Goal: Task Accomplishment & Management: Use online tool/utility

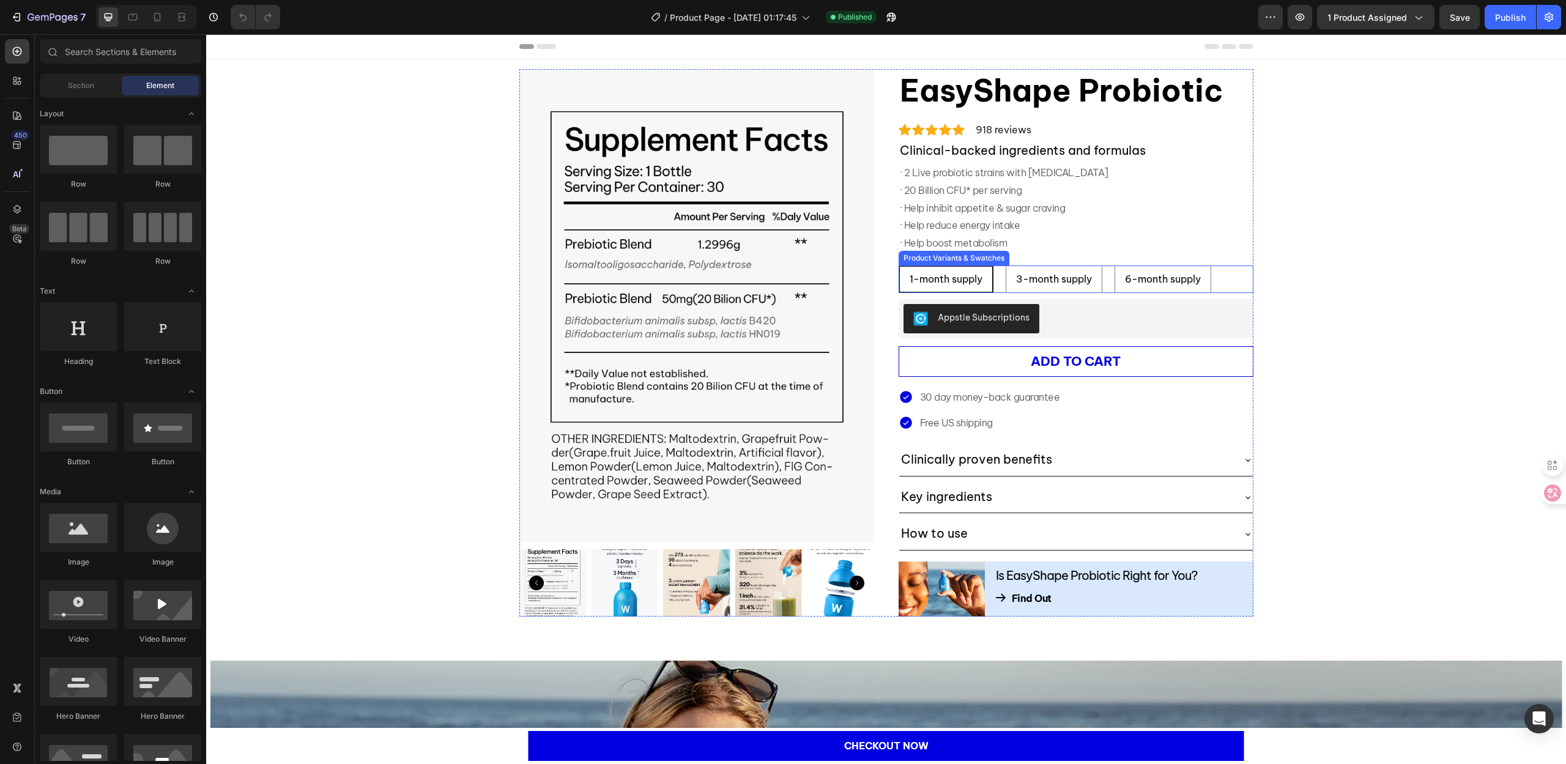
click at [995, 279] on div "1-month supply 1-month supply 1-month supply 3-month supply 3-month supply 3-mo…" at bounding box center [1076, 279] width 355 height 28
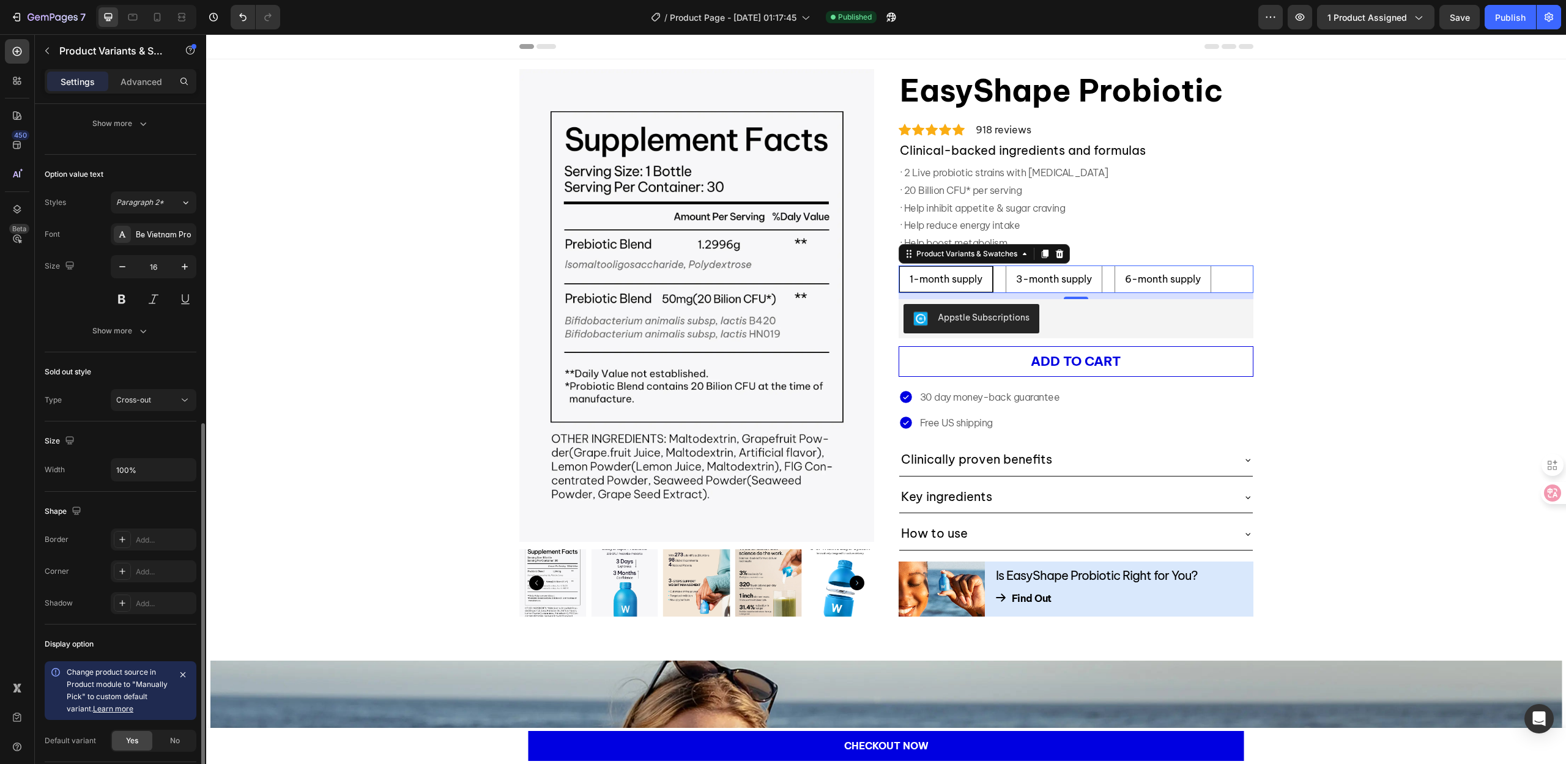
scroll to position [456, 0]
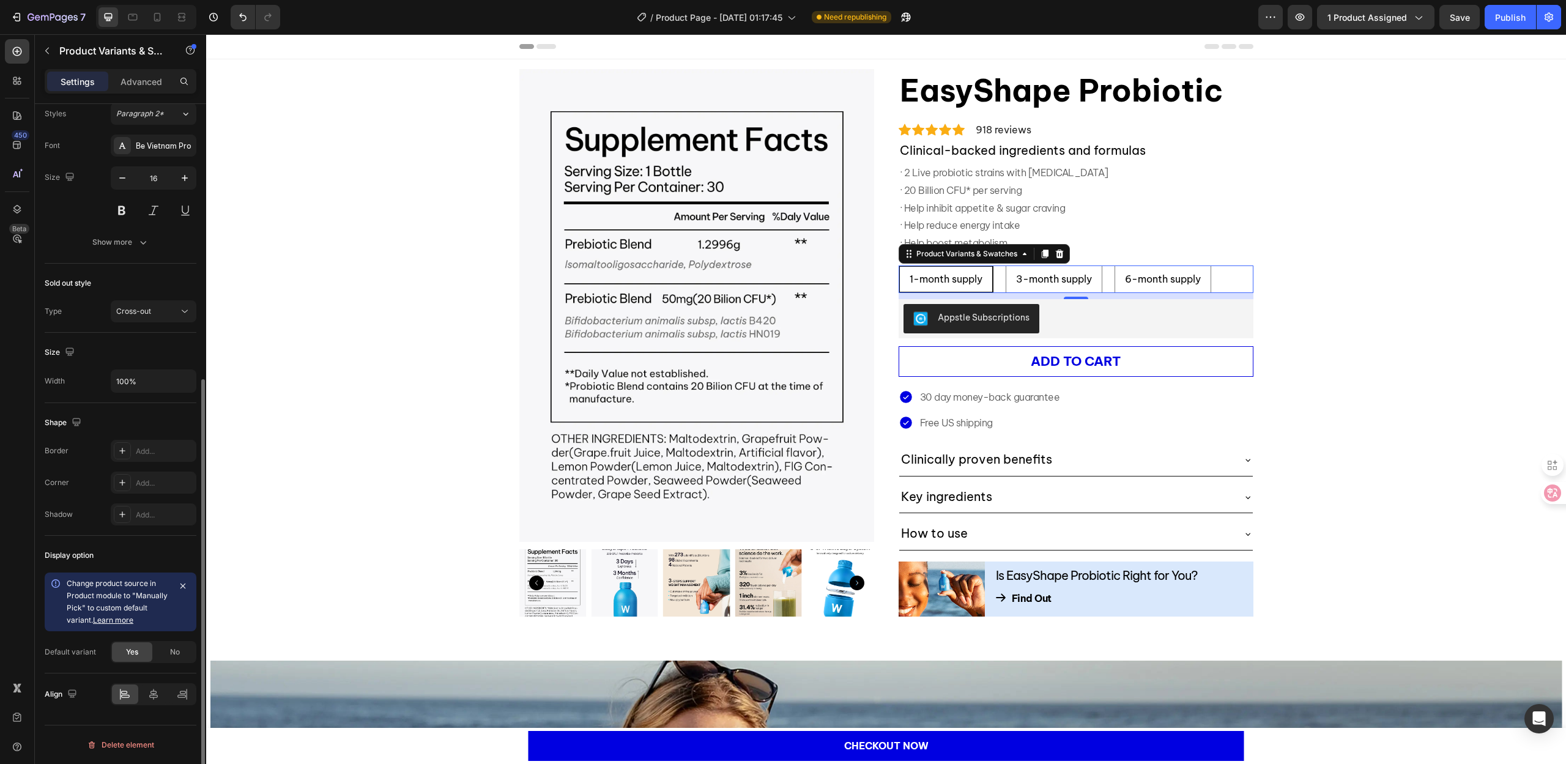
click at [119, 624] on link "Learn more" at bounding box center [113, 619] width 40 height 9
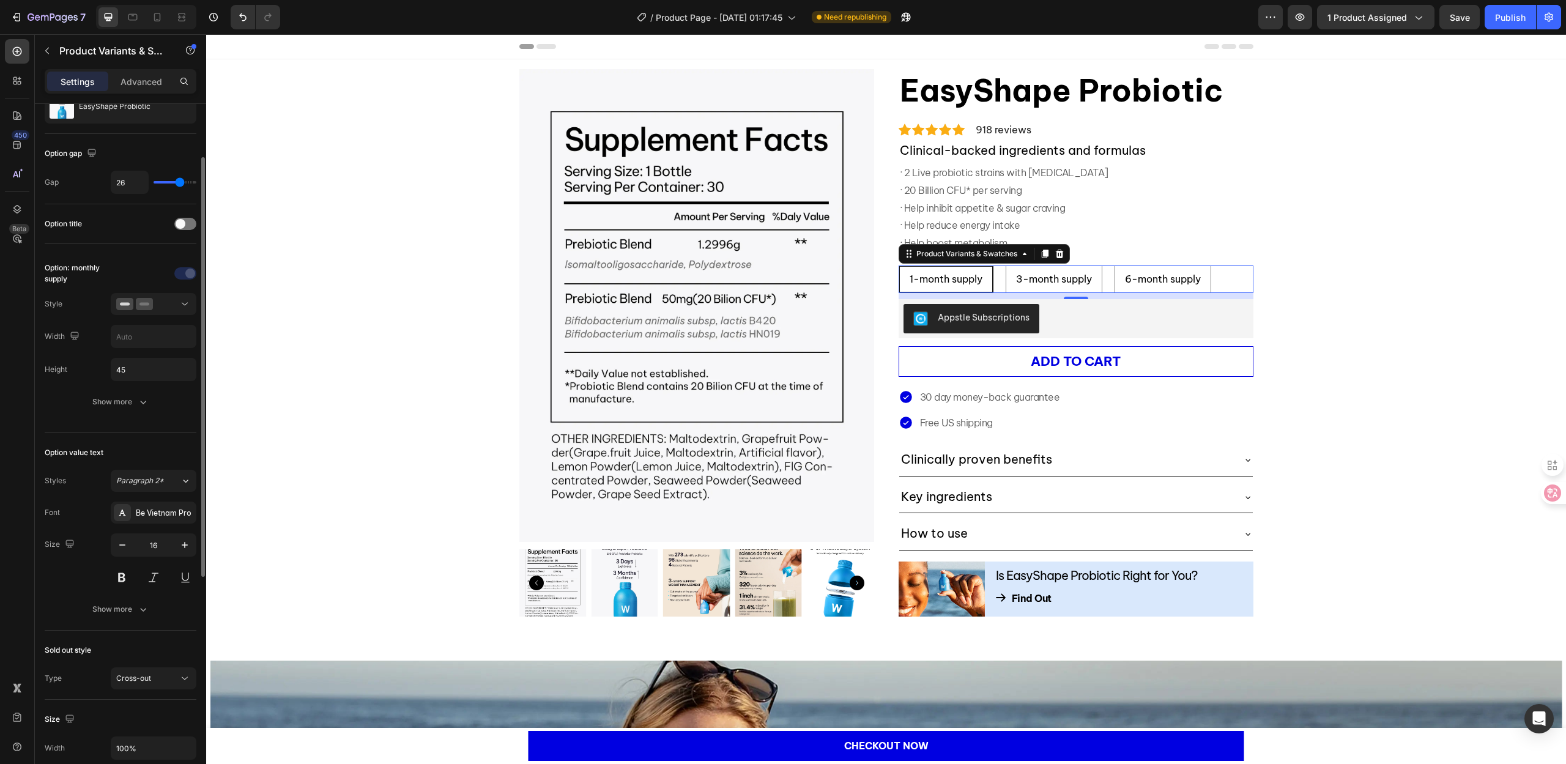
scroll to position [0, 0]
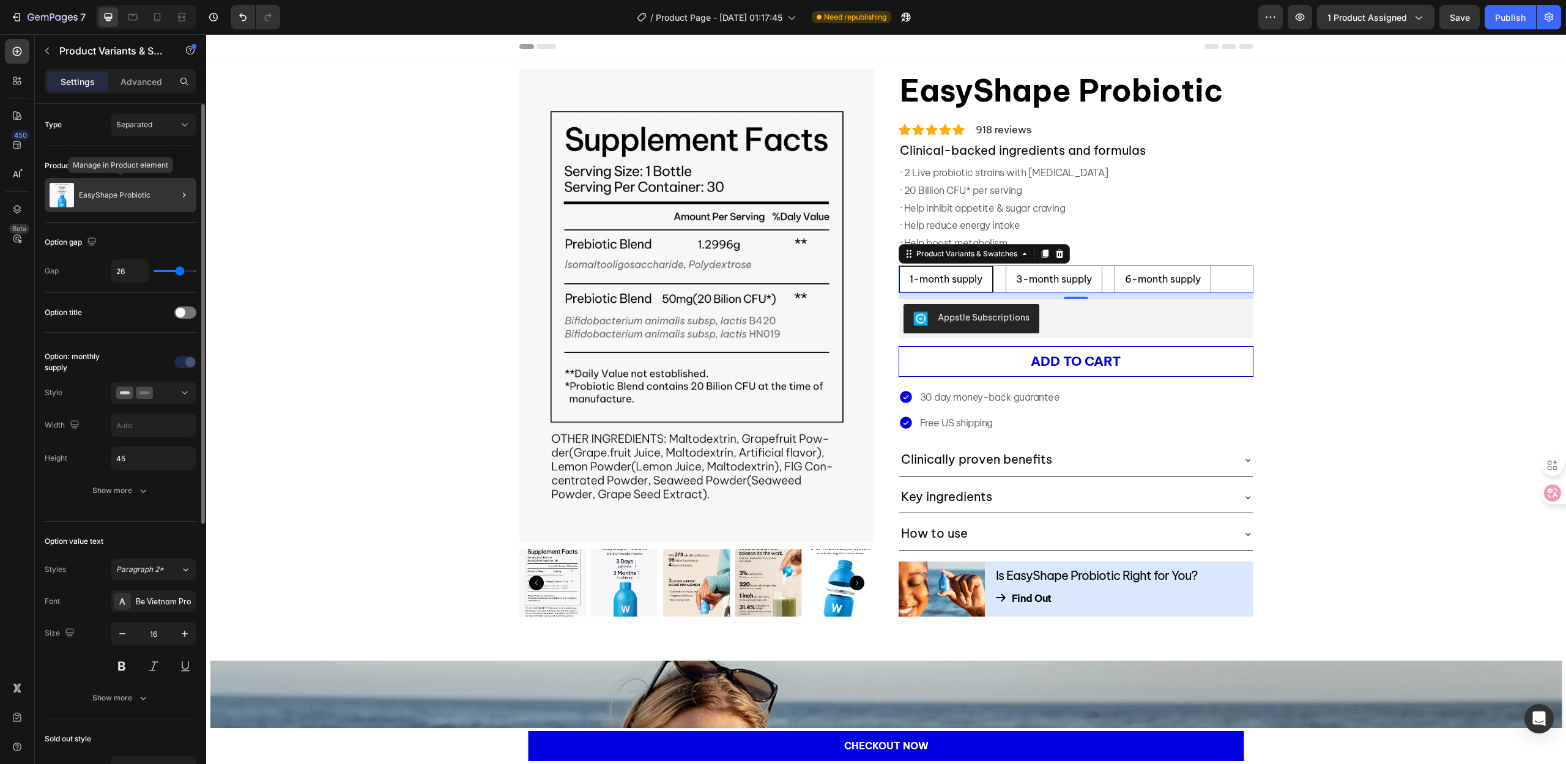
click at [112, 188] on div "EasyShape Probiotic" at bounding box center [121, 195] width 152 height 34
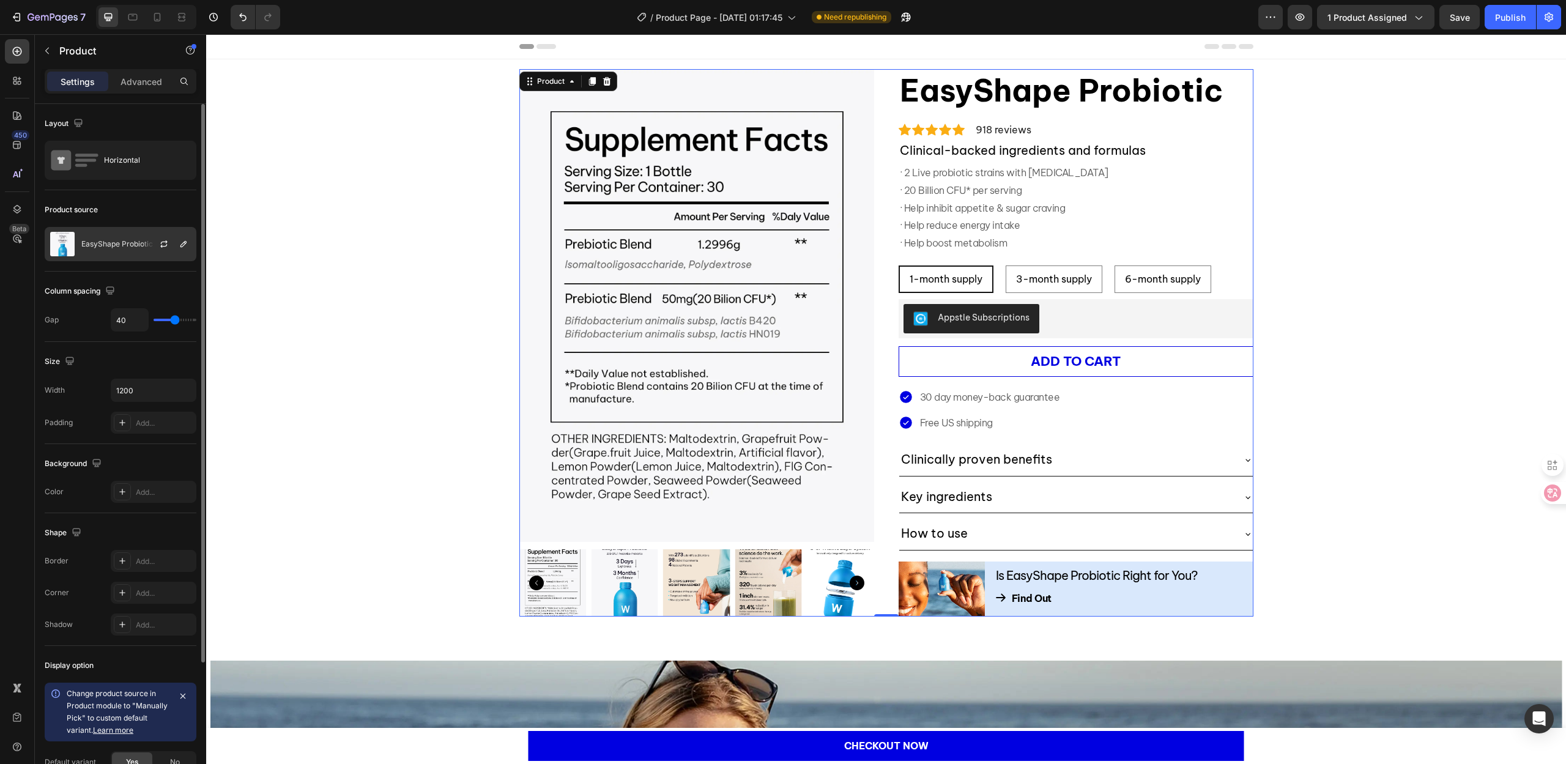
click at [124, 251] on div "EasyShape Probiotic" at bounding box center [121, 244] width 152 height 34
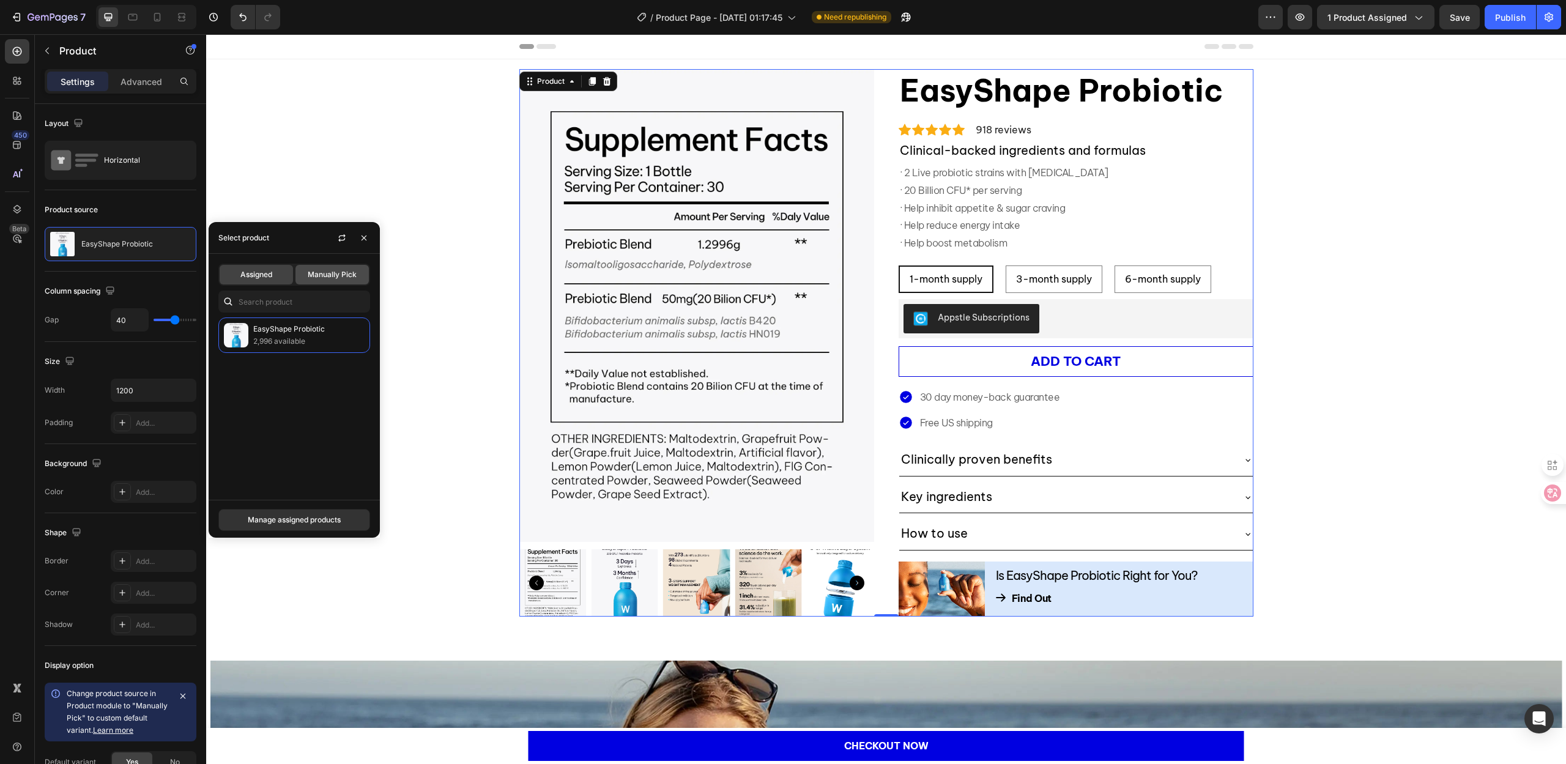
click at [323, 277] on span "Manually Pick" at bounding box center [332, 274] width 49 height 11
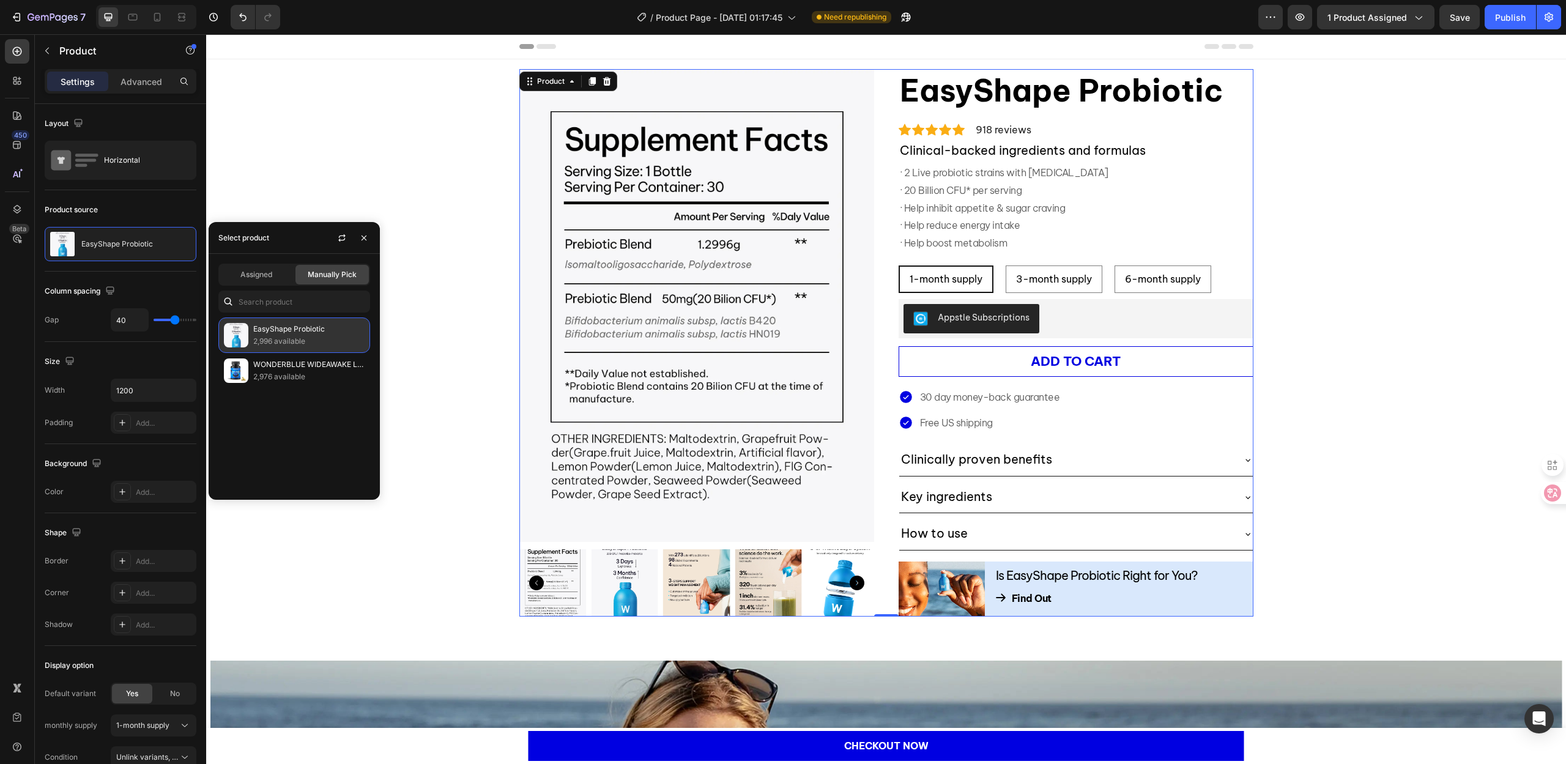
click at [299, 332] on p "EasyShape Probiotic" at bounding box center [308, 329] width 111 height 12
click at [306, 341] on p "2,996 available" at bounding box center [308, 341] width 111 height 12
click at [157, 285] on div "Column spacing" at bounding box center [121, 291] width 152 height 20
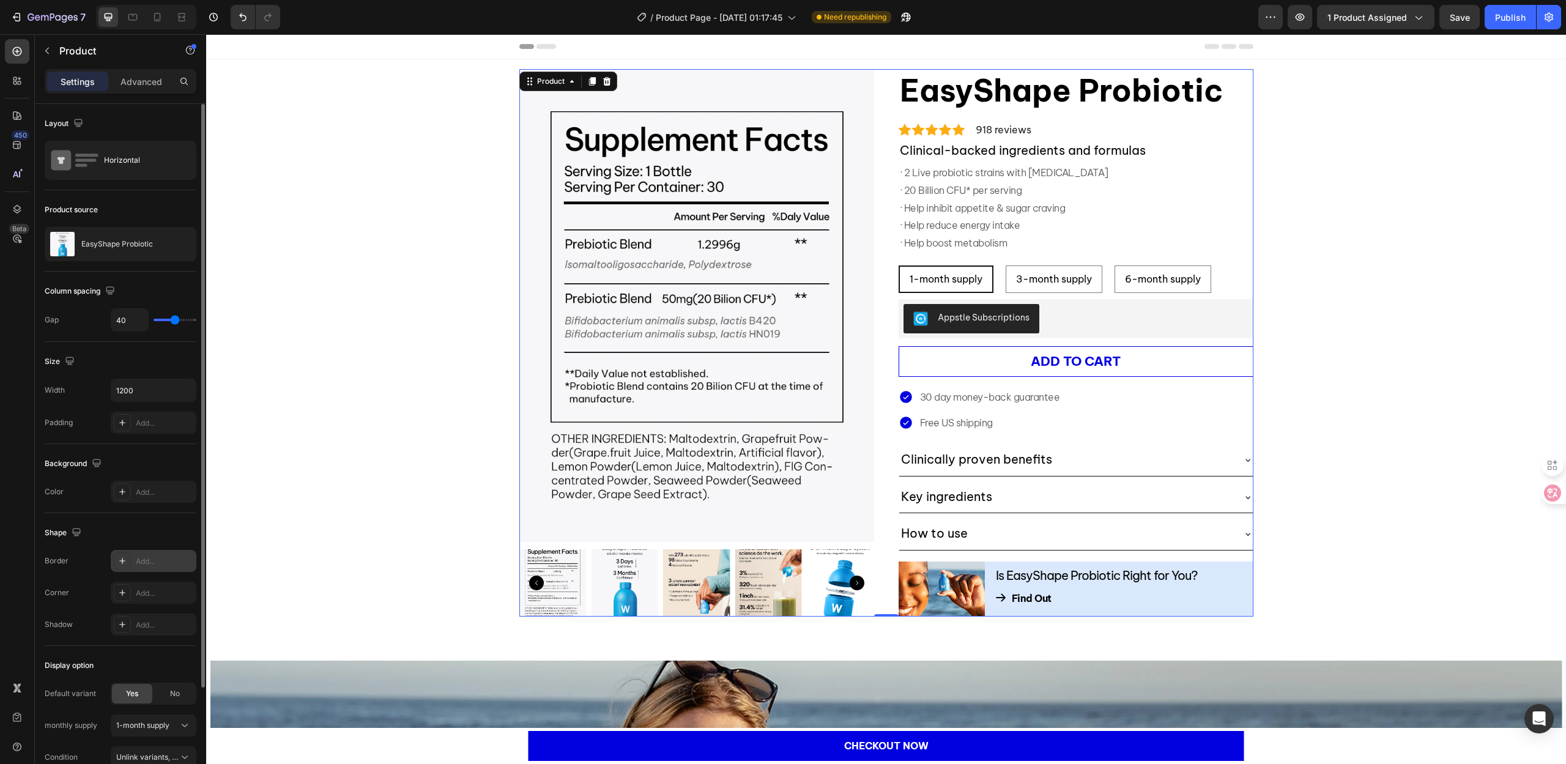
scroll to position [132, 0]
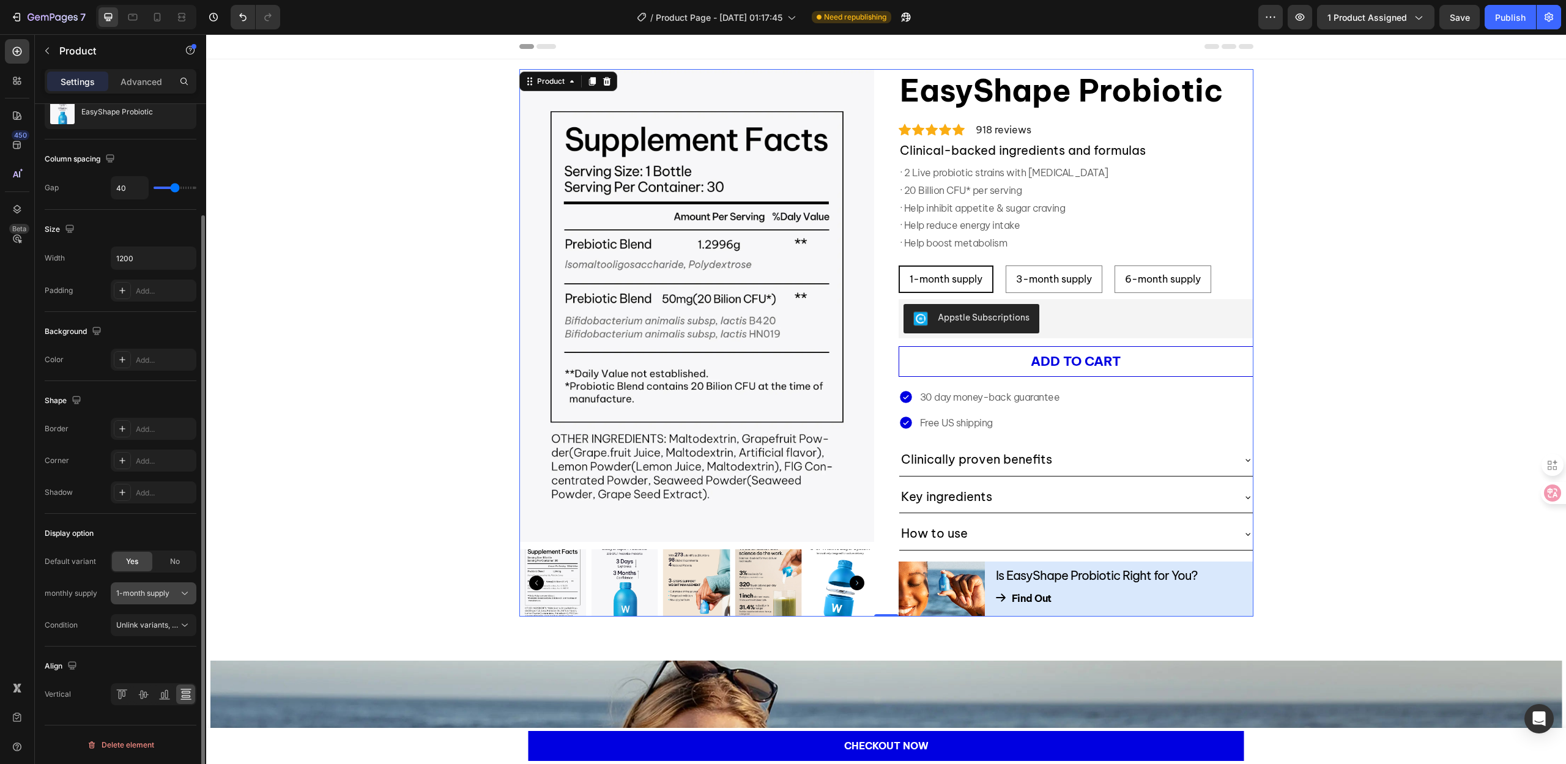
click at [139, 599] on div "1-month supply" at bounding box center [153, 593] width 75 height 12
click at [137, 641] on span "3-month supply" at bounding box center [143, 644] width 54 height 11
click at [146, 625] on span "Unlink variants, quantity <br> between same products" at bounding box center [210, 624] width 188 height 9
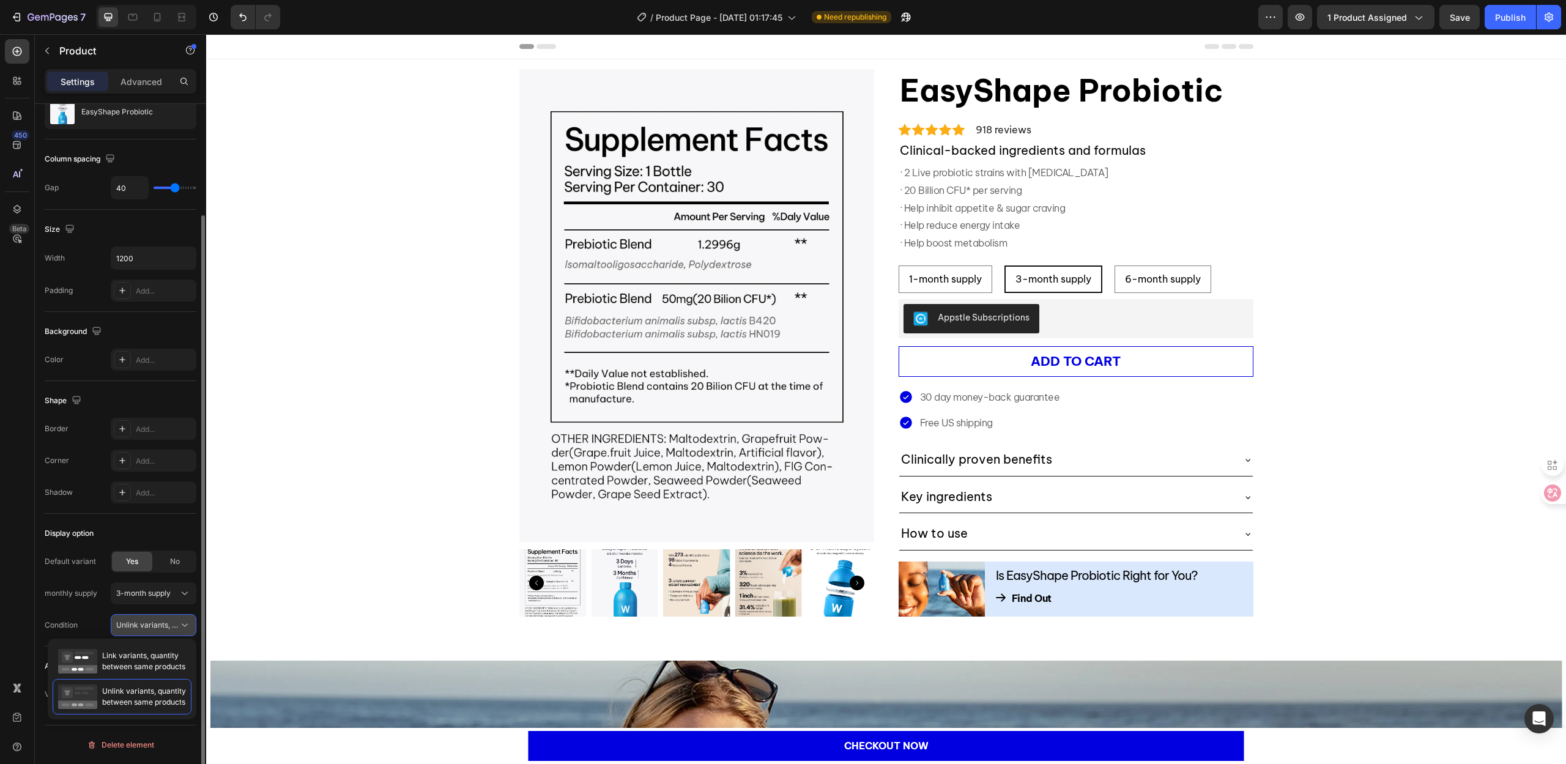
click at [146, 625] on span "Unlink variants, quantity <br> between same products" at bounding box center [210, 624] width 188 height 9
click at [73, 626] on div "Condition" at bounding box center [61, 625] width 33 height 11
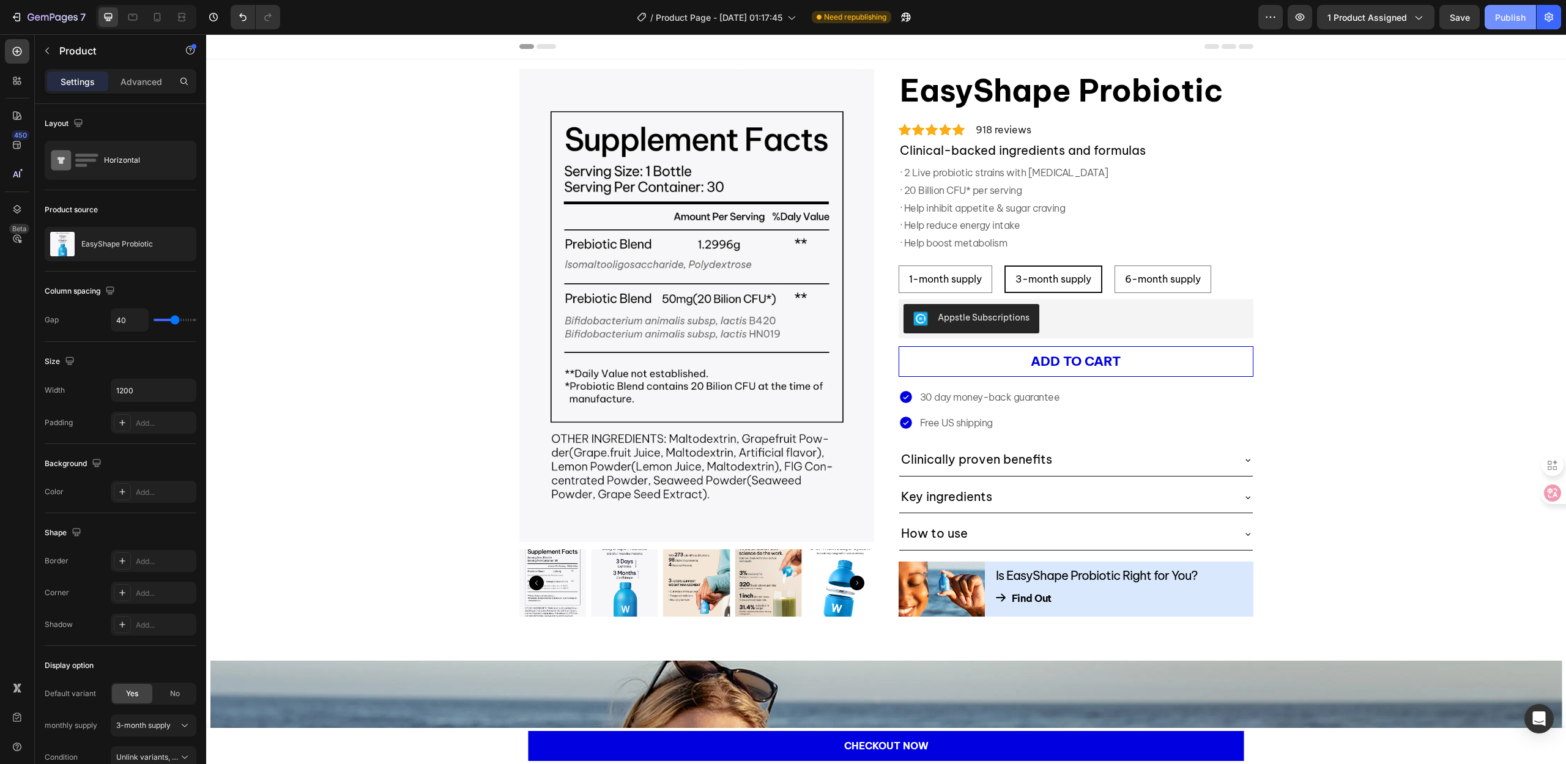
click at [1502, 15] on div "Publish" at bounding box center [1510, 17] width 31 height 13
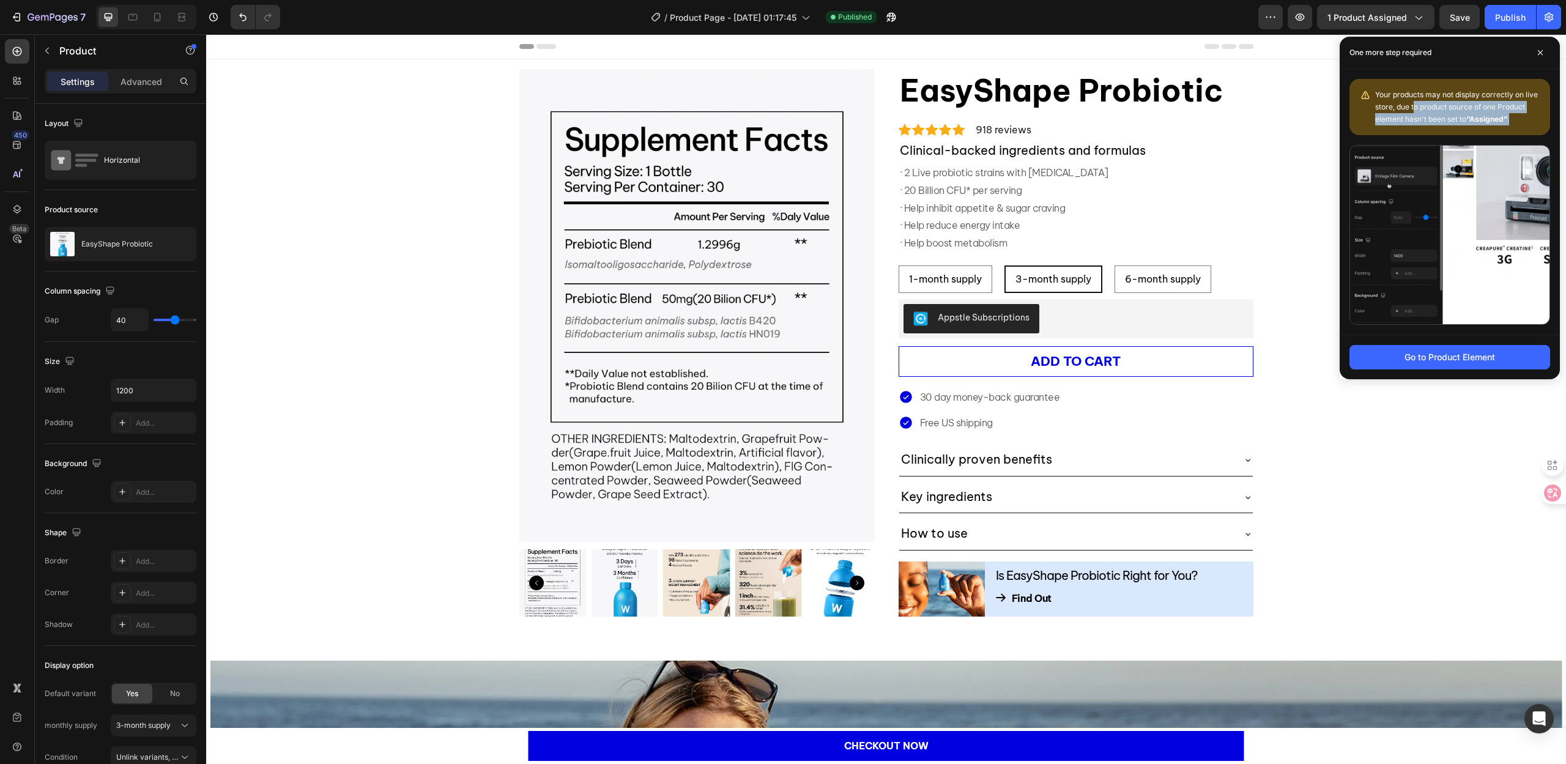
drag, startPoint x: 1416, startPoint y: 108, endPoint x: 1522, endPoint y: 121, distance: 106.6
click at [1522, 121] on div "Your products may not display correctly on live store, due to product source of…" at bounding box center [1457, 107] width 165 height 37
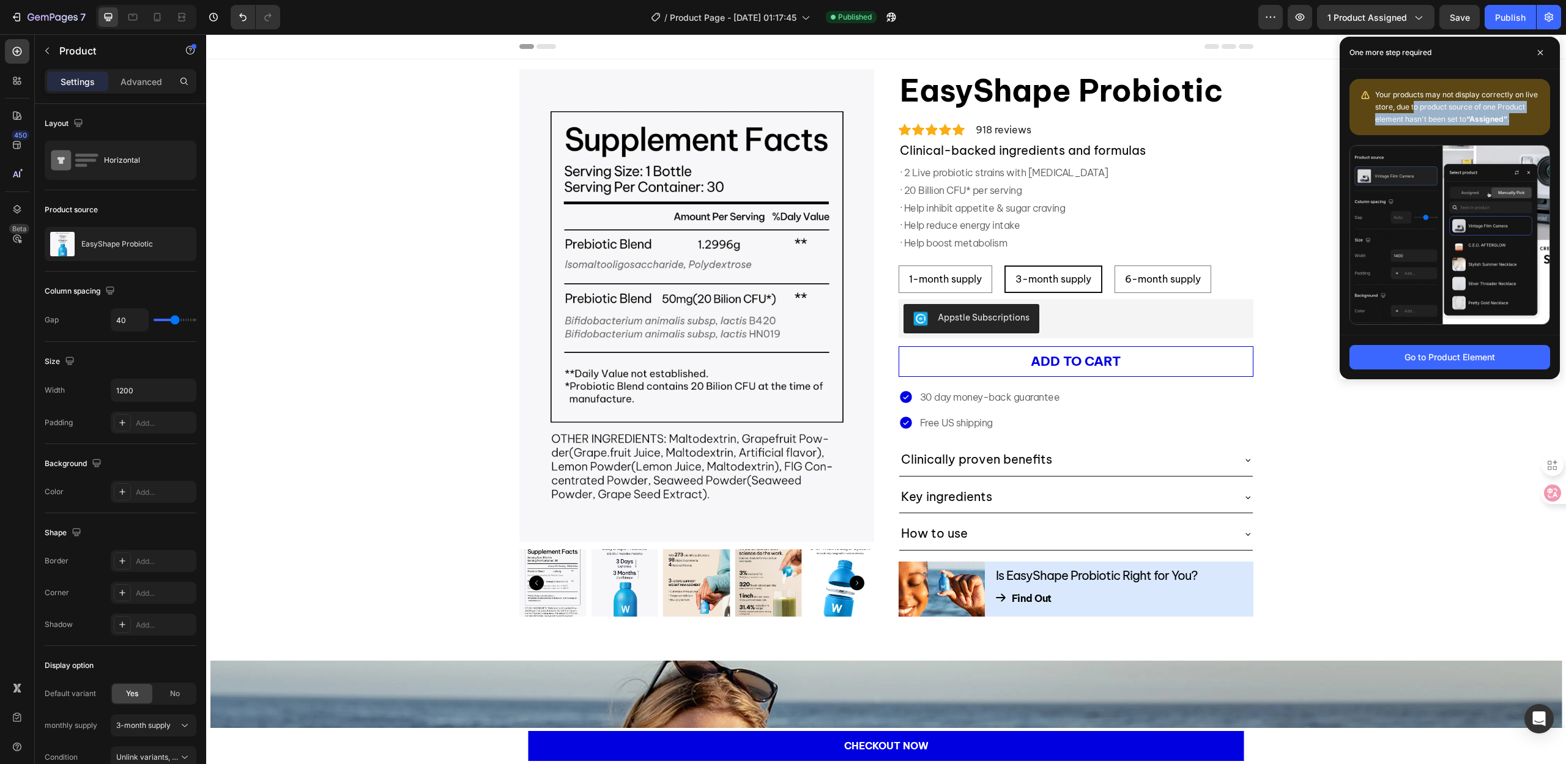
click at [1522, 121] on div "Your products may not display correctly on live store, due to product source of…" at bounding box center [1457, 107] width 165 height 37
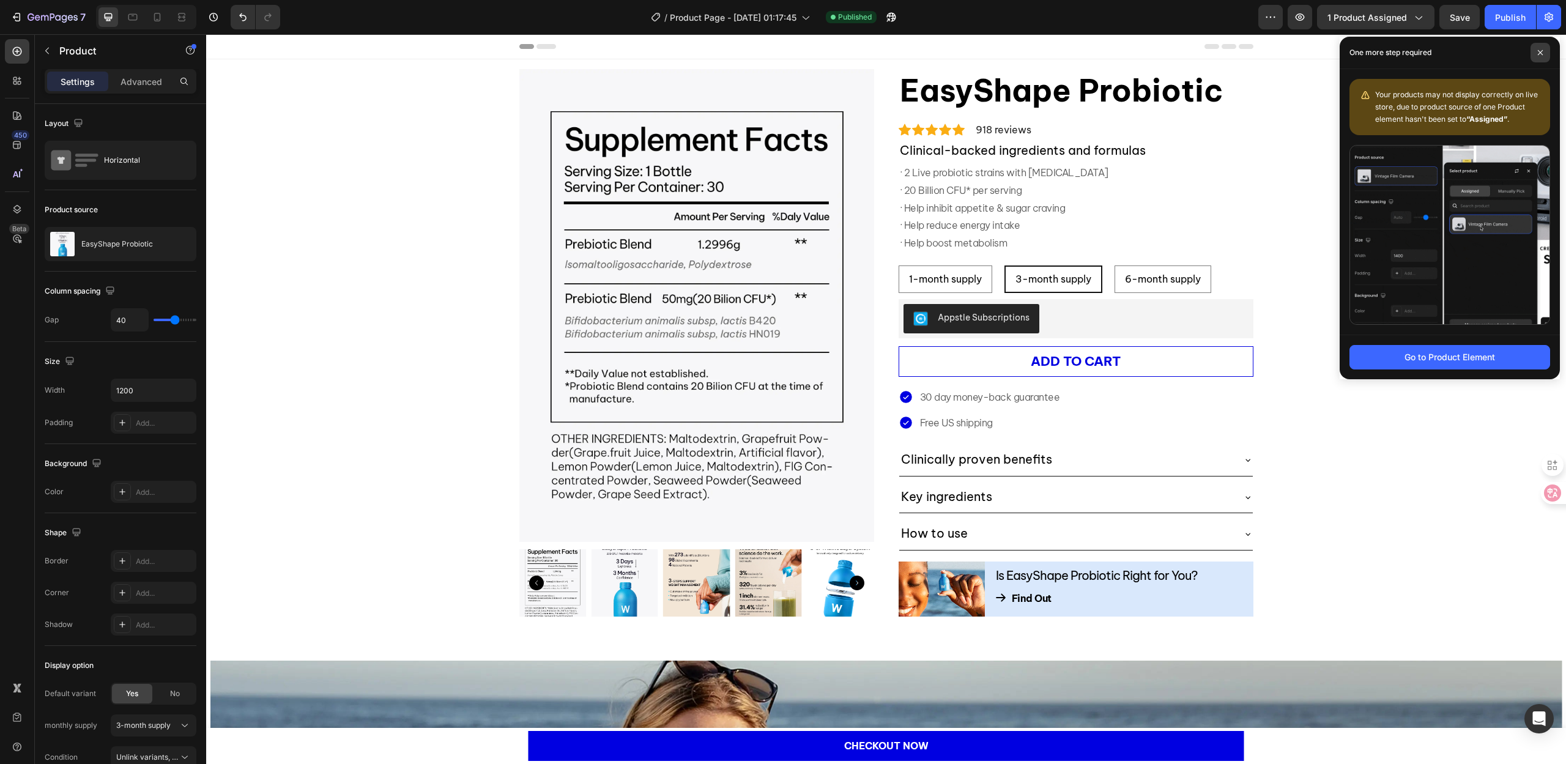
click at [1535, 50] on span at bounding box center [1541, 53] width 20 height 20
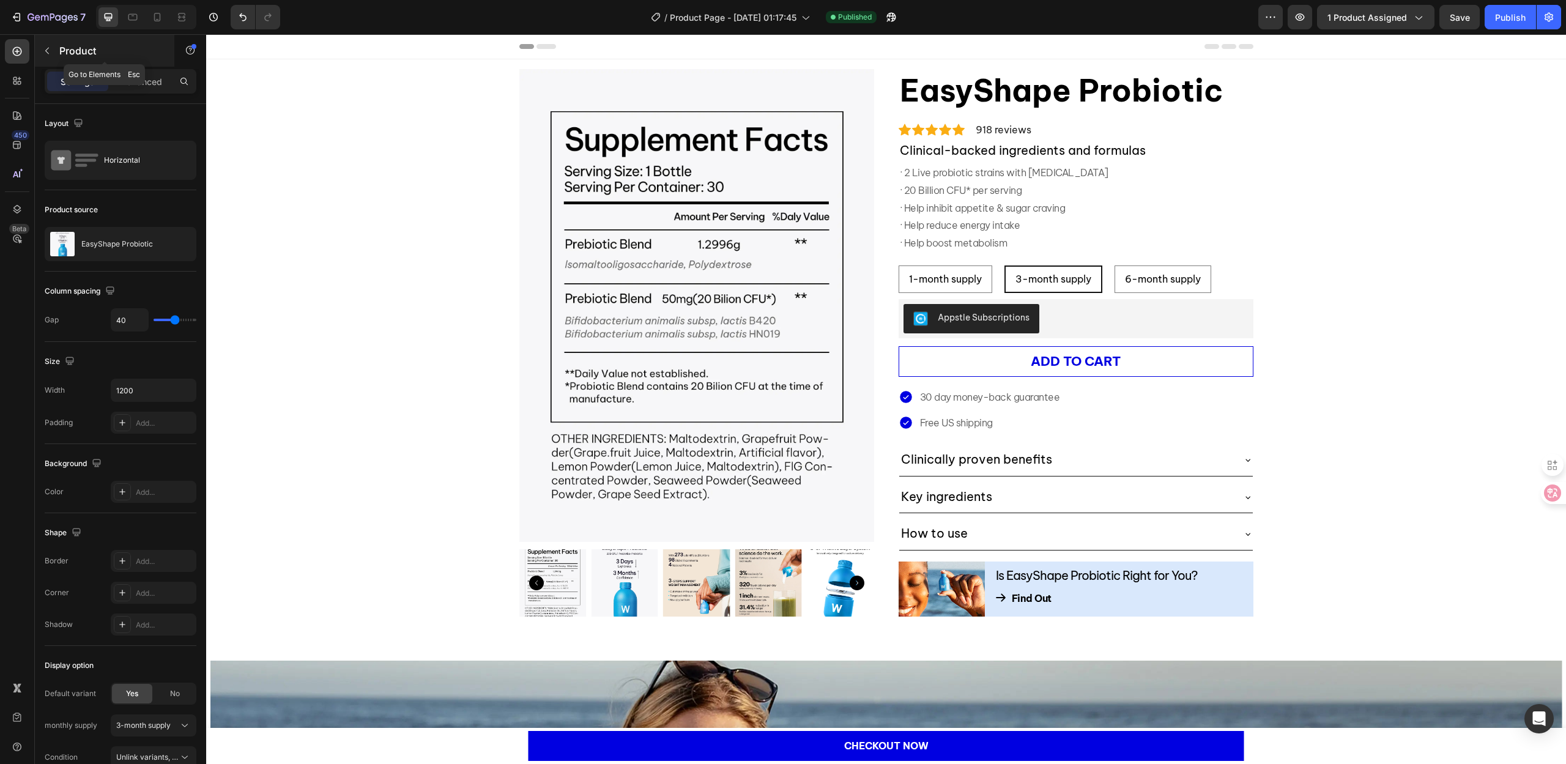
click at [51, 52] on icon "button" at bounding box center [47, 51] width 10 height 10
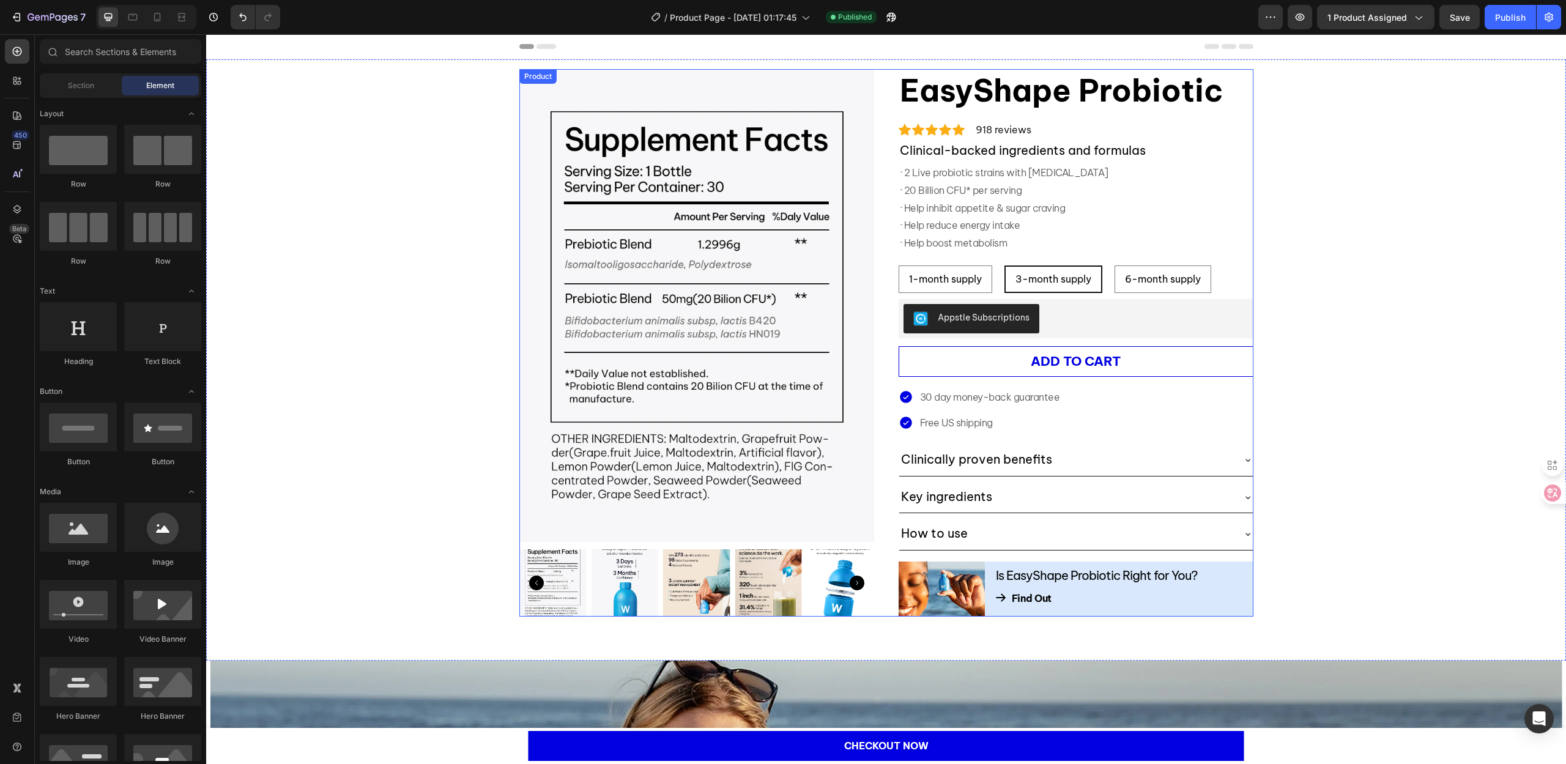
click at [880, 229] on div "Product Images EasyShape Probiotic (P) Title Icon Icon Icon Icon Icon Icon List…" at bounding box center [886, 342] width 734 height 547
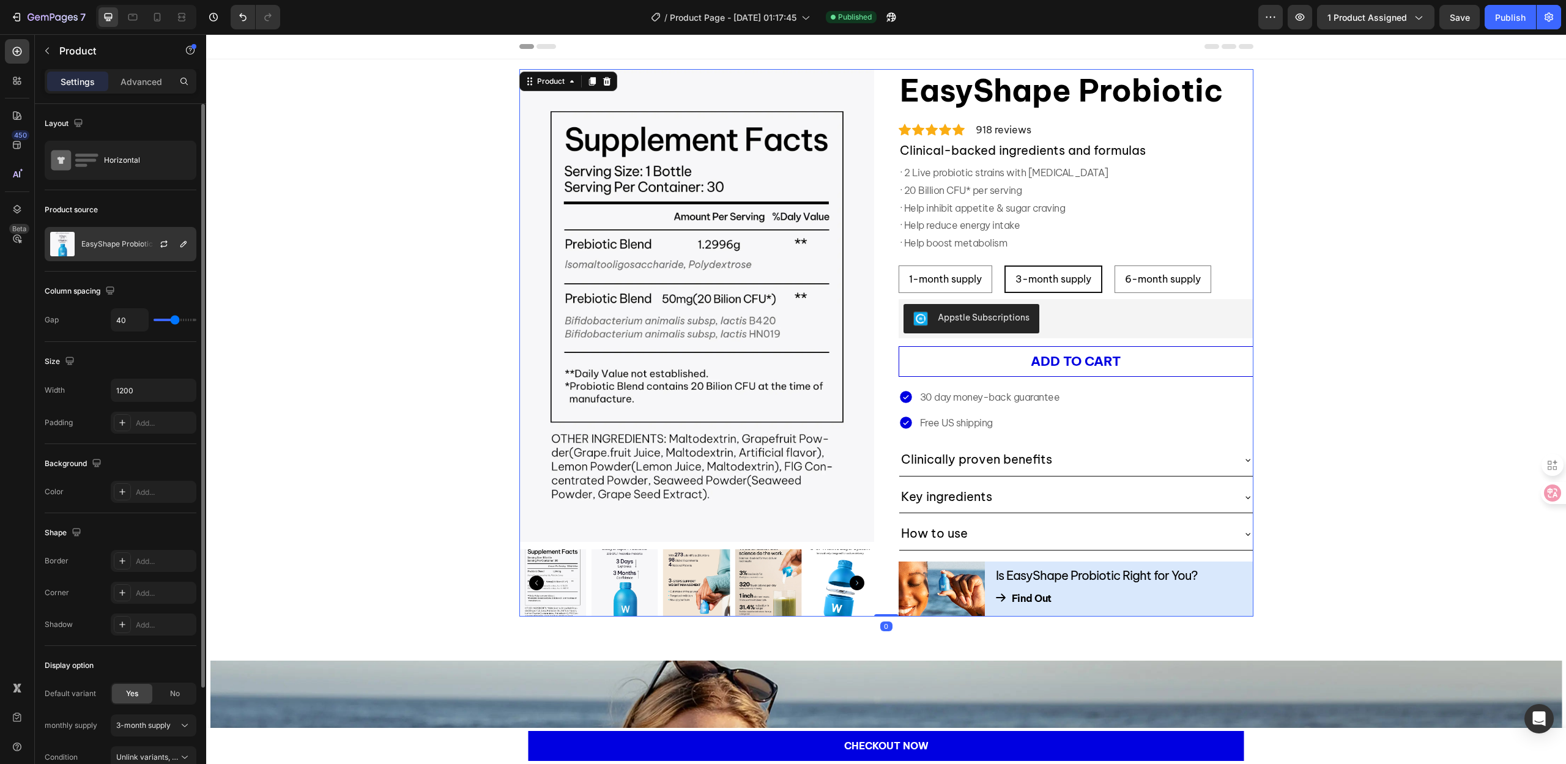
click at [109, 243] on p "EasyShape Probiotic" at bounding box center [117, 244] width 72 height 9
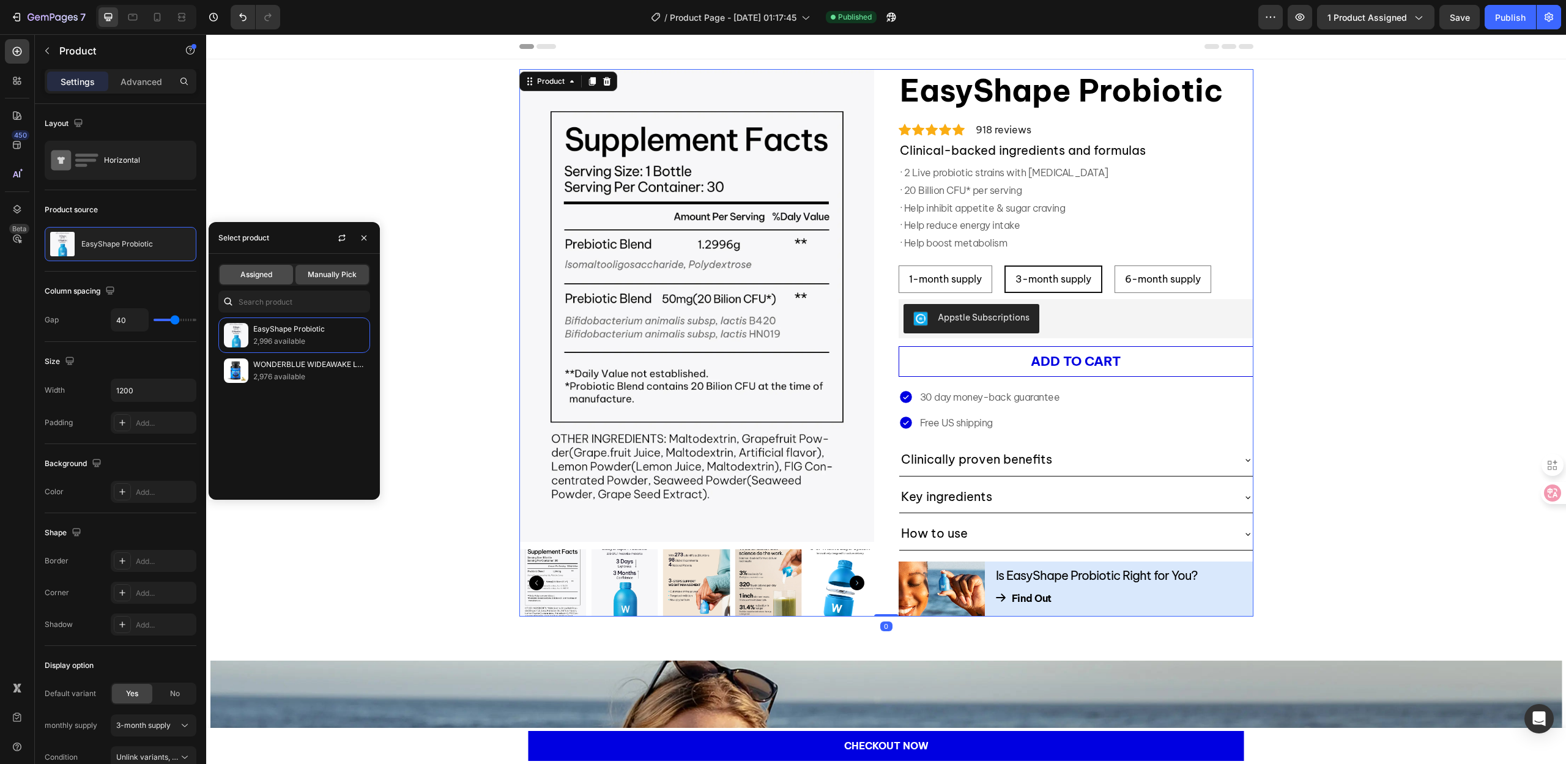
click at [276, 273] on div "Assigned" at bounding box center [256, 275] width 73 height 20
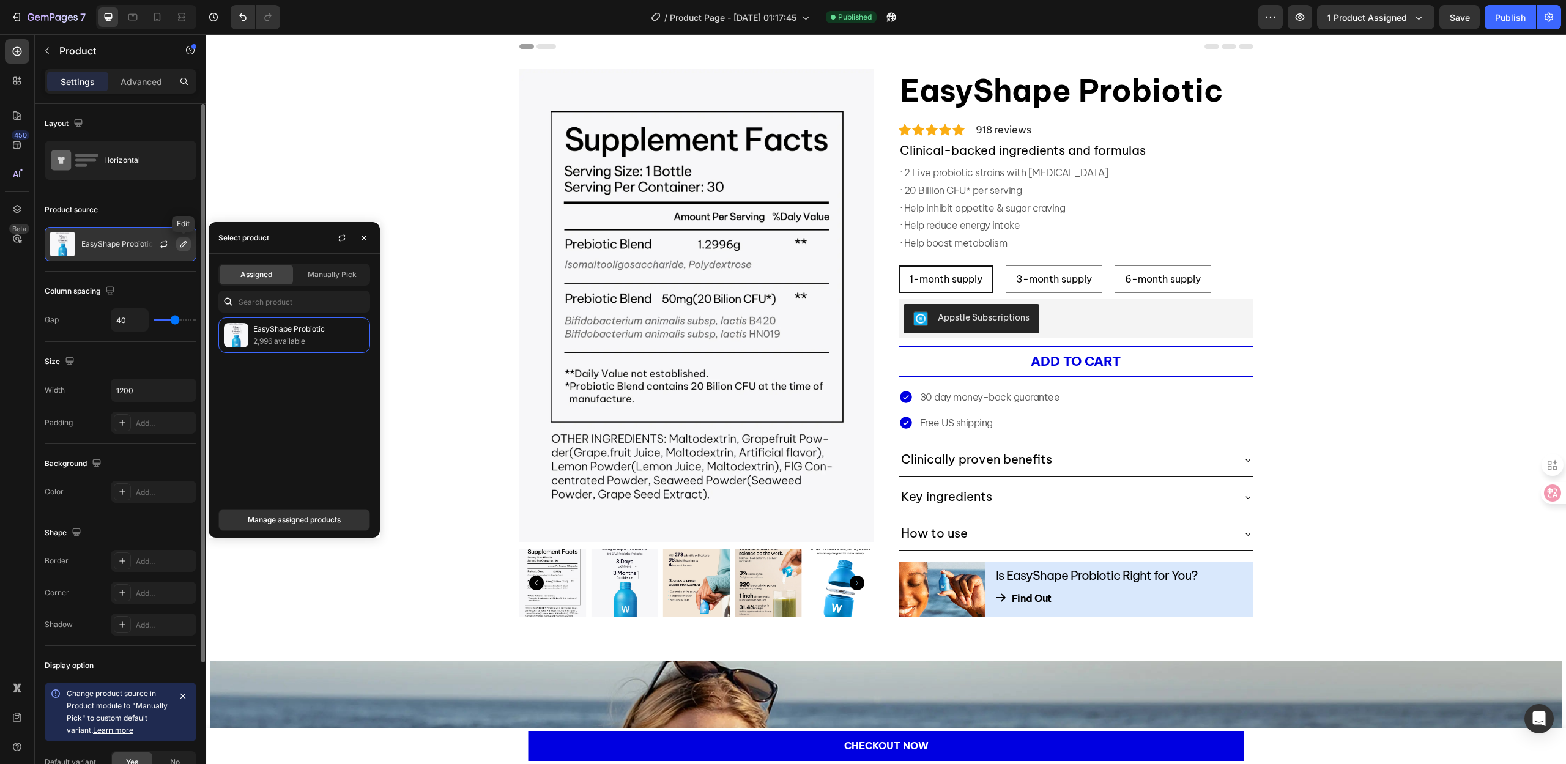
click at [180, 246] on icon "button" at bounding box center [184, 244] width 10 height 10
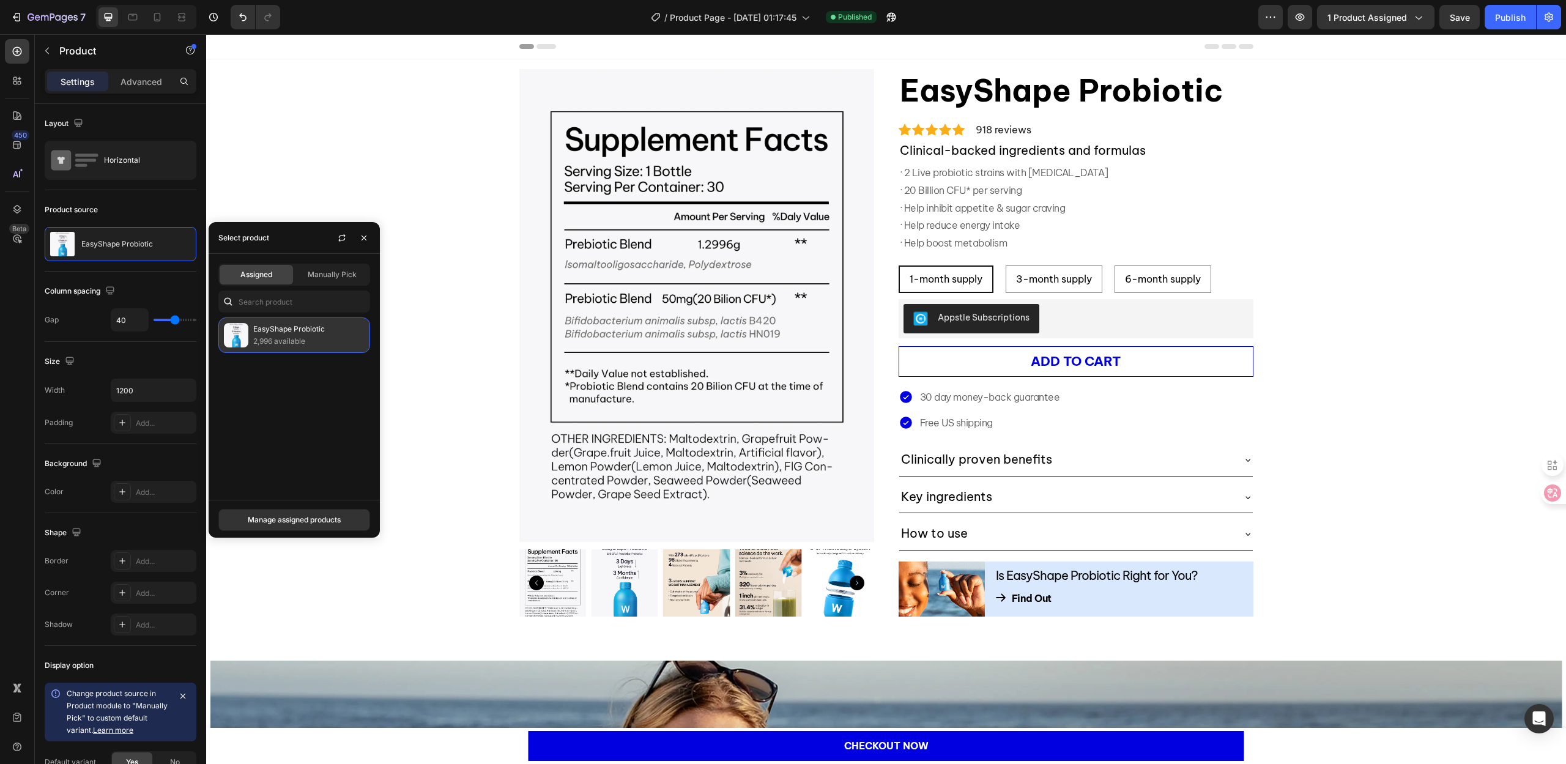
click at [280, 338] on p "2,996 available" at bounding box center [308, 341] width 111 height 12
click at [308, 523] on div "Manage assigned products" at bounding box center [294, 519] width 93 height 11
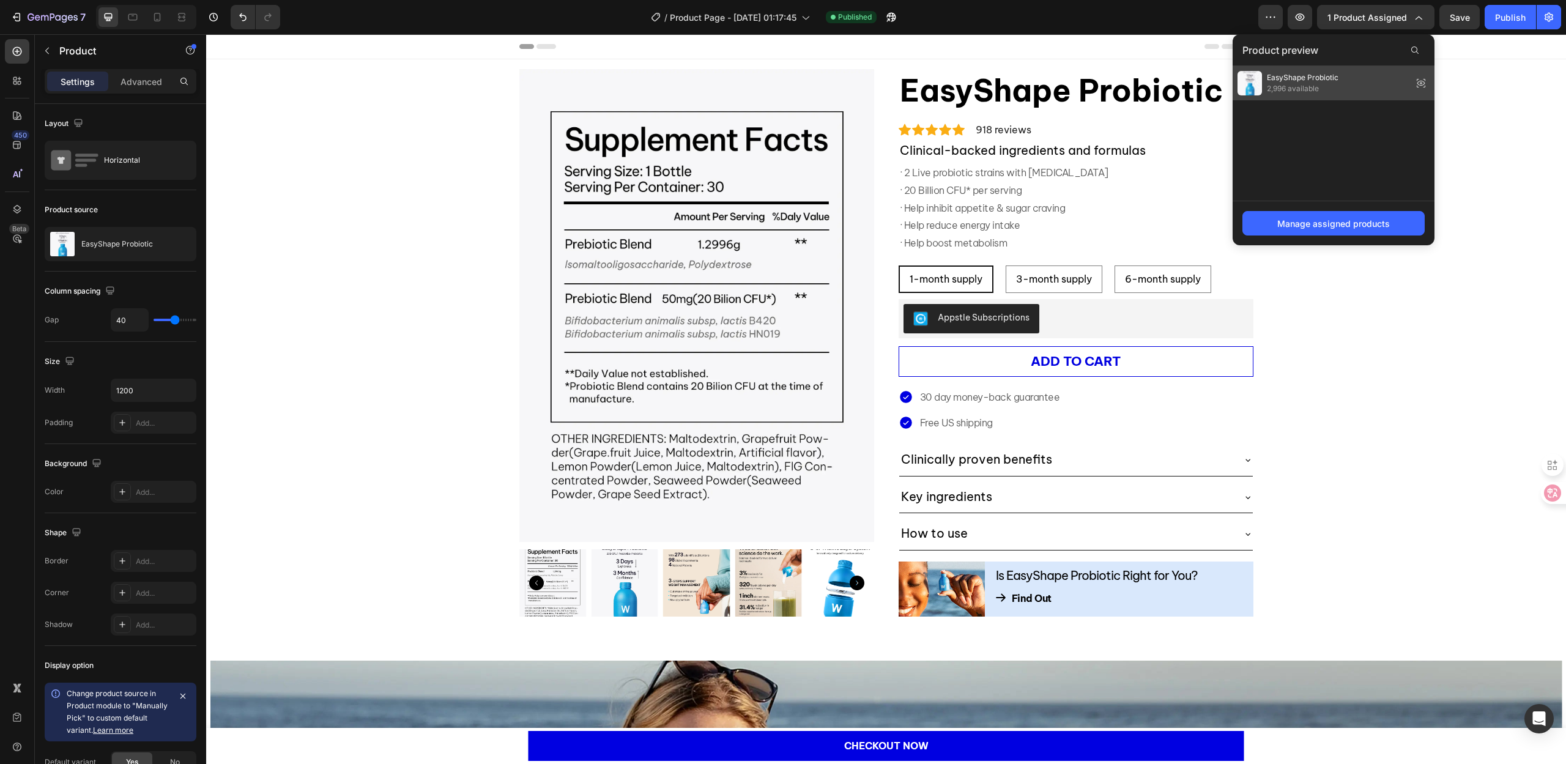
click at [1343, 91] on div "EasyShape Probiotic 2,996 available" at bounding box center [1334, 83] width 202 height 34
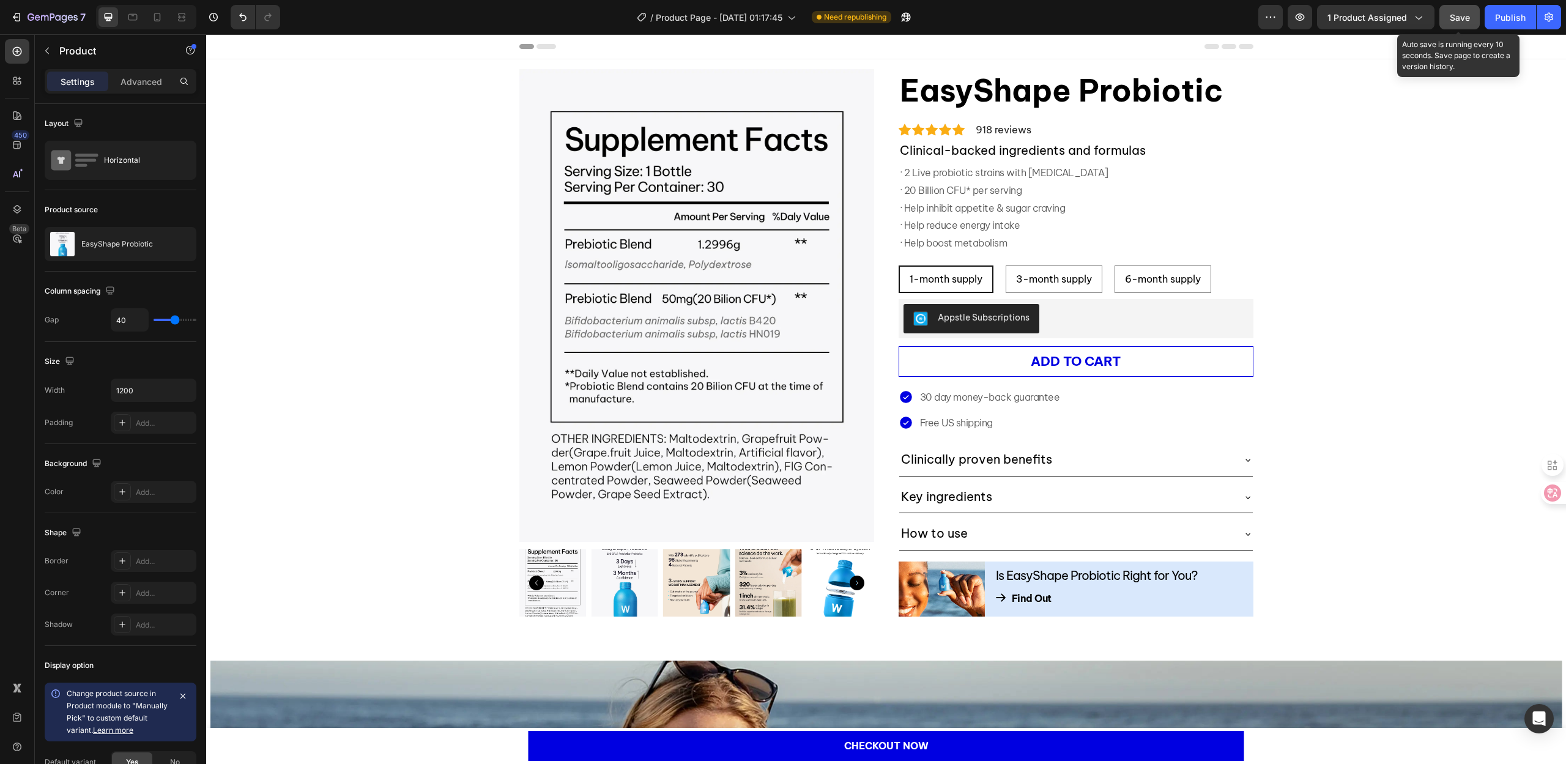
click at [1459, 15] on span "Save" at bounding box center [1460, 17] width 20 height 10
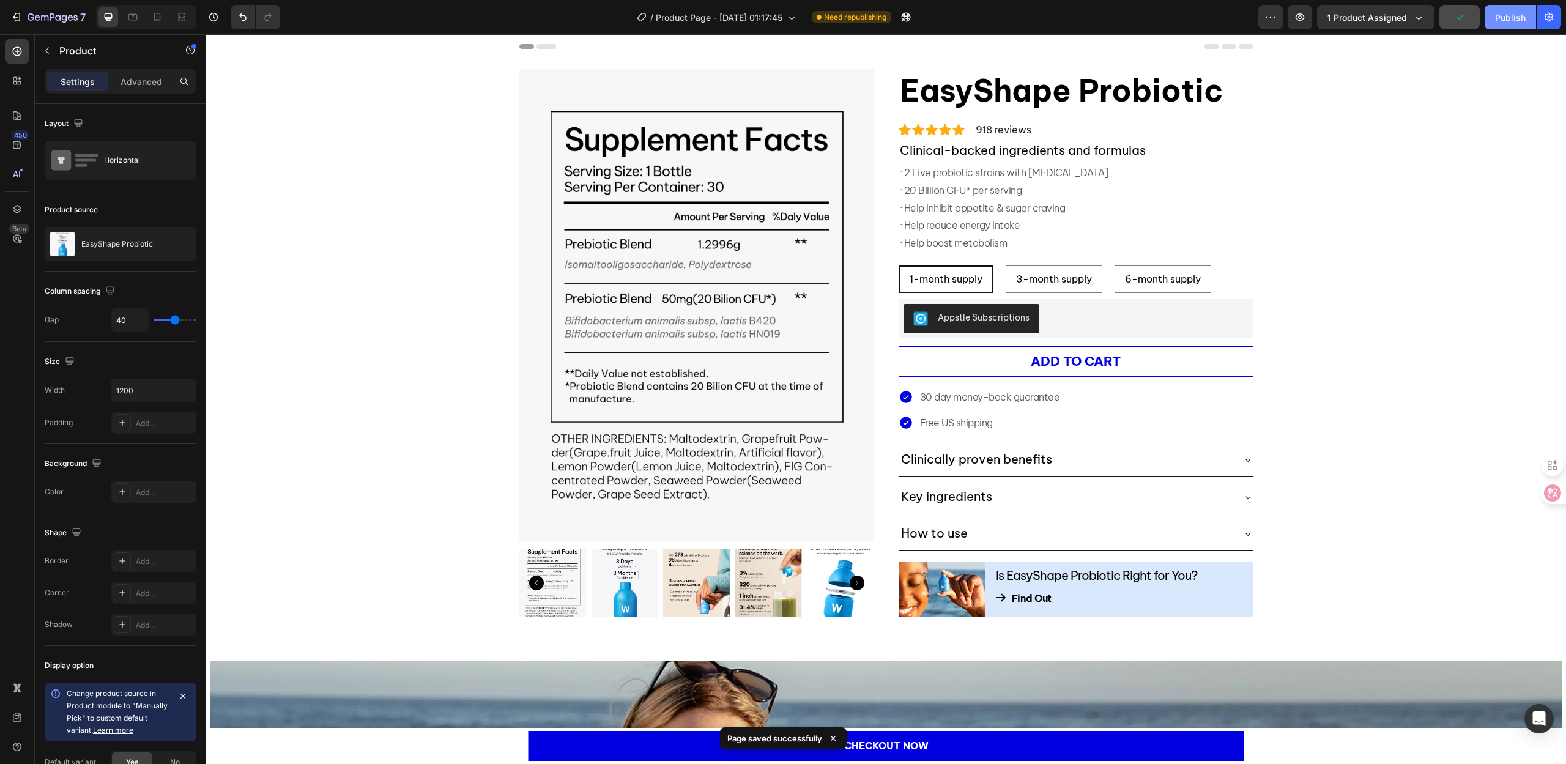
click at [1502, 20] on div "Publish" at bounding box center [1510, 17] width 31 height 13
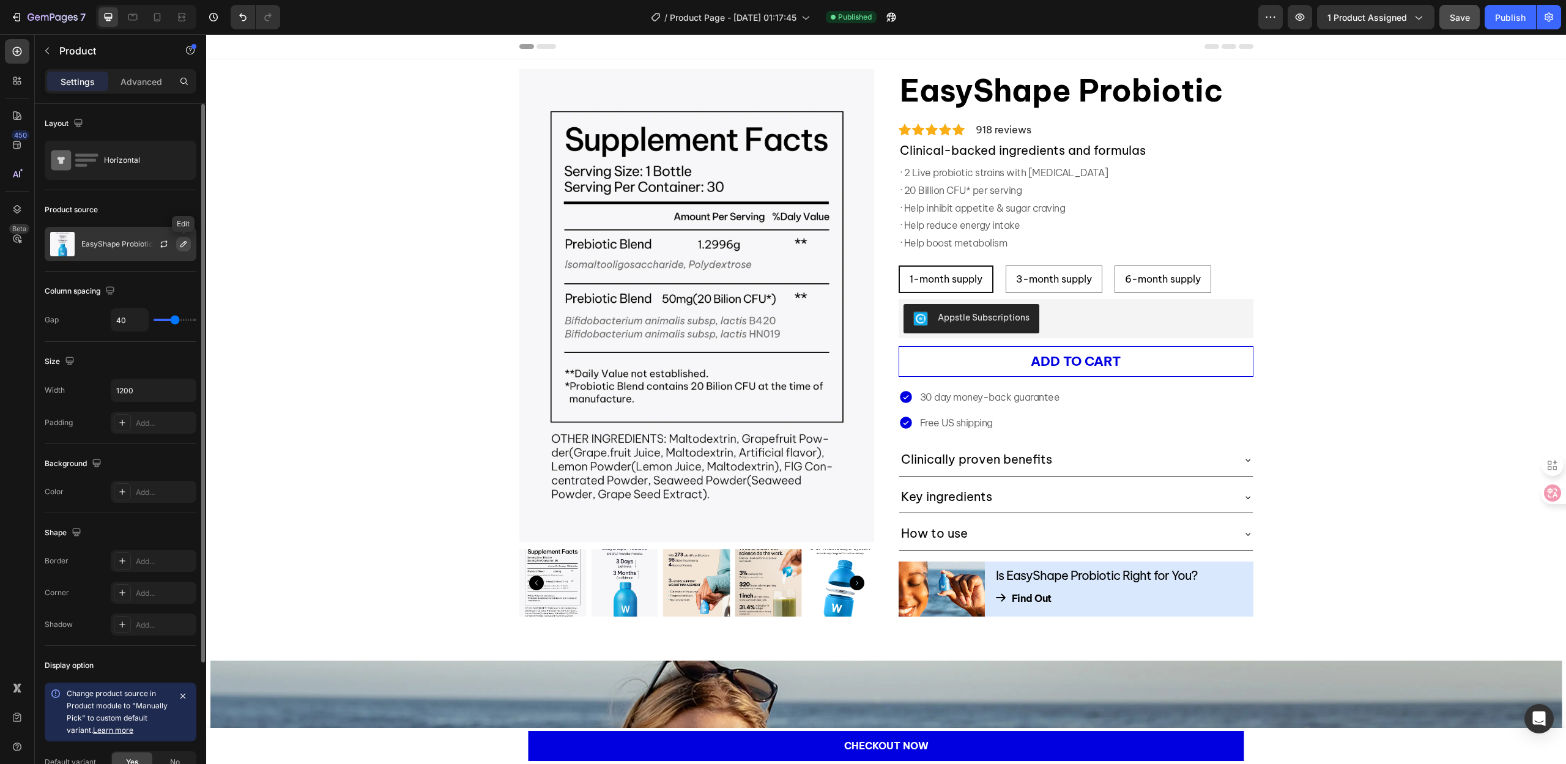
click at [182, 248] on icon "button" at bounding box center [184, 244] width 10 height 10
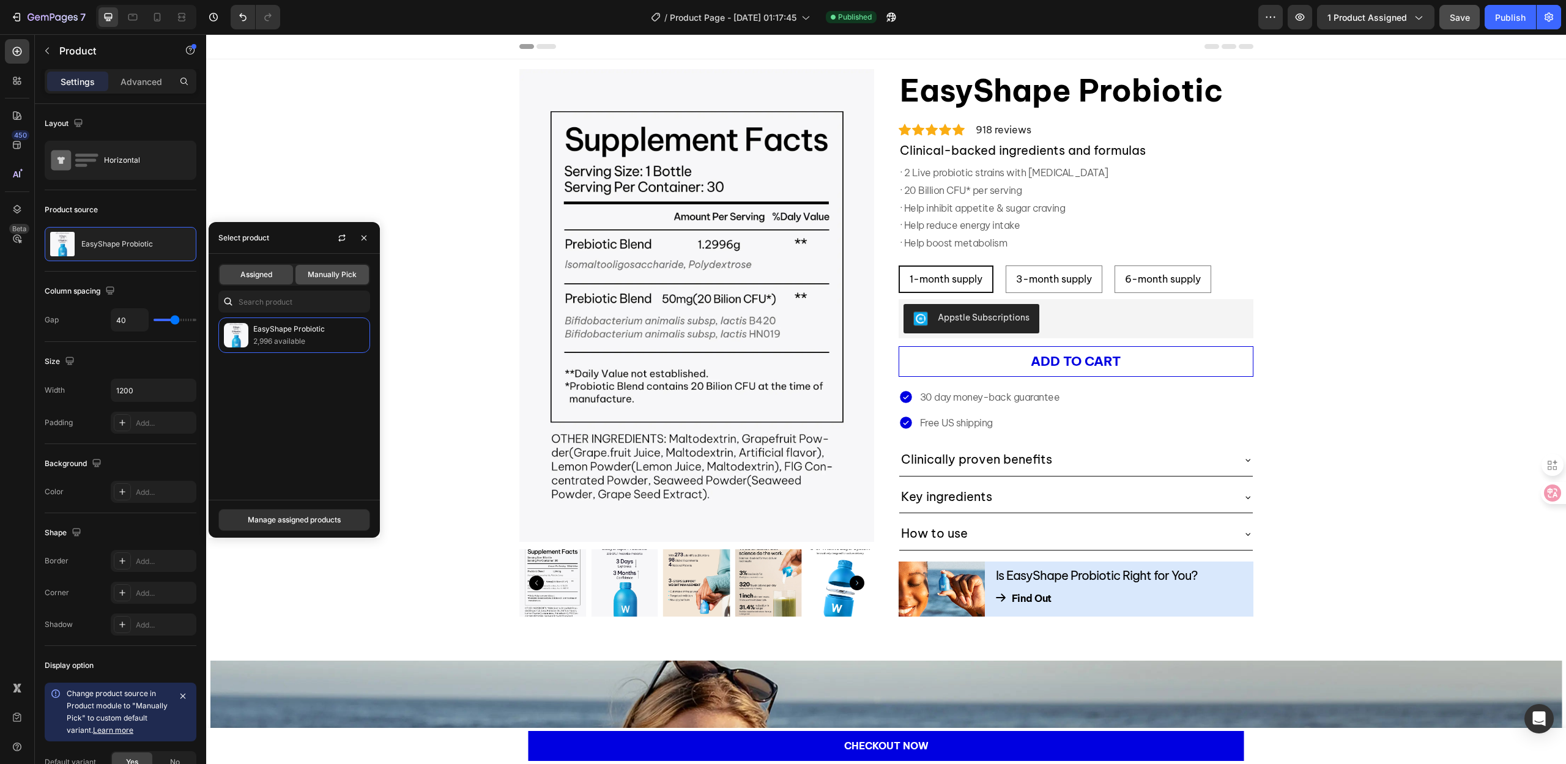
click at [351, 275] on span "Manually Pick" at bounding box center [332, 274] width 49 height 11
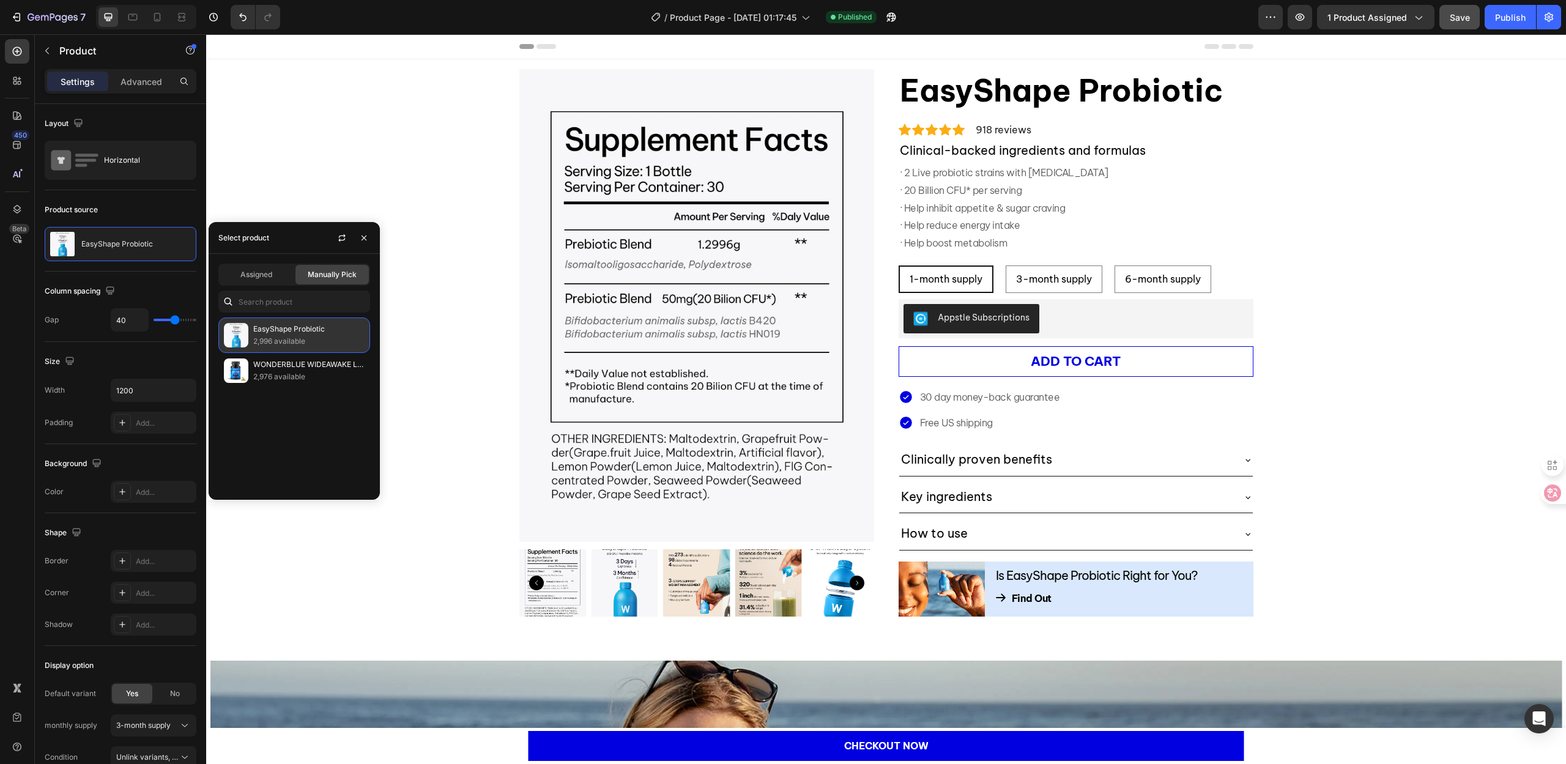
click at [305, 334] on p "EasyShape Probiotic" at bounding box center [308, 329] width 111 height 12
click at [258, 272] on span "Assigned" at bounding box center [256, 274] width 32 height 11
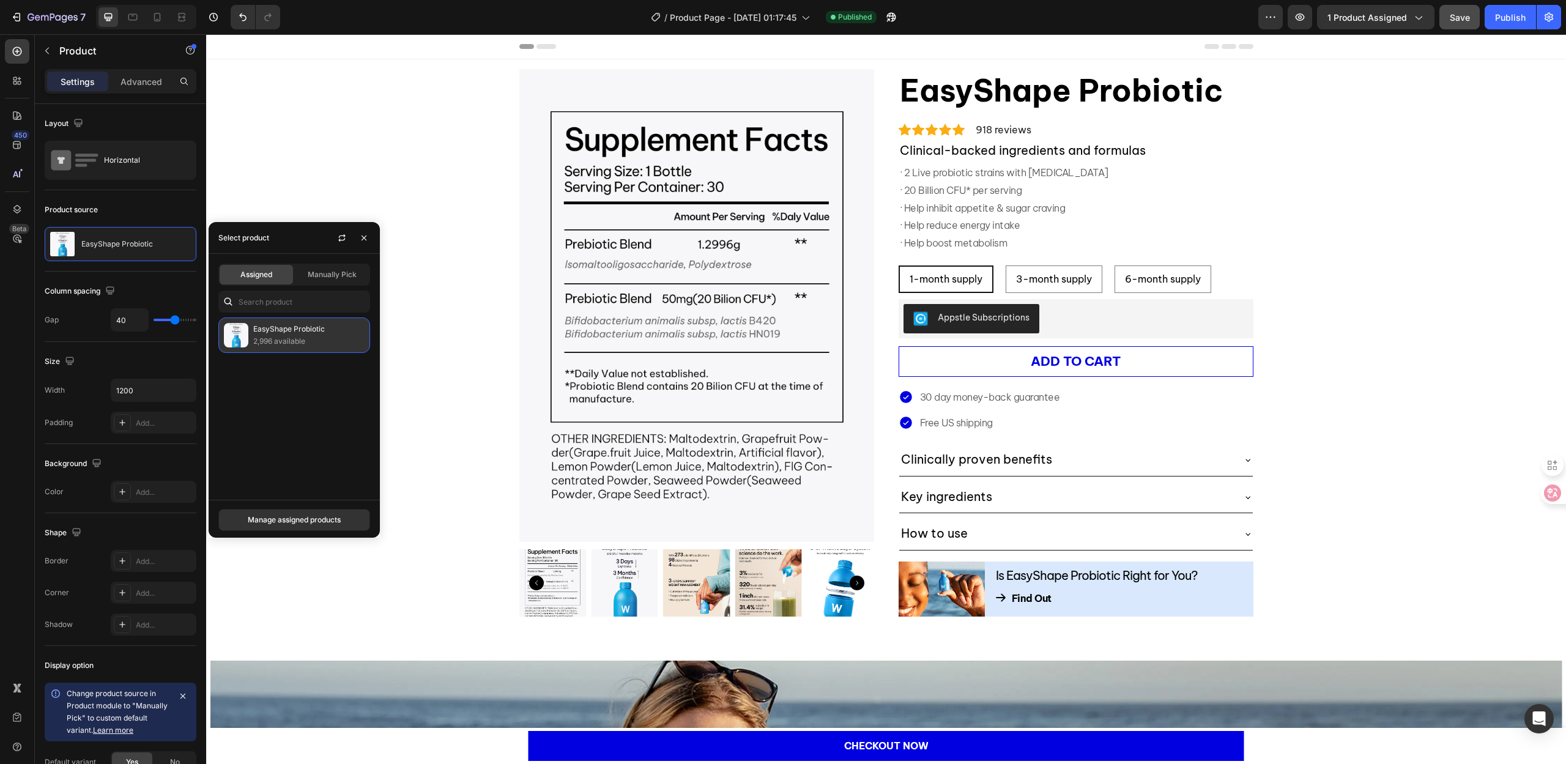
click at [270, 343] on p "2,996 available" at bounding box center [308, 341] width 111 height 12
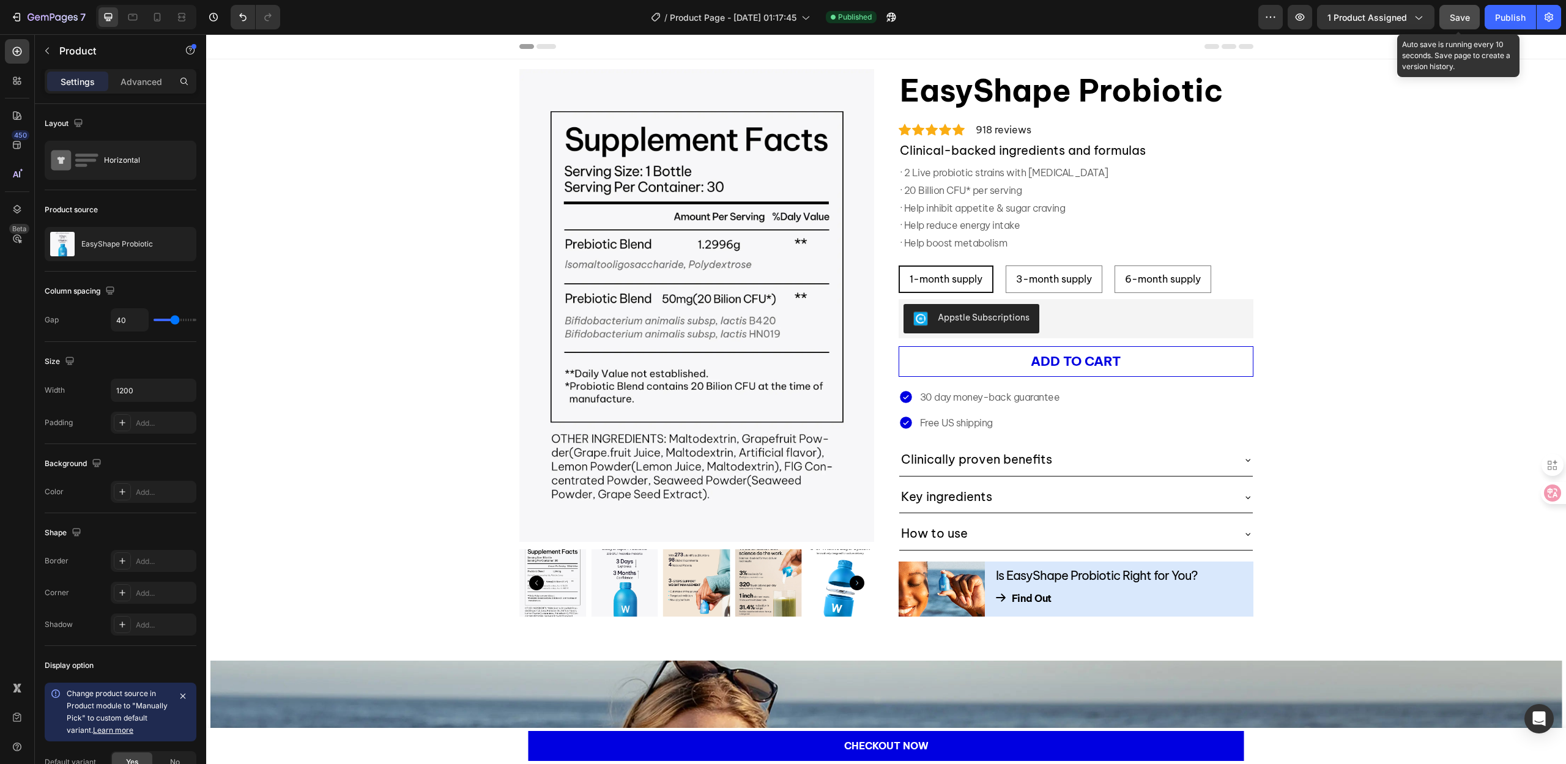
click at [1463, 16] on span "Save" at bounding box center [1460, 17] width 20 height 10
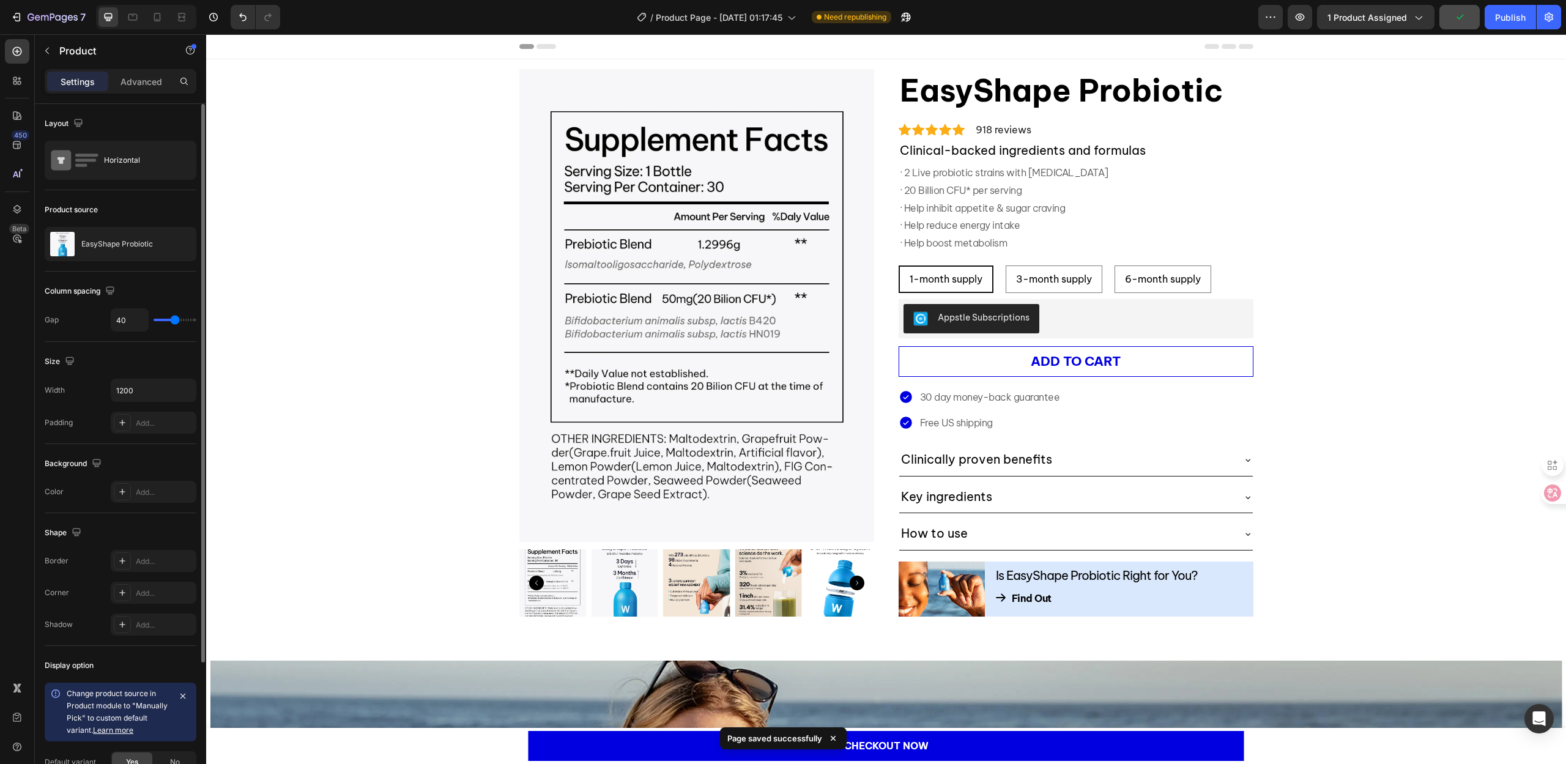
scroll to position [169, 0]
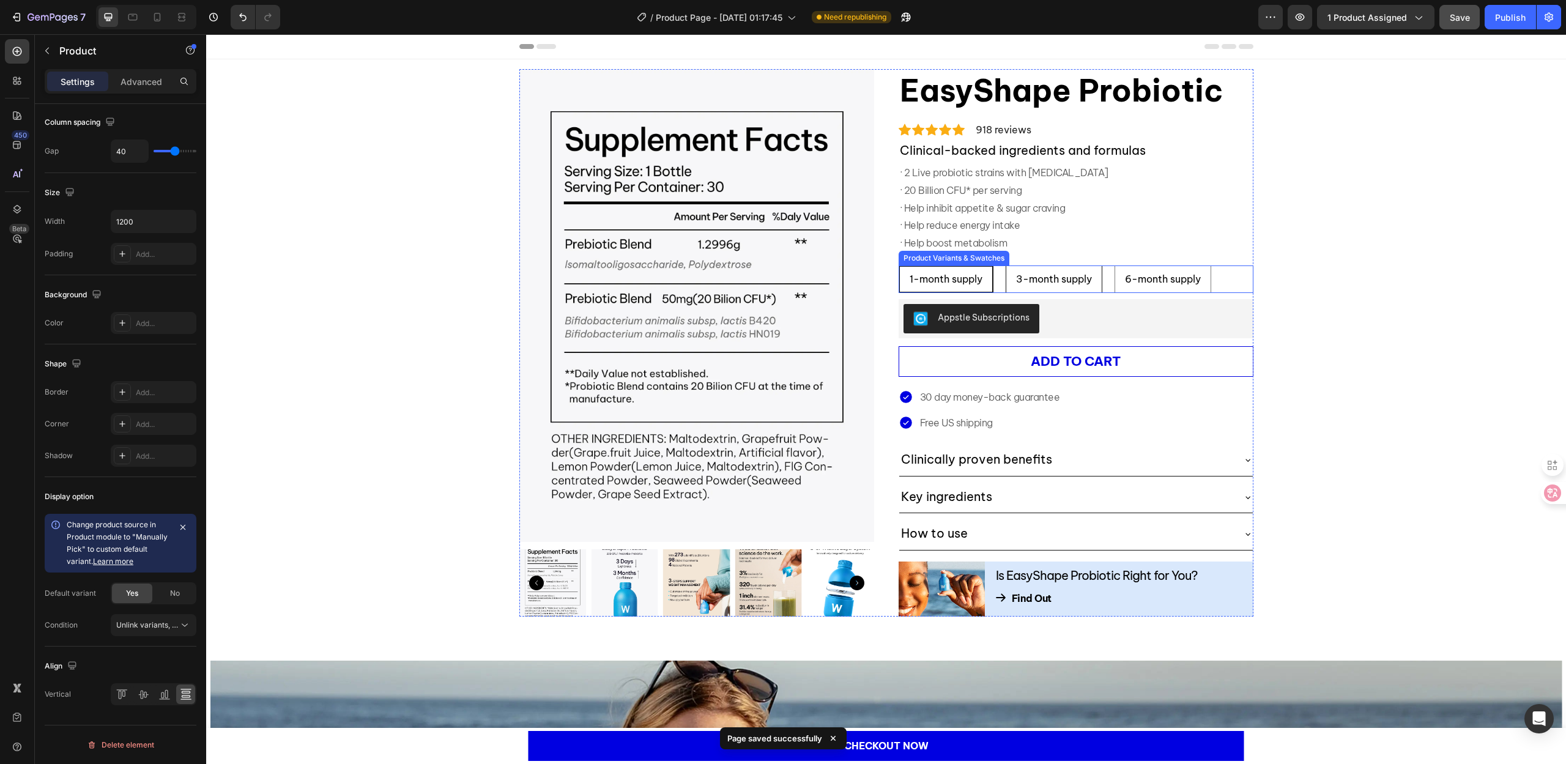
click at [1078, 285] on span "3-month supply" at bounding box center [1054, 279] width 76 height 12
click at [1006, 265] on input "3-month supply 3-month supply 3-month supply" at bounding box center [1005, 265] width 1 height 1
radio input "true"
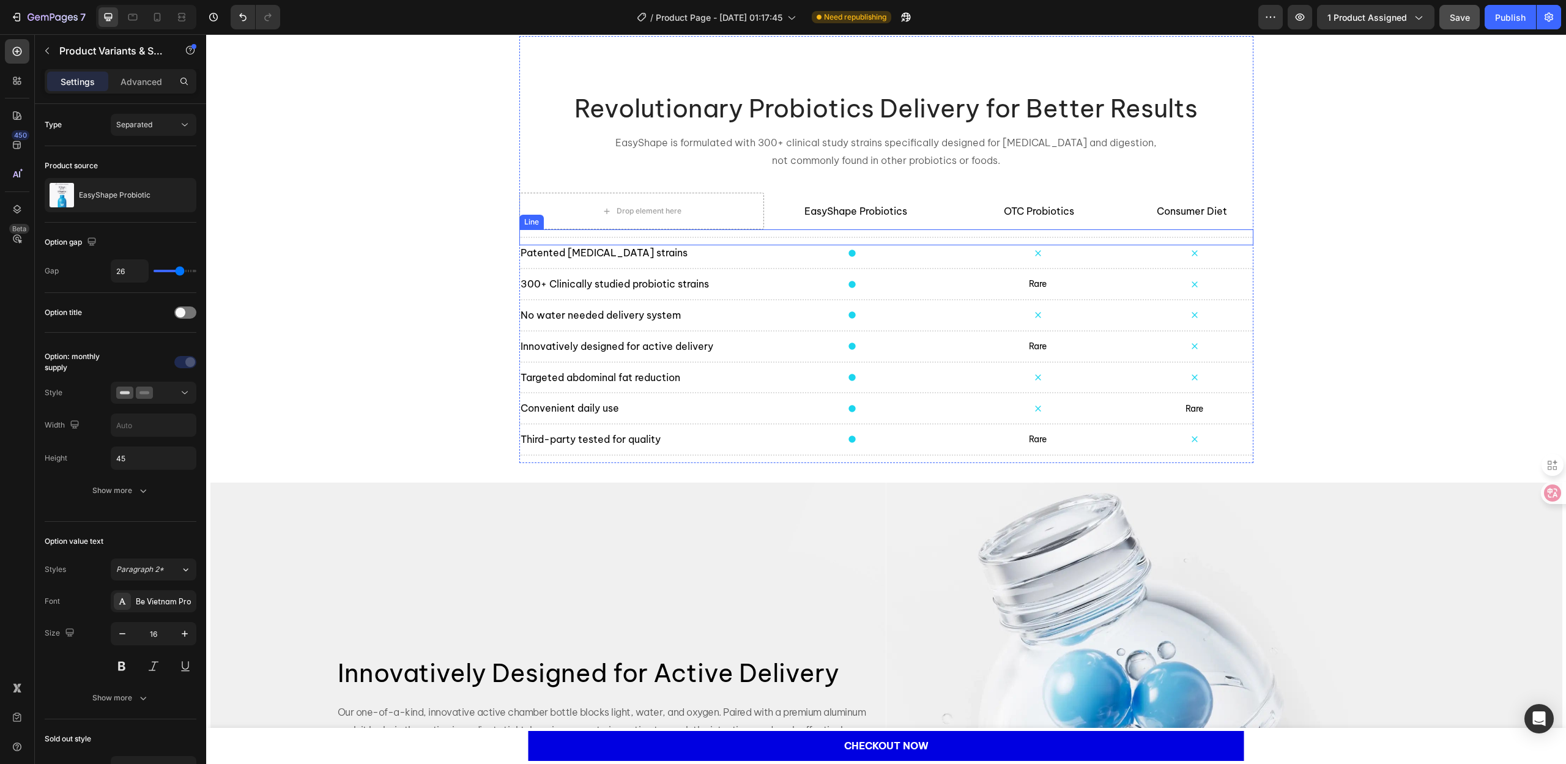
scroll to position [1896, 0]
click at [1009, 255] on div "Icon" at bounding box center [1038, 254] width 176 height 9
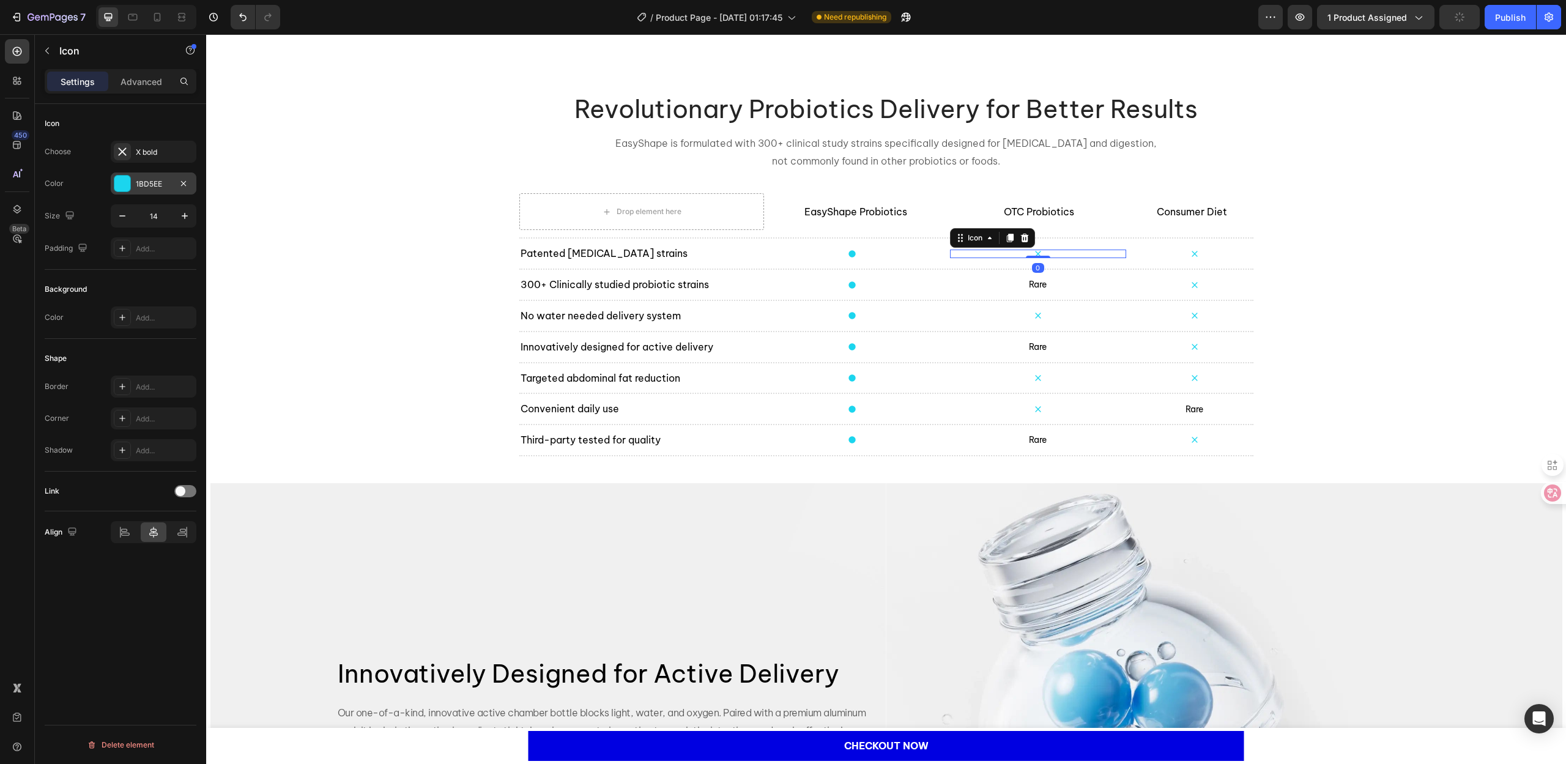
click at [148, 185] on div "1BD5EE" at bounding box center [153, 184] width 35 height 11
click at [161, 158] on div "X bold" at bounding box center [154, 152] width 86 height 22
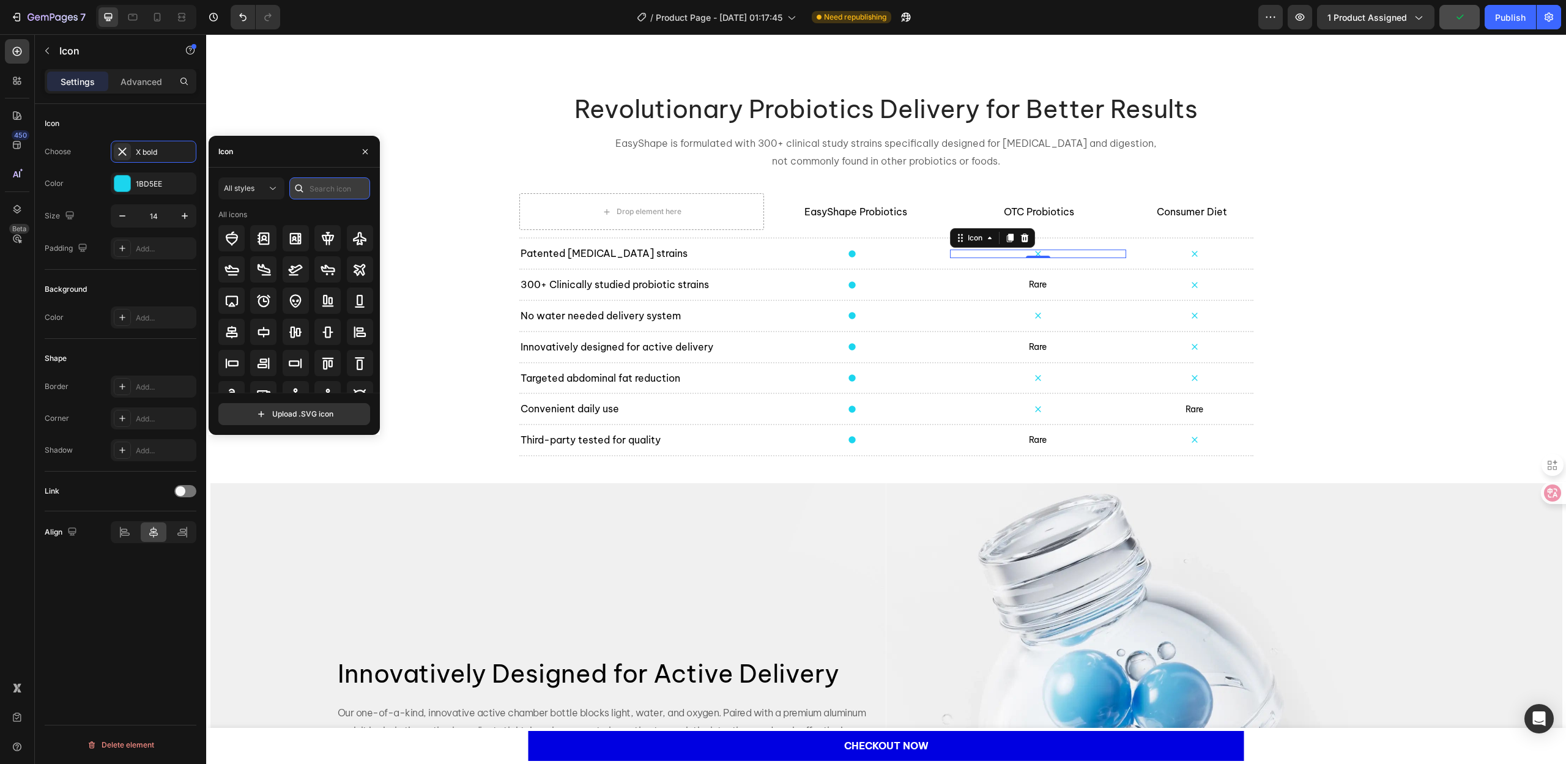
click at [314, 193] on input "text" at bounding box center [329, 188] width 81 height 22
type input "circle"
click at [293, 275] on icon at bounding box center [295, 272] width 15 height 15
click at [293, 147] on div "Icon" at bounding box center [294, 152] width 171 height 32
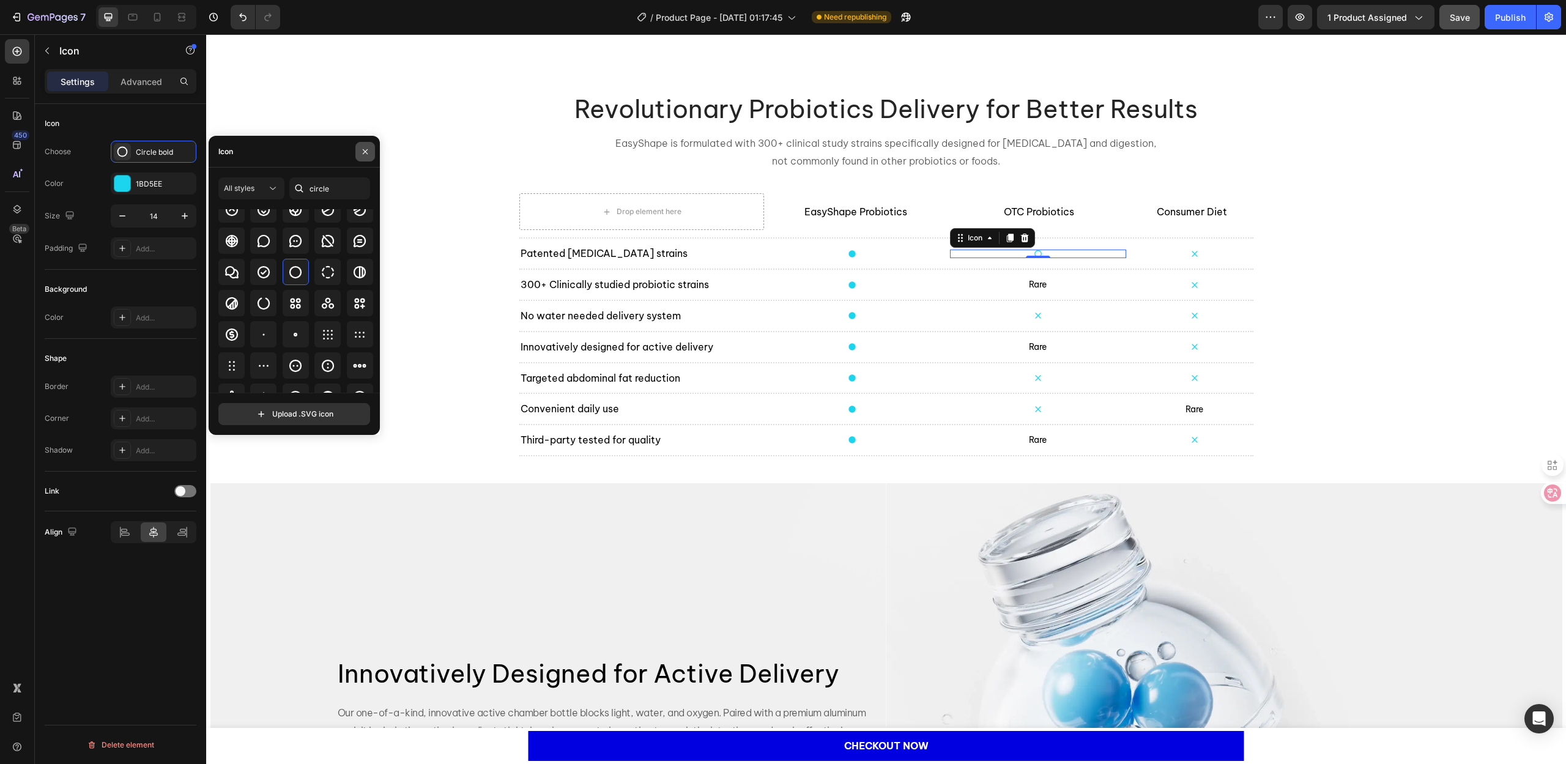
click at [365, 154] on icon "button" at bounding box center [365, 152] width 10 height 10
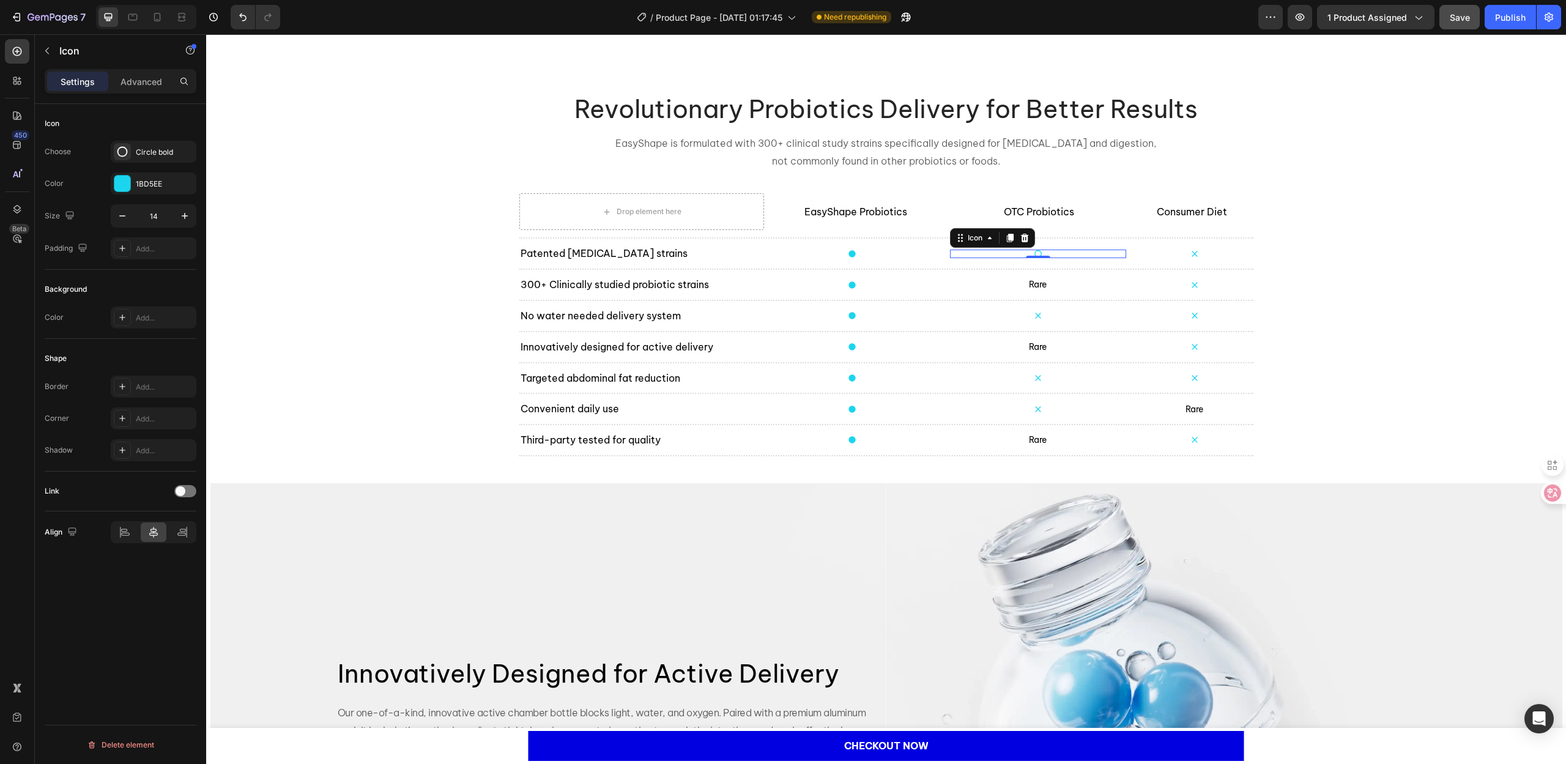
click at [385, 302] on div "Tired of diets? Let science do the work. Heading Science-backed ingredients tha…" at bounding box center [886, 230] width 1360 height 4135
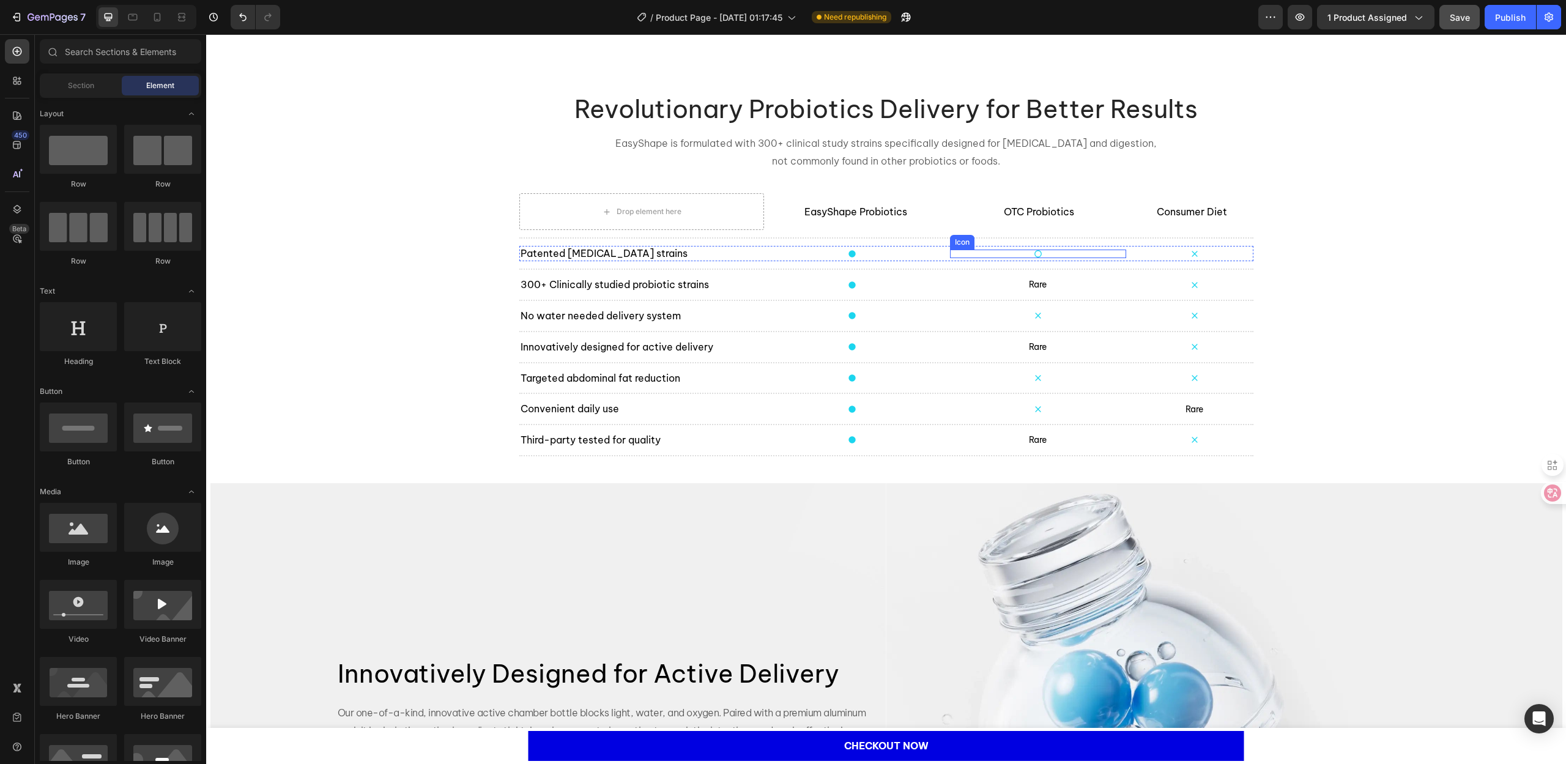
click at [1040, 252] on div "Icon" at bounding box center [1038, 254] width 176 height 9
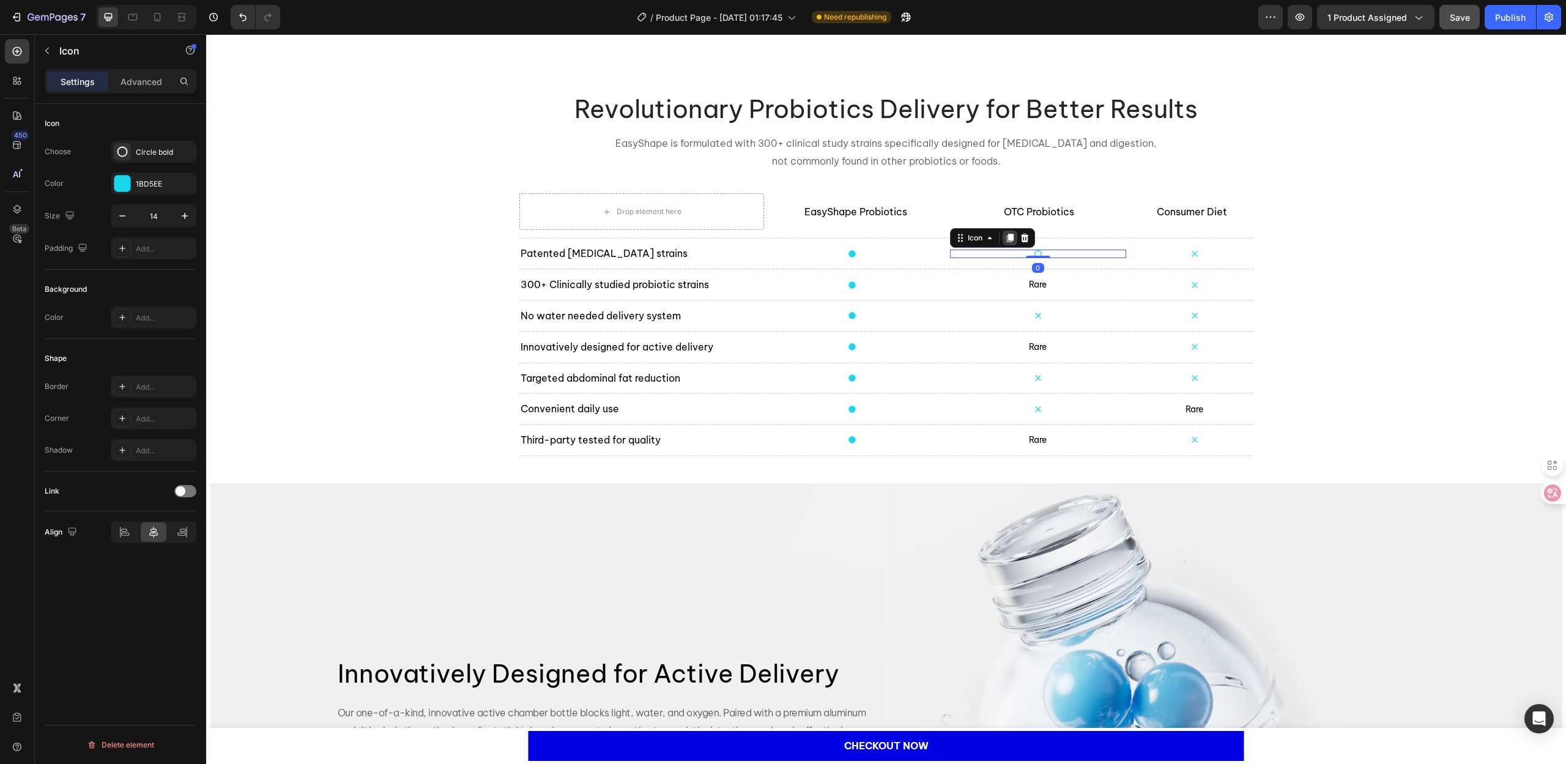
click at [1006, 236] on icon at bounding box center [1009, 238] width 7 height 9
click at [1005, 238] on icon at bounding box center [1010, 243] width 10 height 10
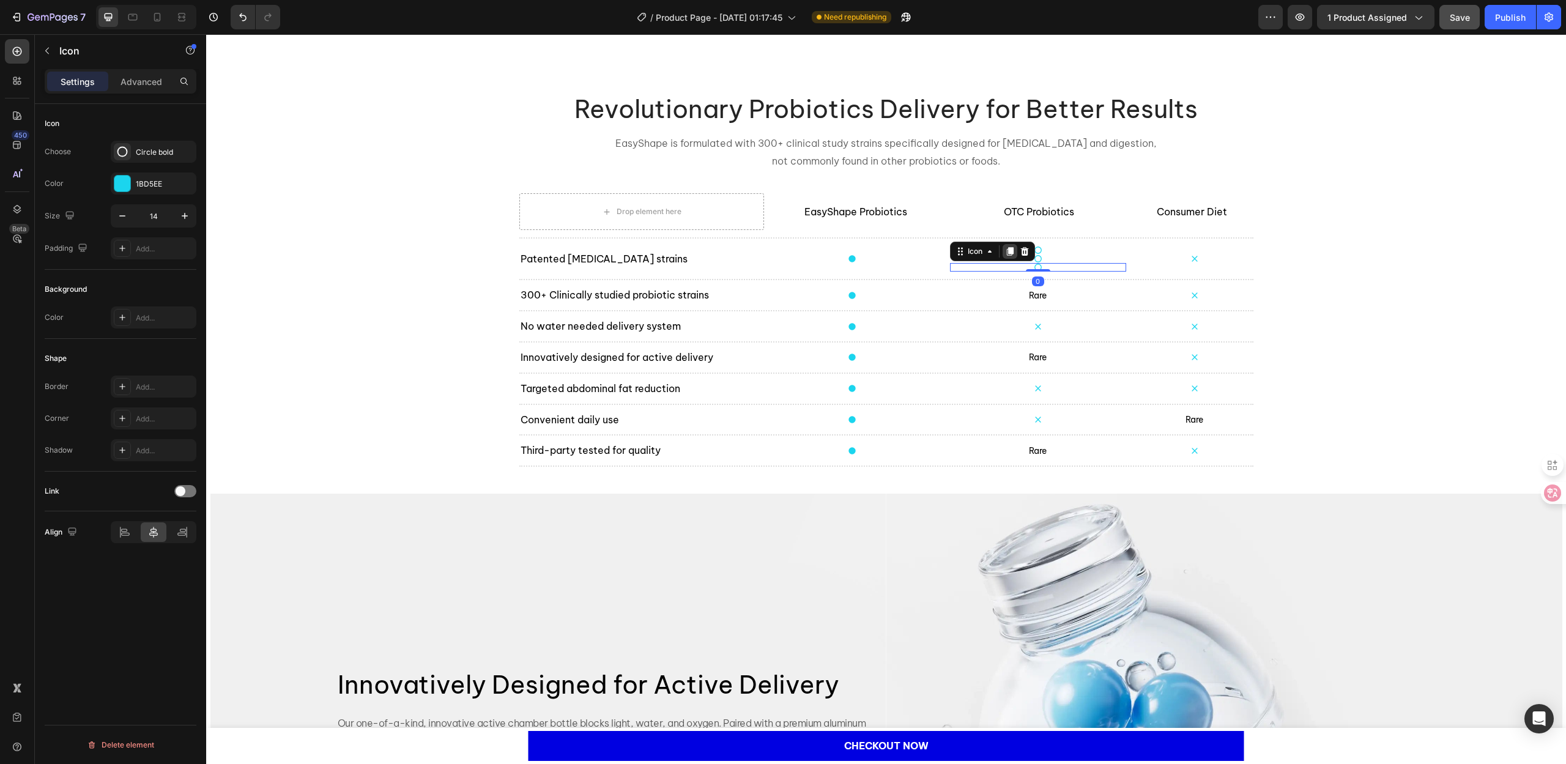
click at [1005, 247] on icon at bounding box center [1010, 252] width 10 height 10
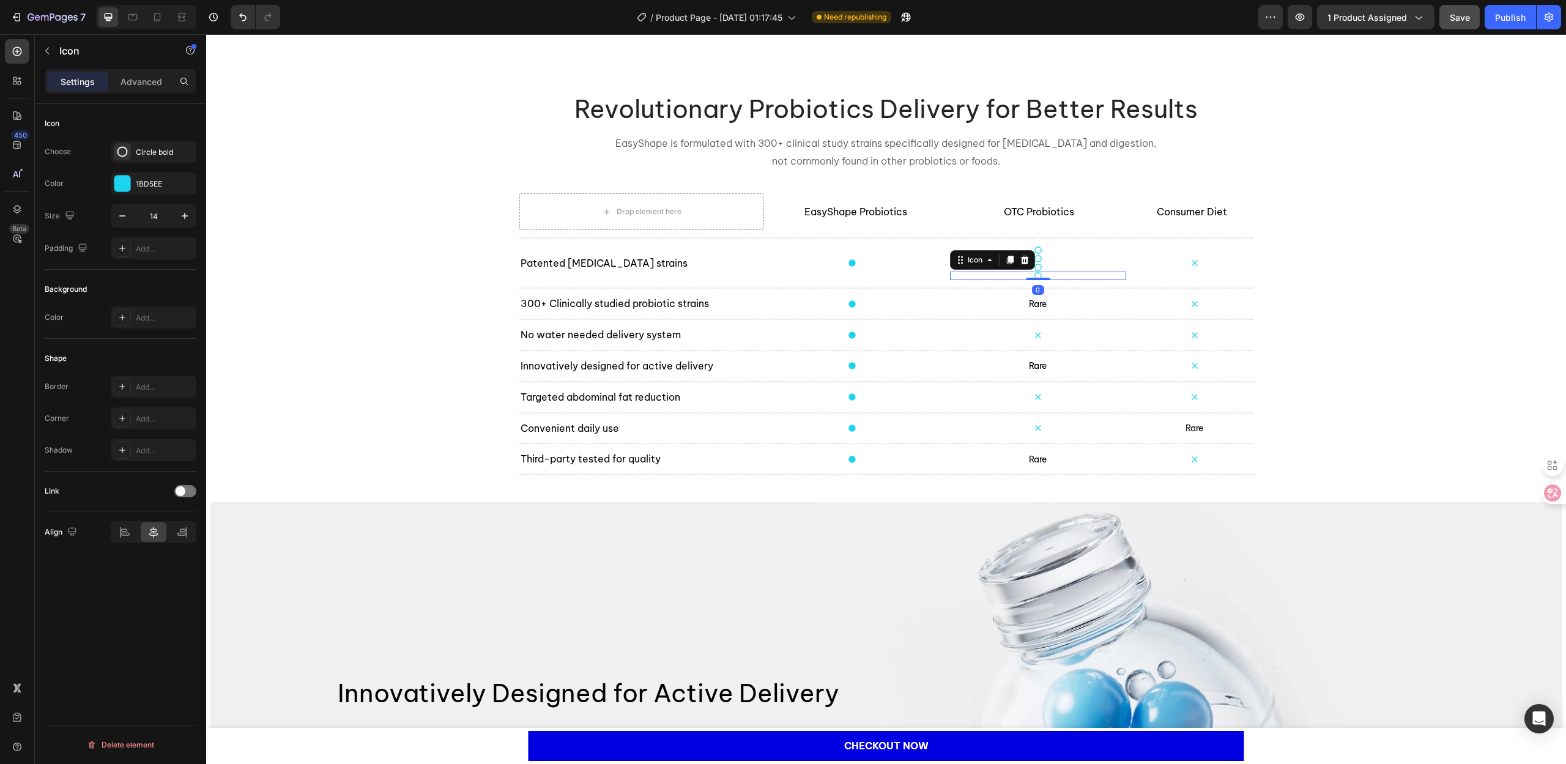
click at [1005, 257] on icon at bounding box center [1010, 260] width 10 height 10
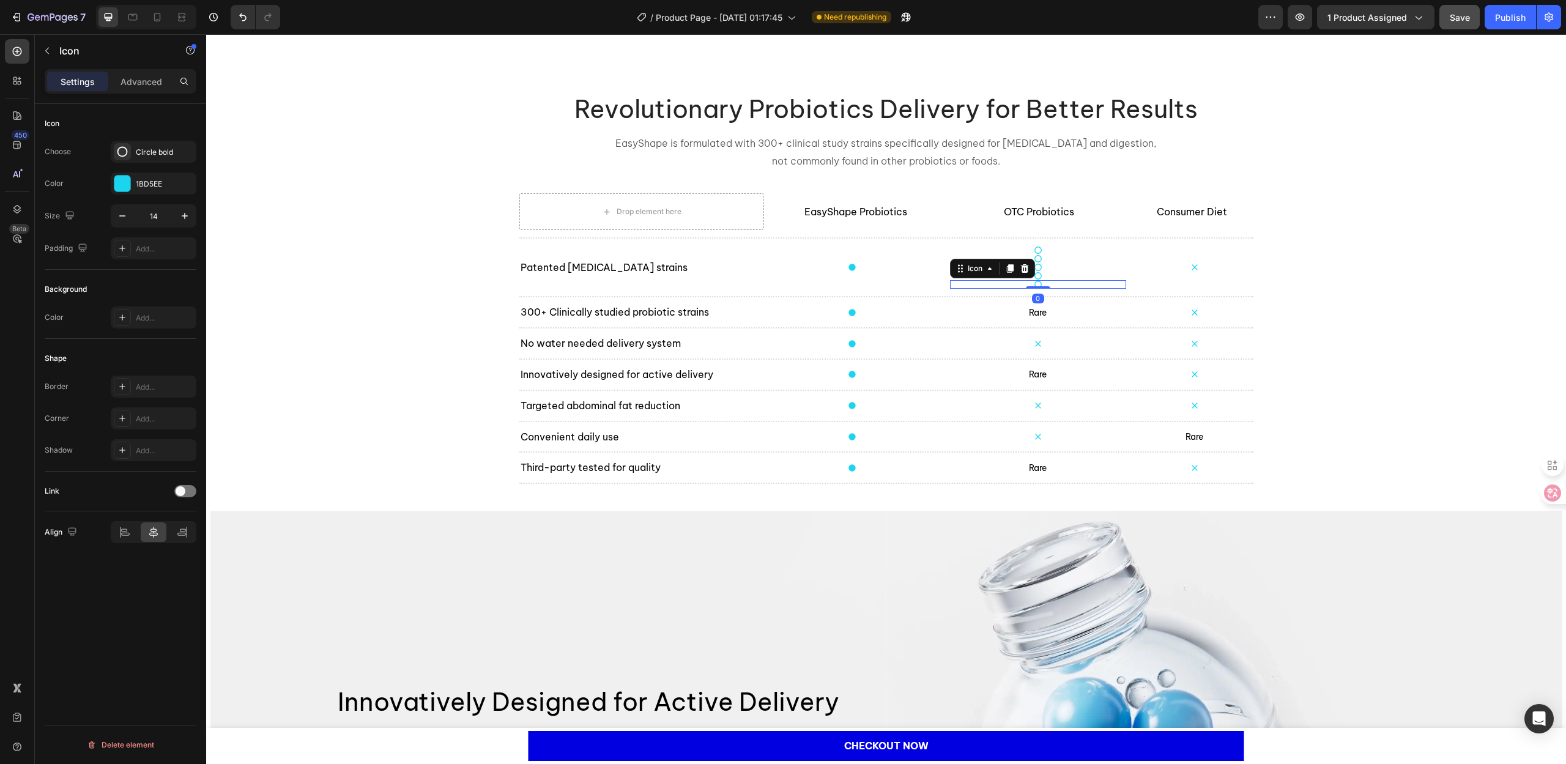
click at [1006, 265] on icon at bounding box center [1009, 269] width 7 height 9
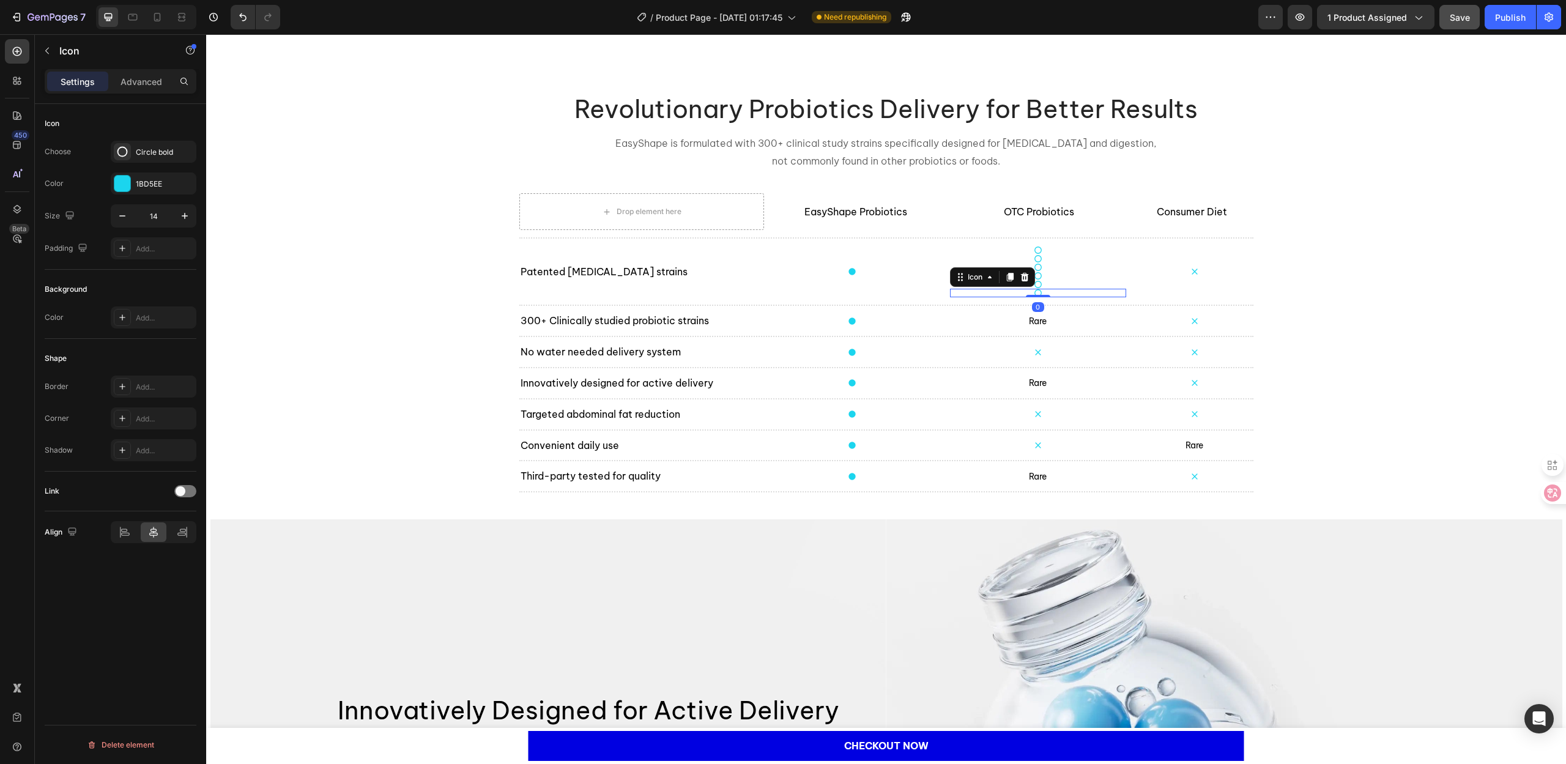
click at [1006, 273] on icon at bounding box center [1009, 277] width 7 height 9
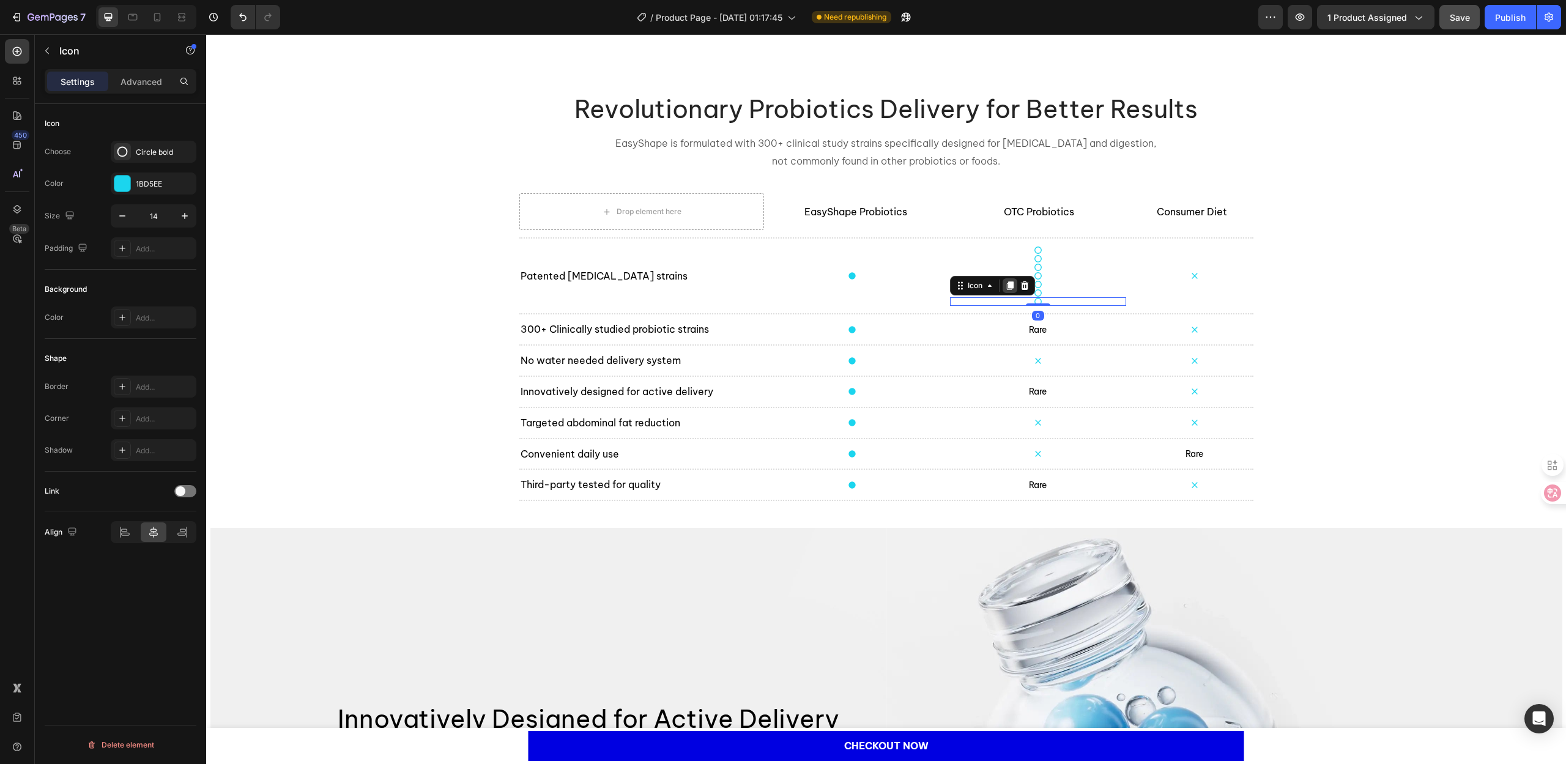
click at [1006, 285] on icon at bounding box center [1009, 286] width 7 height 9
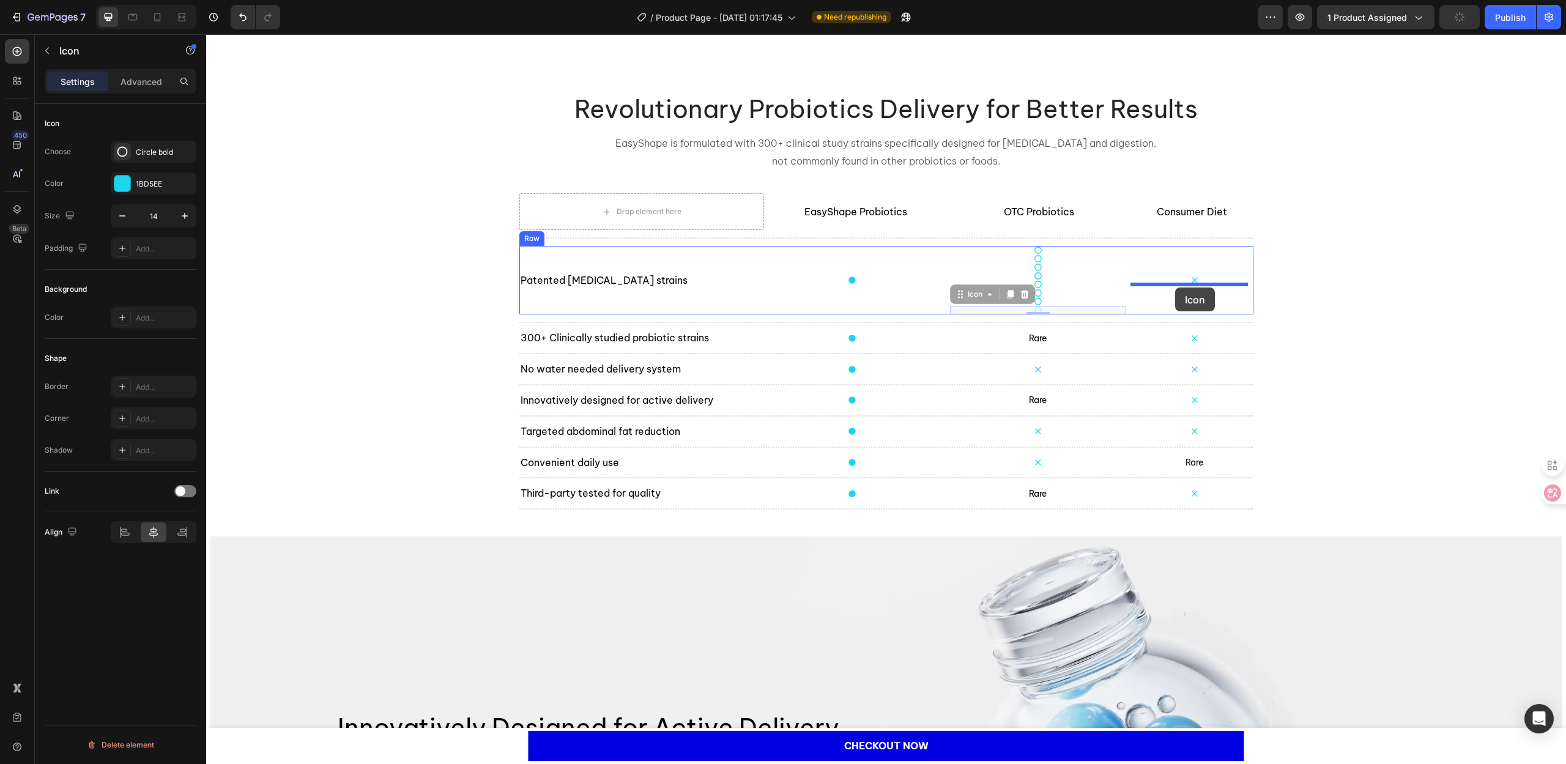
drag, startPoint x: 994, startPoint y: 297, endPoint x: 1175, endPoint y: 288, distance: 181.3
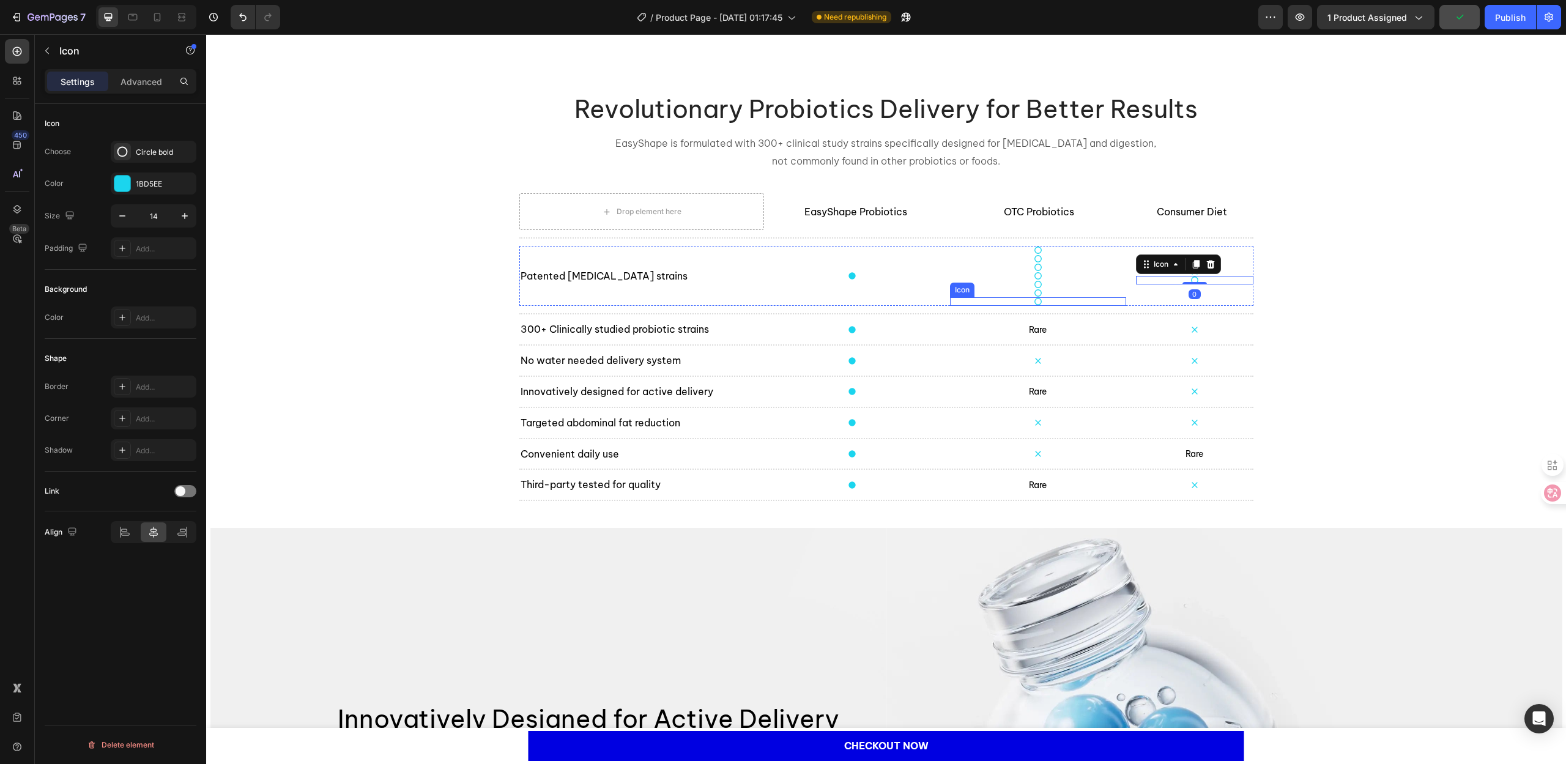
click at [1040, 300] on div "Icon" at bounding box center [1038, 301] width 176 height 9
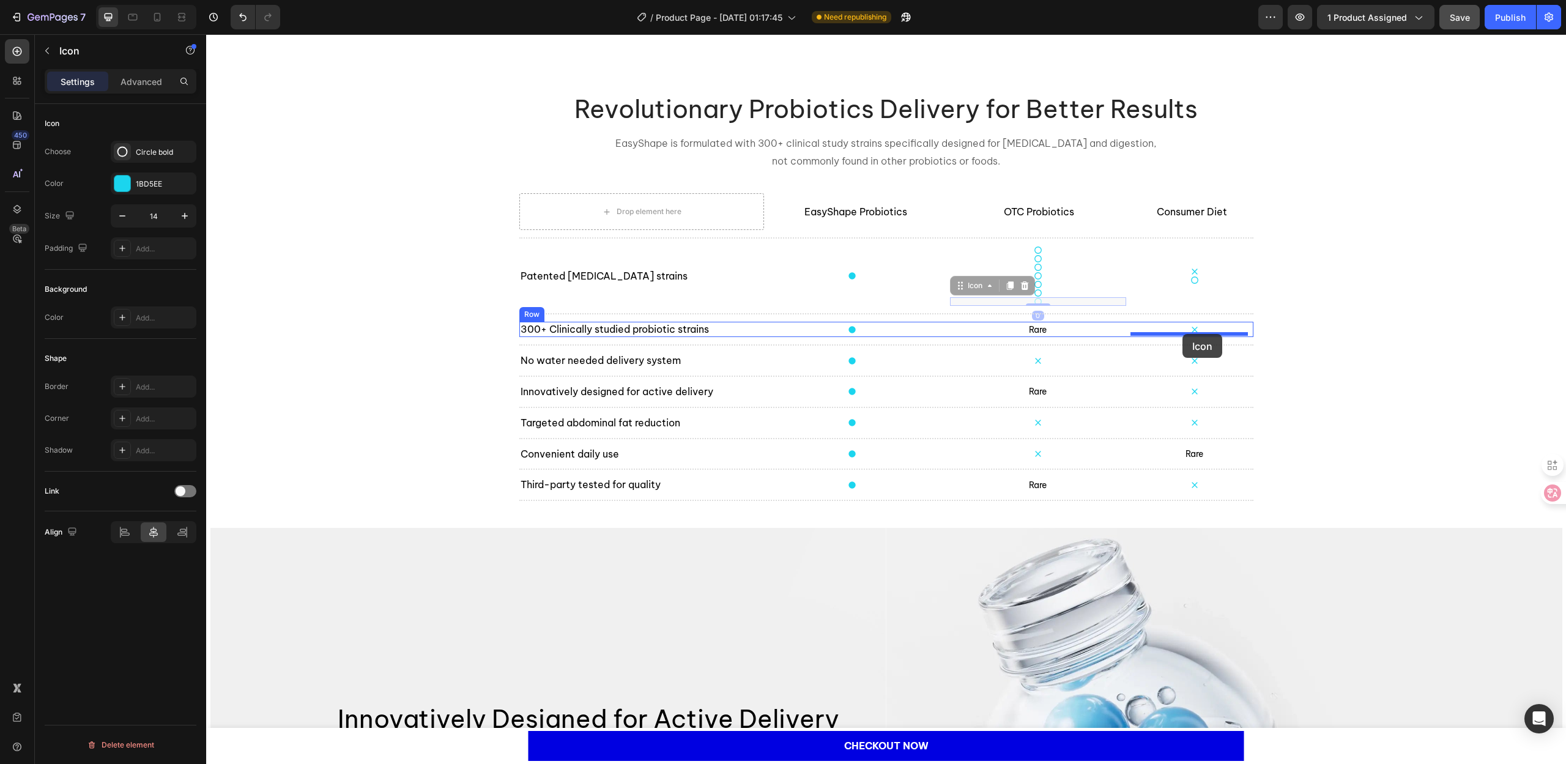
drag, startPoint x: 954, startPoint y: 289, endPoint x: 1182, endPoint y: 334, distance: 232.6
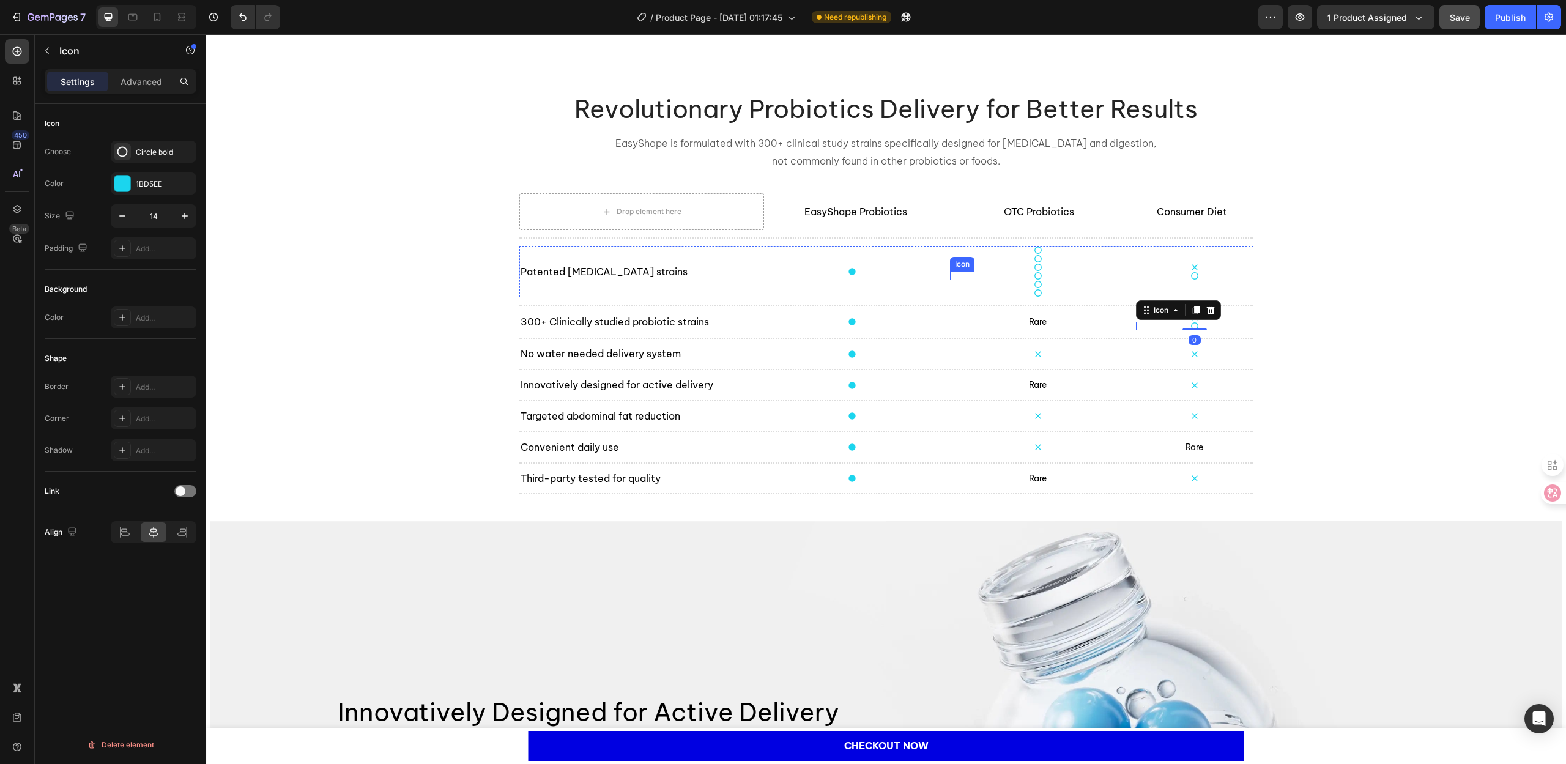
click at [1026, 278] on div "Icon" at bounding box center [1038, 276] width 176 height 9
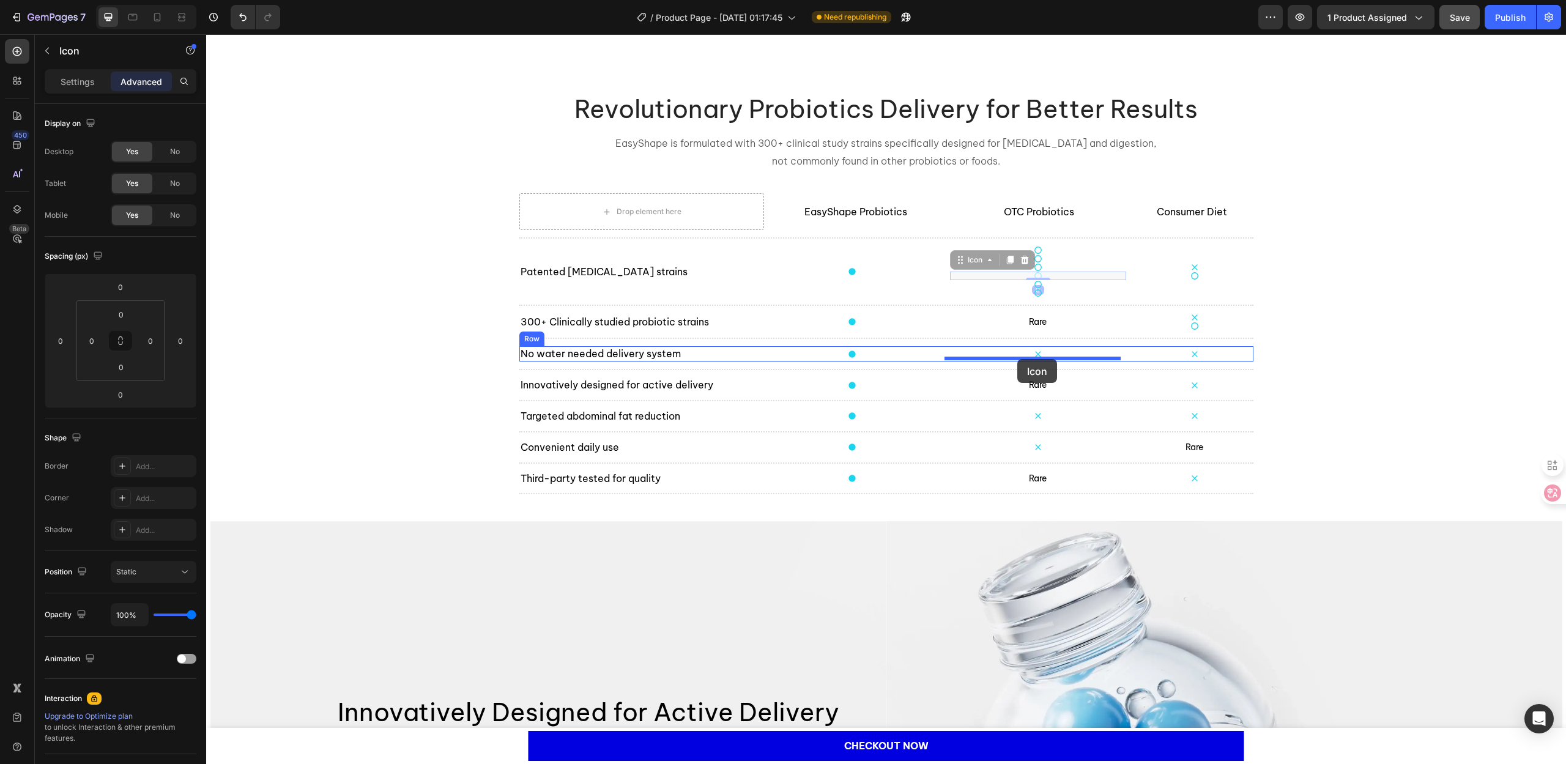
drag, startPoint x: 961, startPoint y: 262, endPoint x: 1017, endPoint y: 359, distance: 111.8
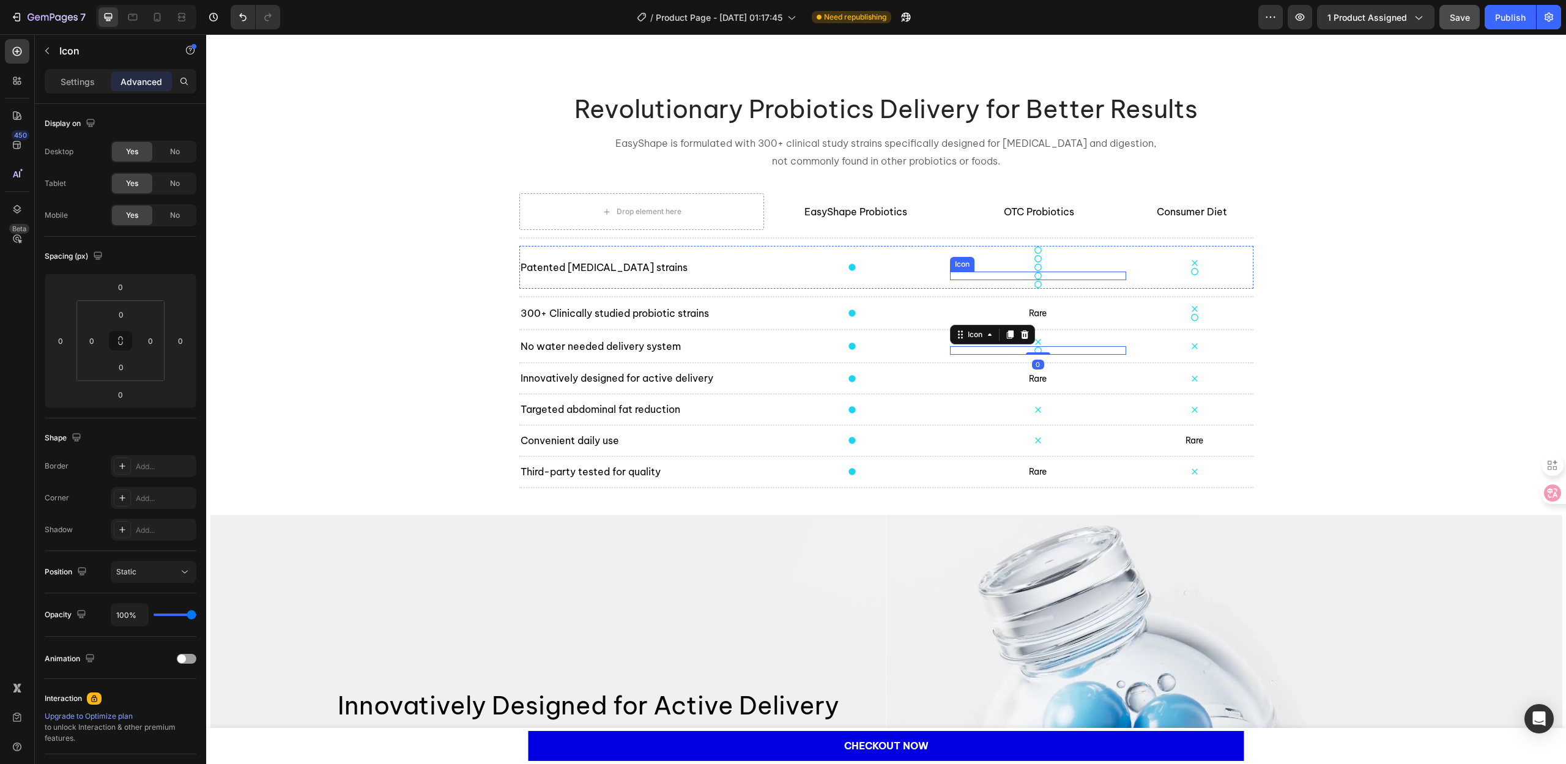
click at [1034, 276] on icon at bounding box center [1038, 276] width 9 height 9
drag, startPoint x: 970, startPoint y: 263, endPoint x: 1180, endPoint y: 349, distance: 226.6
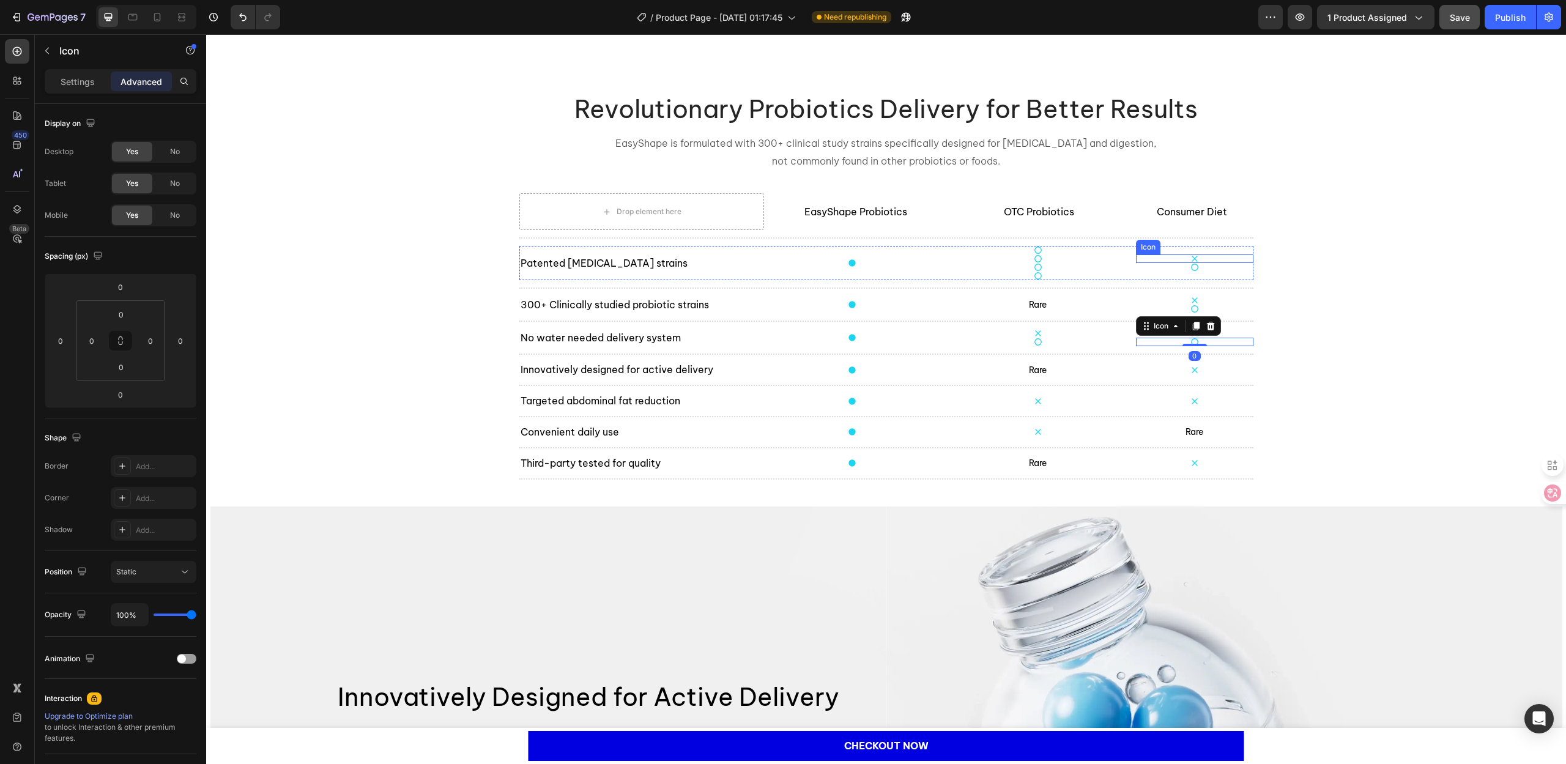
click at [1198, 259] on div "Icon" at bounding box center [1194, 258] width 117 height 9
click at [1206, 240] on icon at bounding box center [1211, 243] width 10 height 10
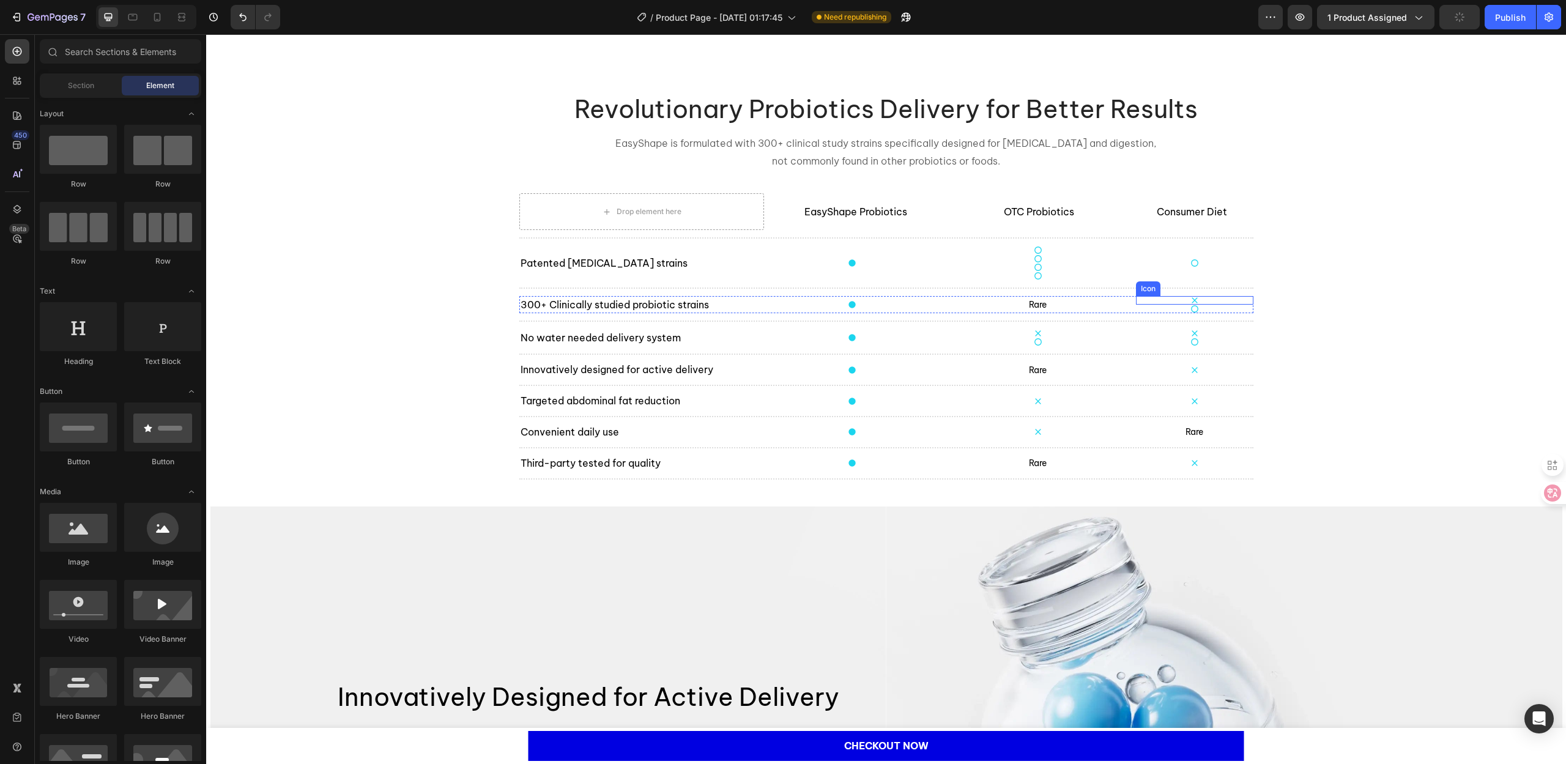
click at [1208, 298] on div "Icon" at bounding box center [1194, 300] width 117 height 9
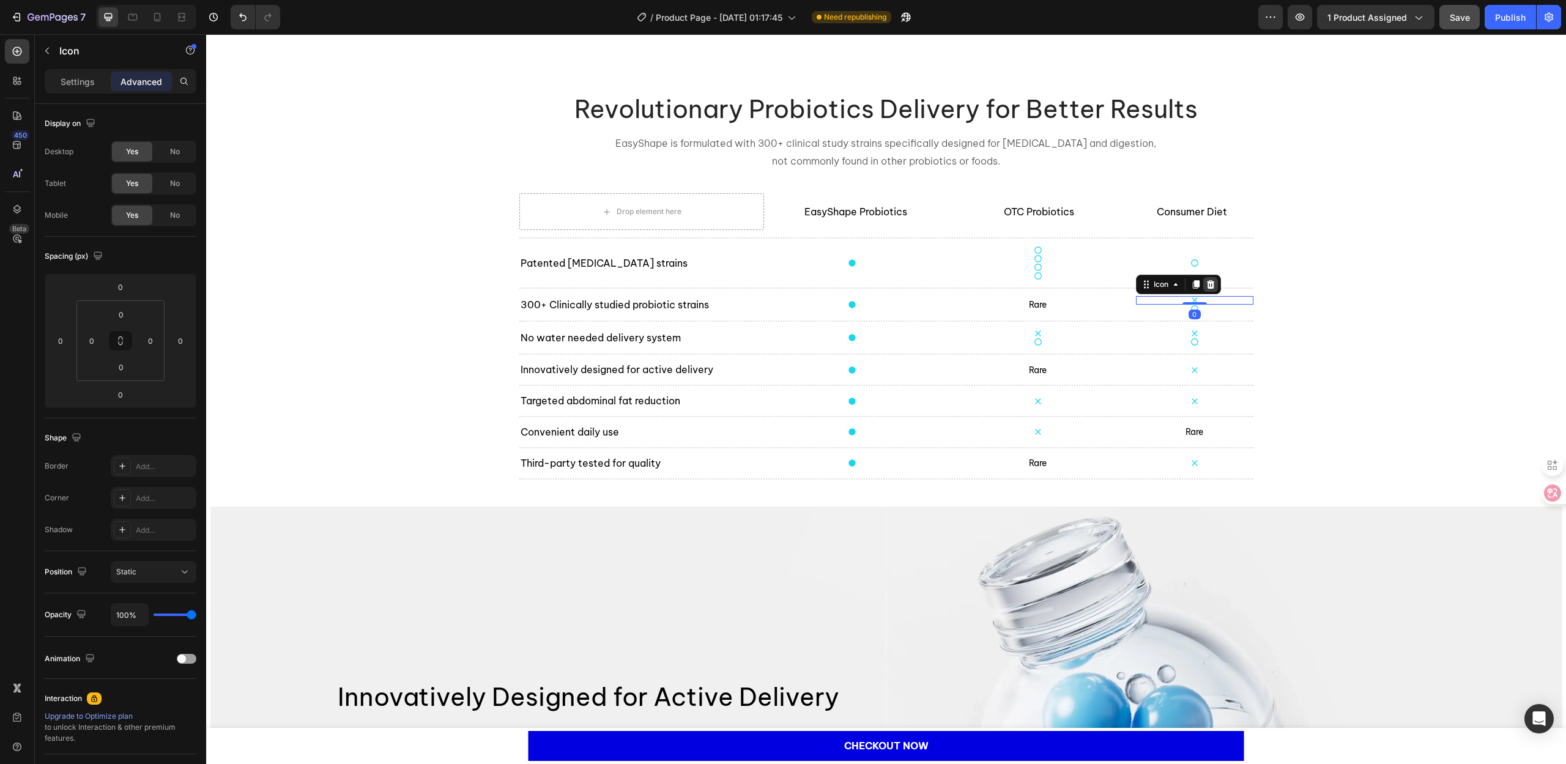
click at [1206, 286] on icon at bounding box center [1211, 285] width 10 height 10
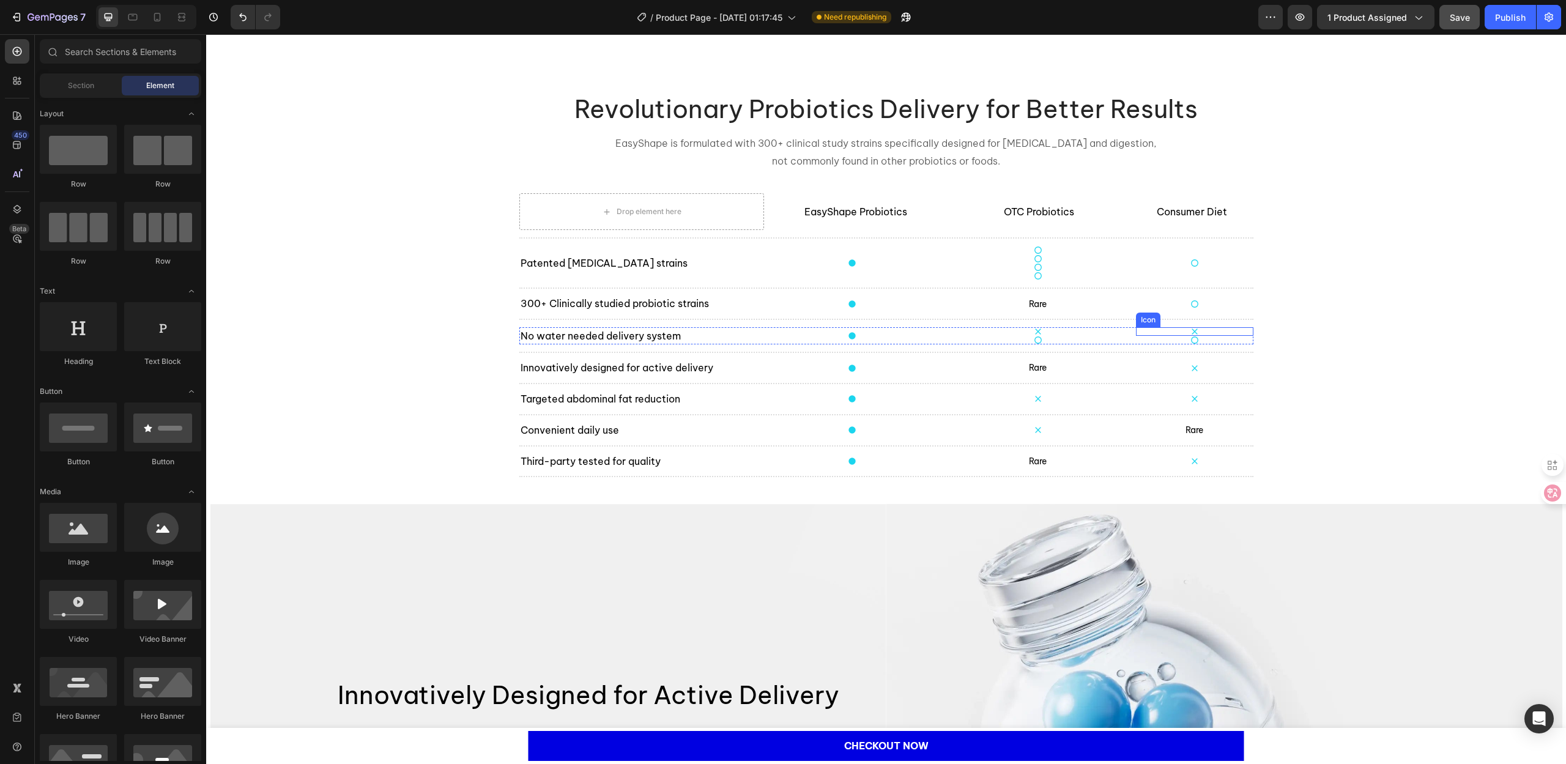
click at [1209, 328] on div "Icon" at bounding box center [1194, 331] width 117 height 9
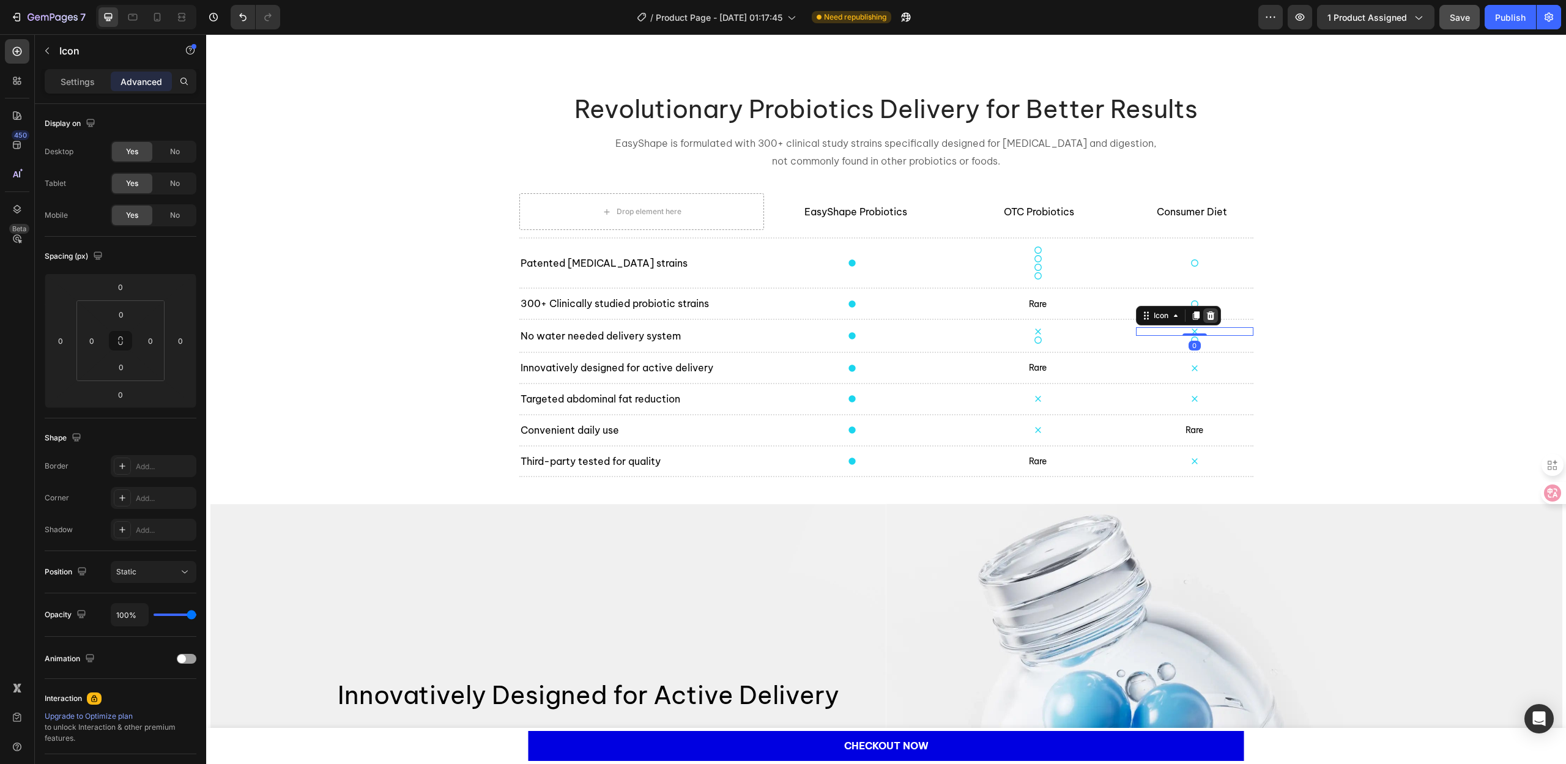
click at [1208, 317] on icon at bounding box center [1210, 315] width 8 height 9
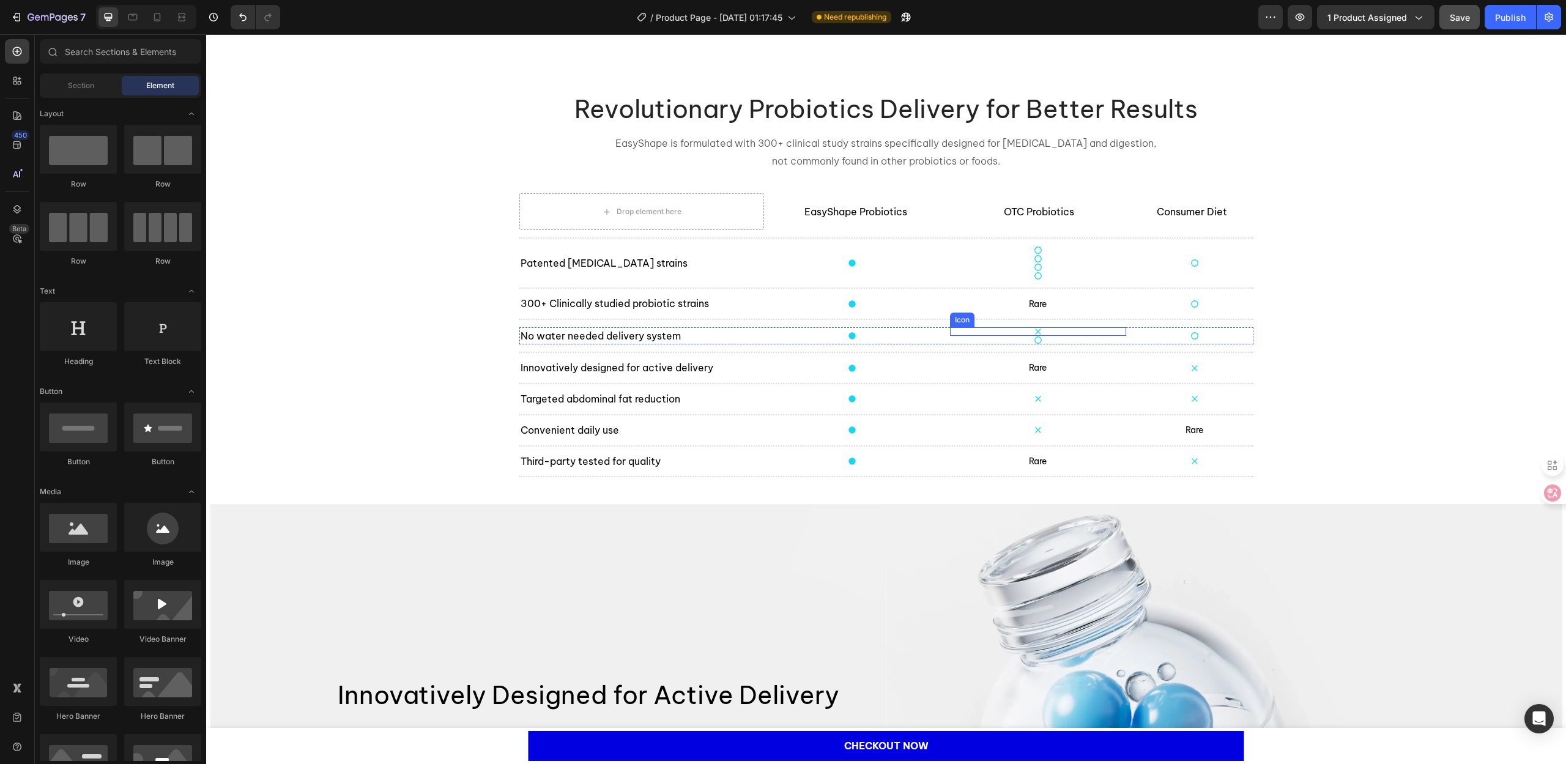
click at [1042, 330] on div "Icon" at bounding box center [1038, 331] width 176 height 9
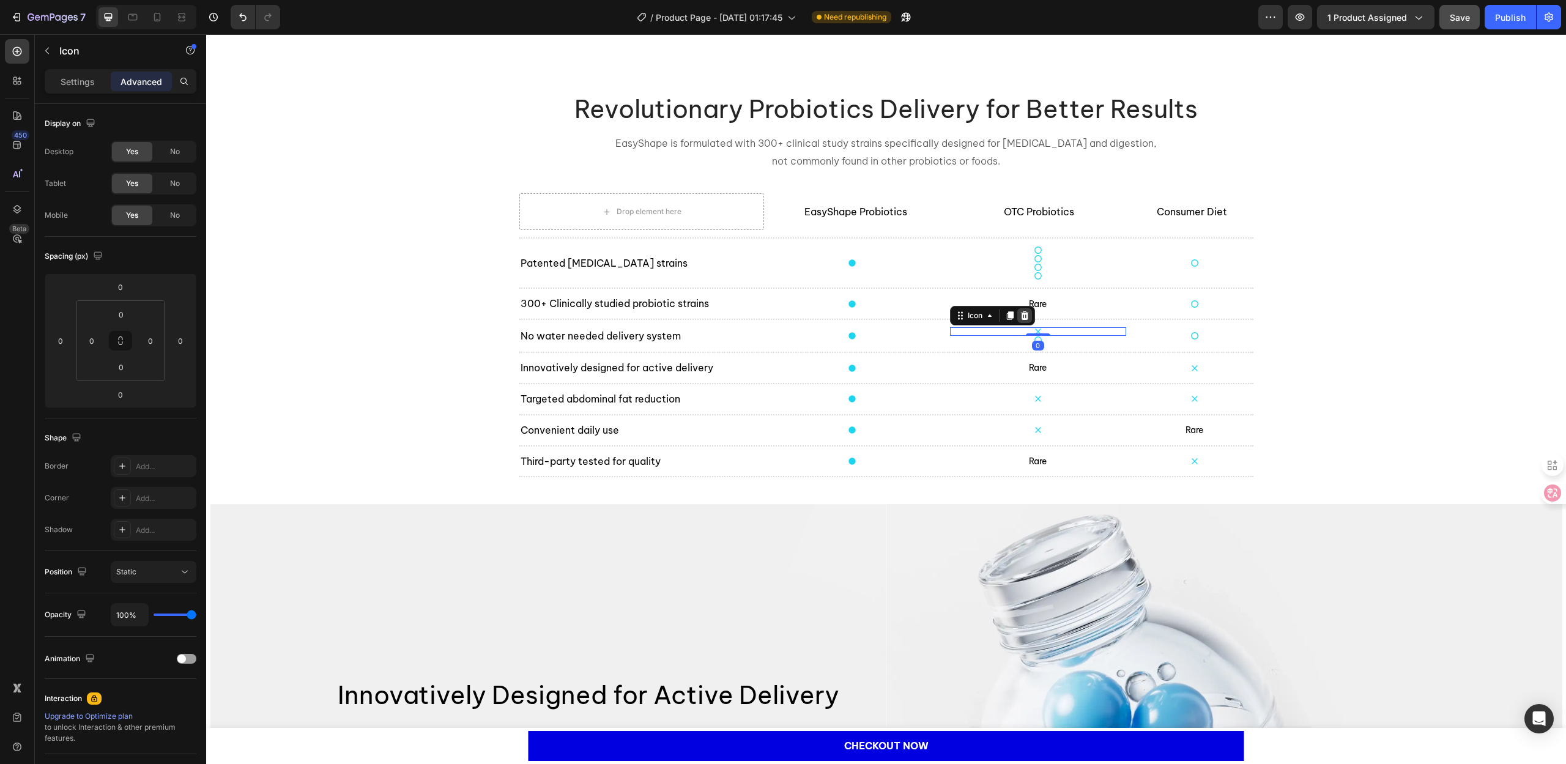
click at [1020, 311] on icon at bounding box center [1024, 315] width 8 height 9
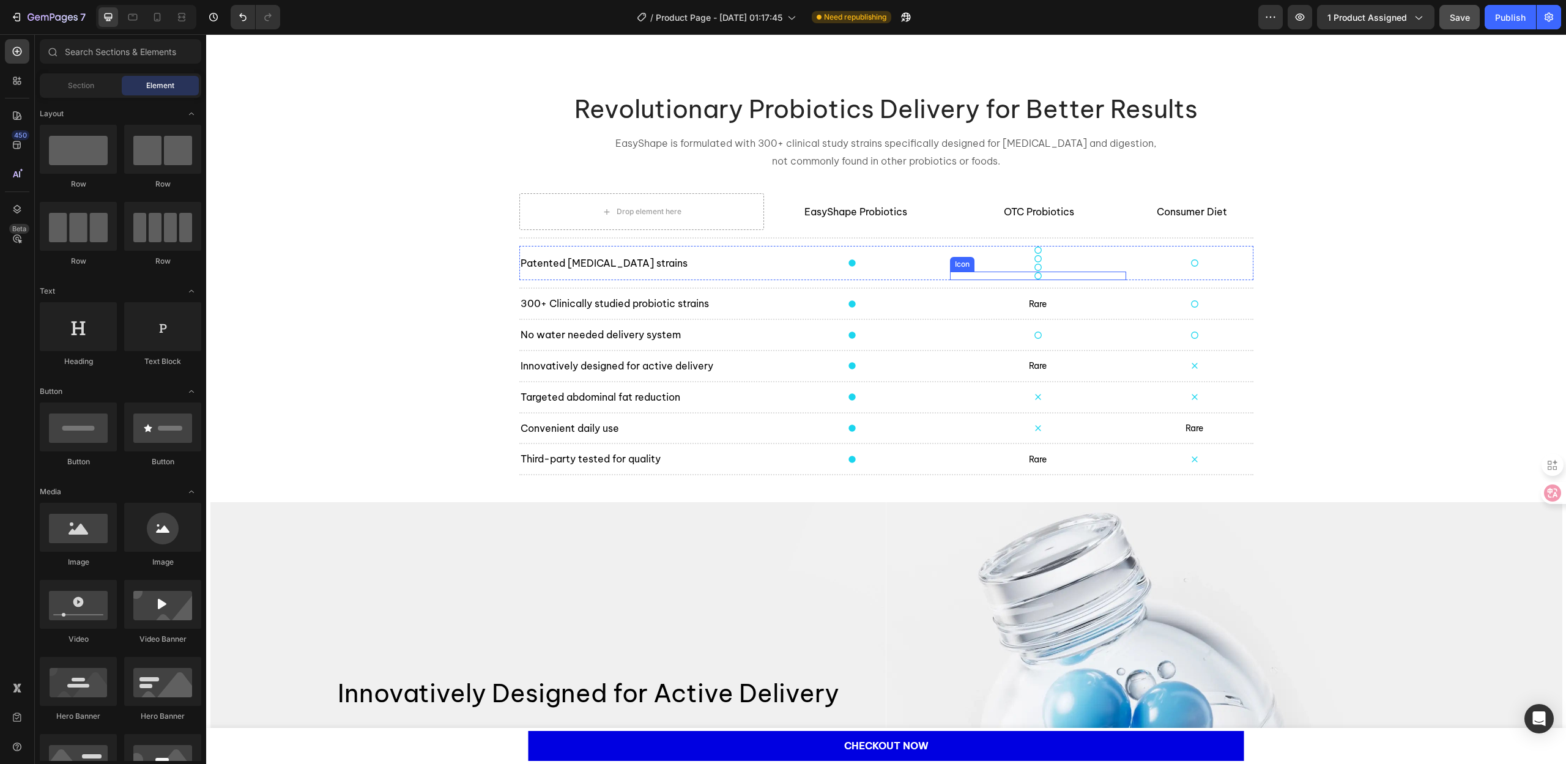
click at [1052, 278] on div "Icon" at bounding box center [1038, 276] width 176 height 9
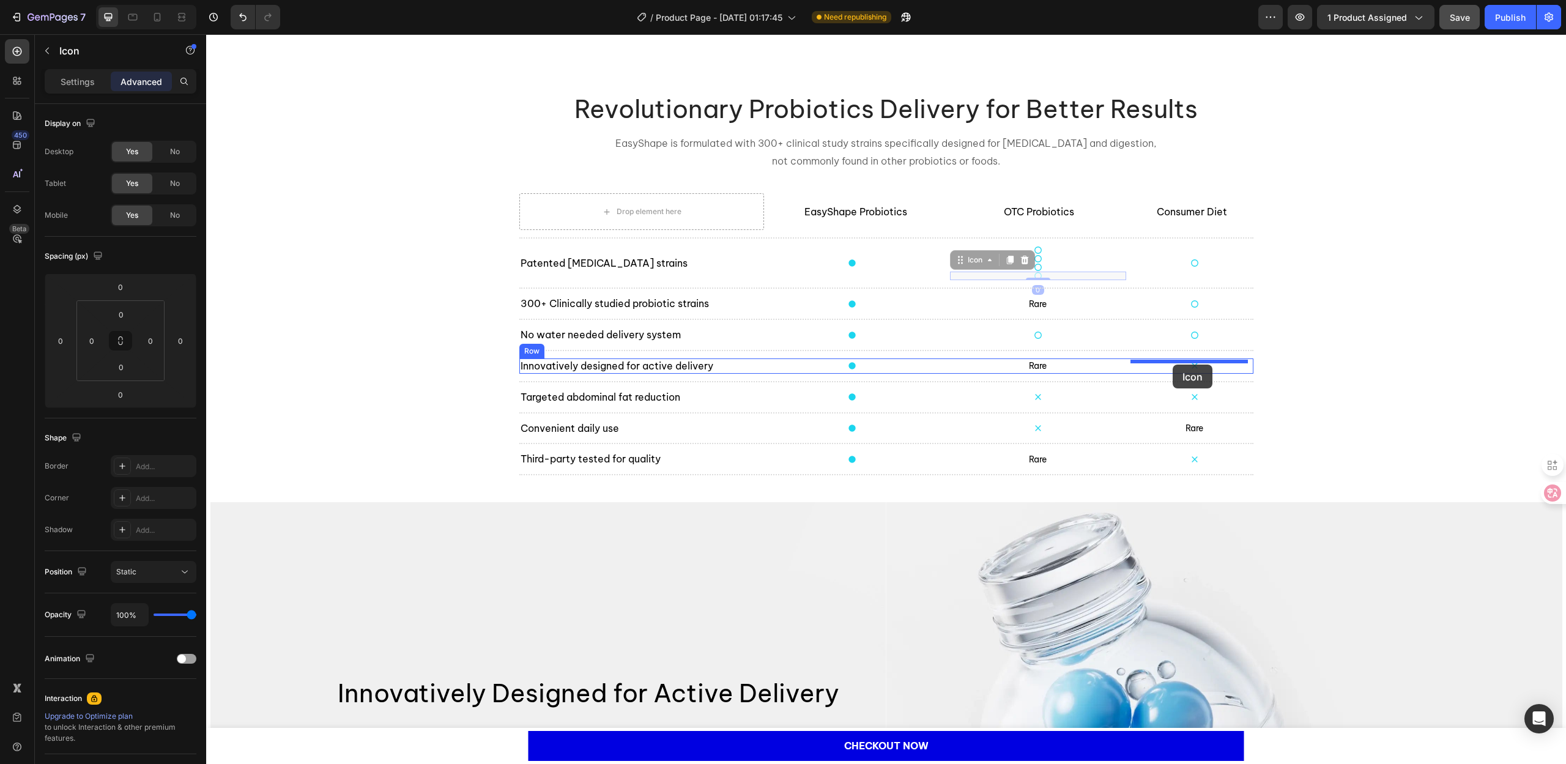
drag, startPoint x: 965, startPoint y: 263, endPoint x: 1173, endPoint y: 365, distance: 231.5
type input "16"
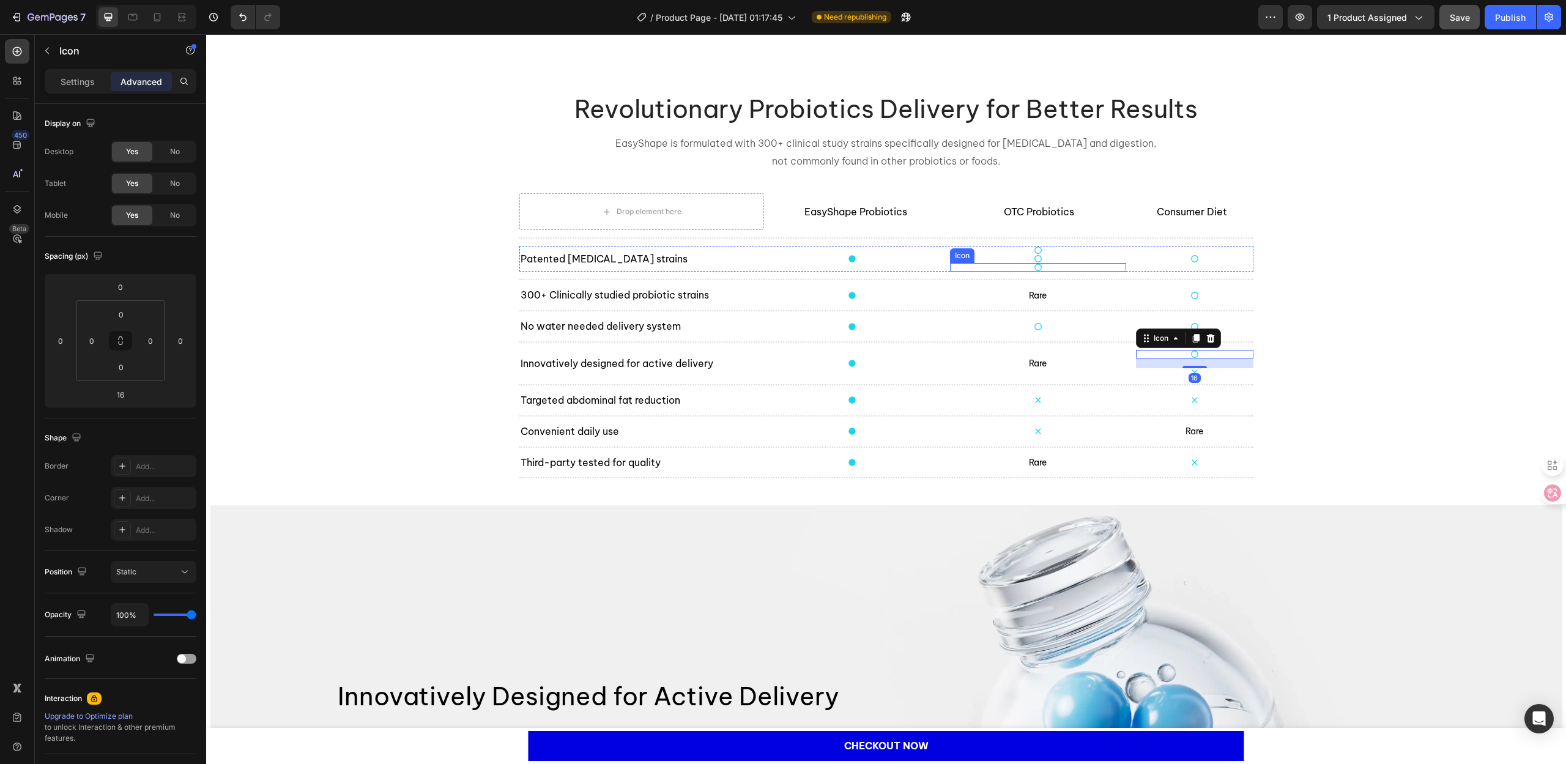
click at [1023, 267] on div "Icon" at bounding box center [1038, 267] width 176 height 9
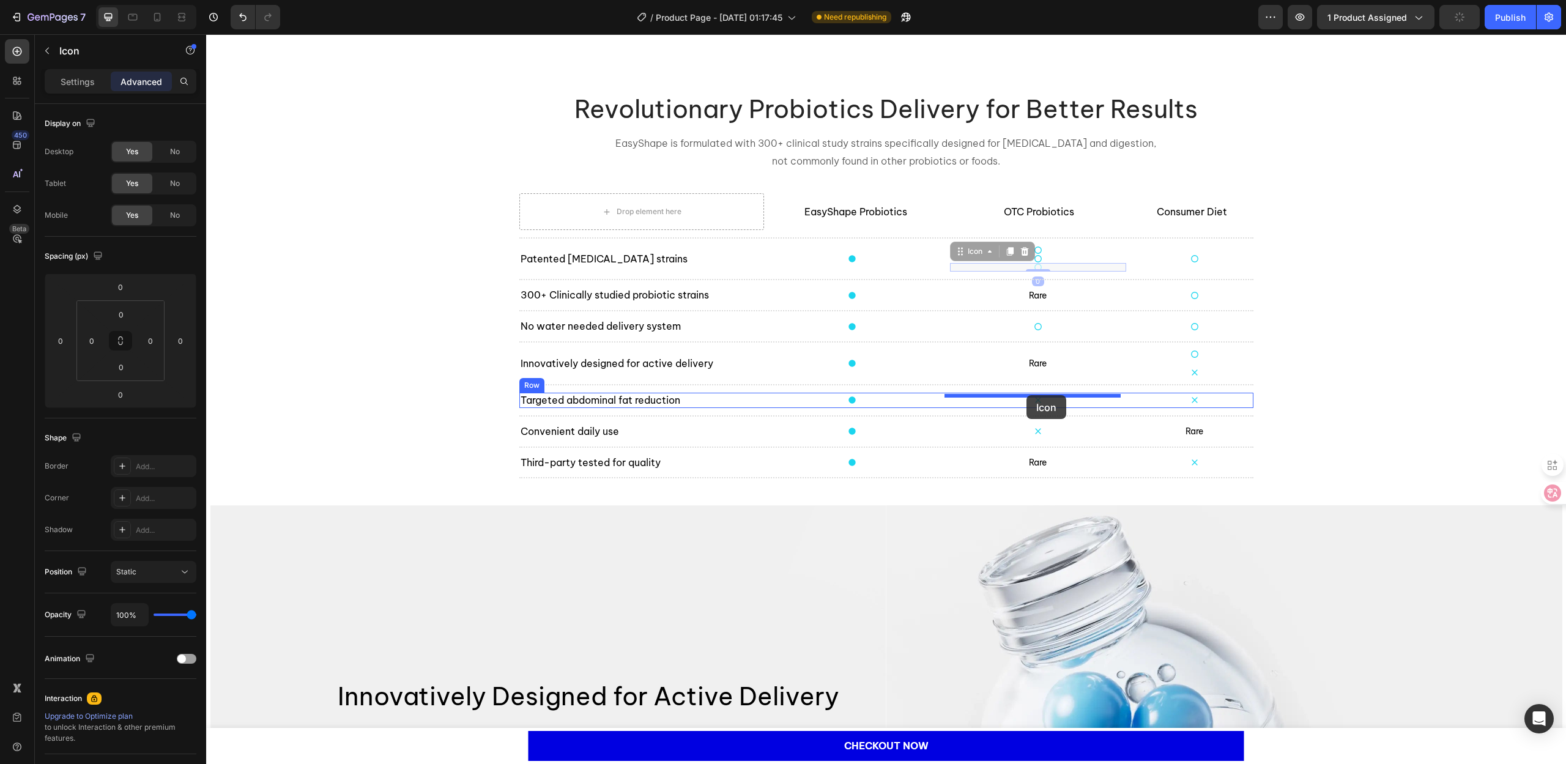
drag, startPoint x: 966, startPoint y: 253, endPoint x: 1026, endPoint y: 395, distance: 154.9
type input "16"
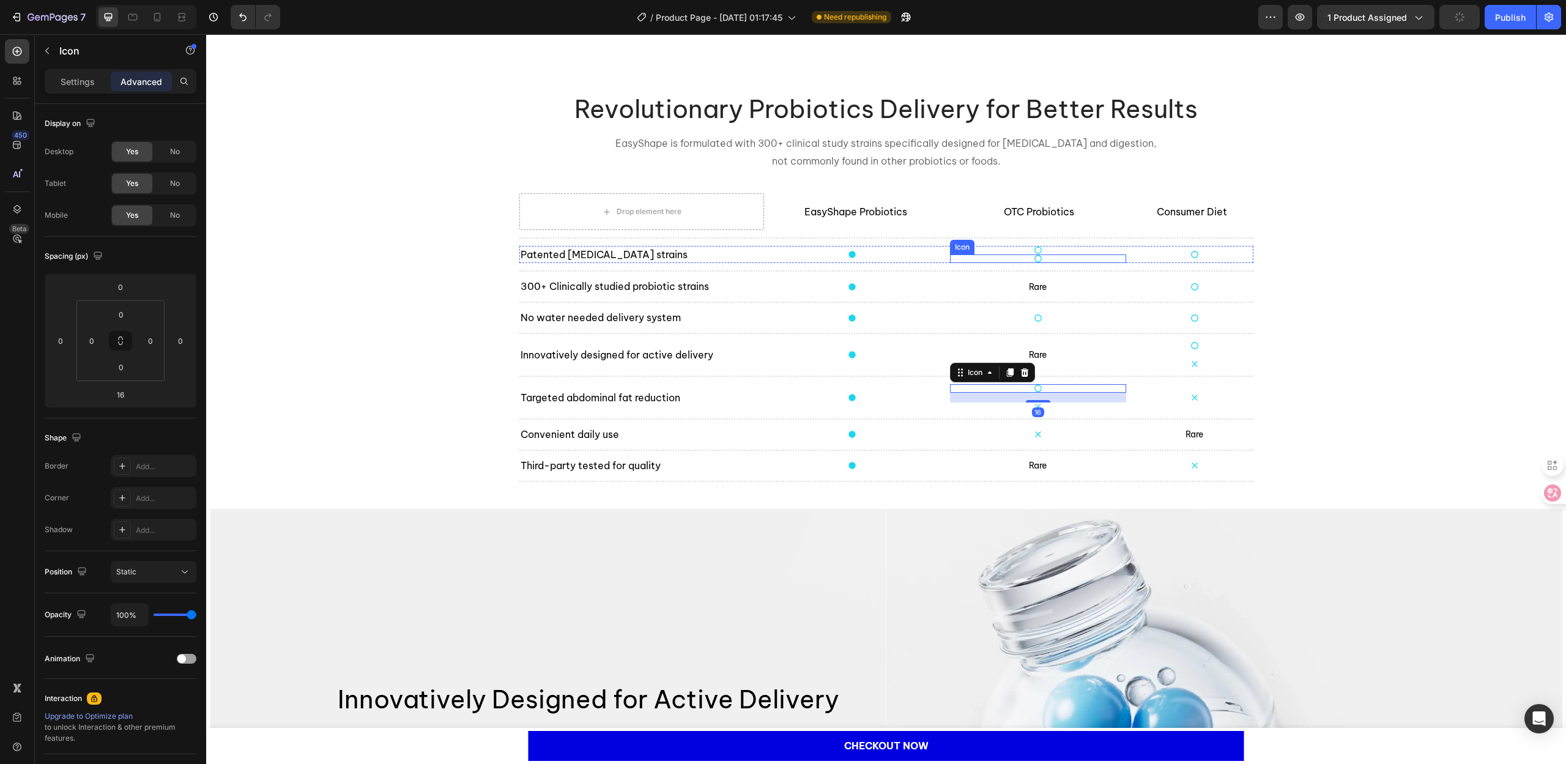
click at [1014, 261] on div "Icon" at bounding box center [1038, 258] width 176 height 9
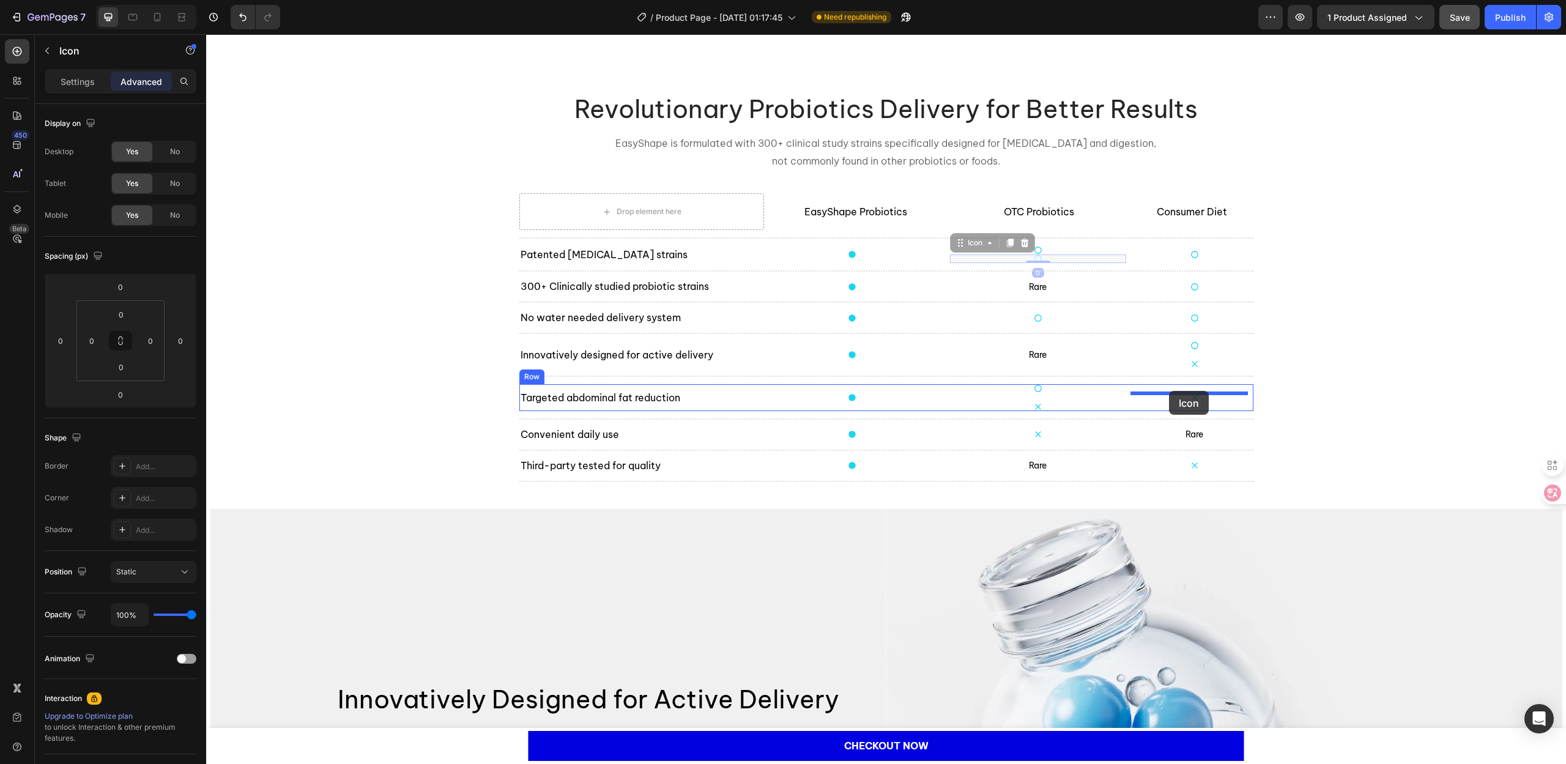
drag, startPoint x: 973, startPoint y: 246, endPoint x: 1167, endPoint y: 390, distance: 241.4
type input "16"
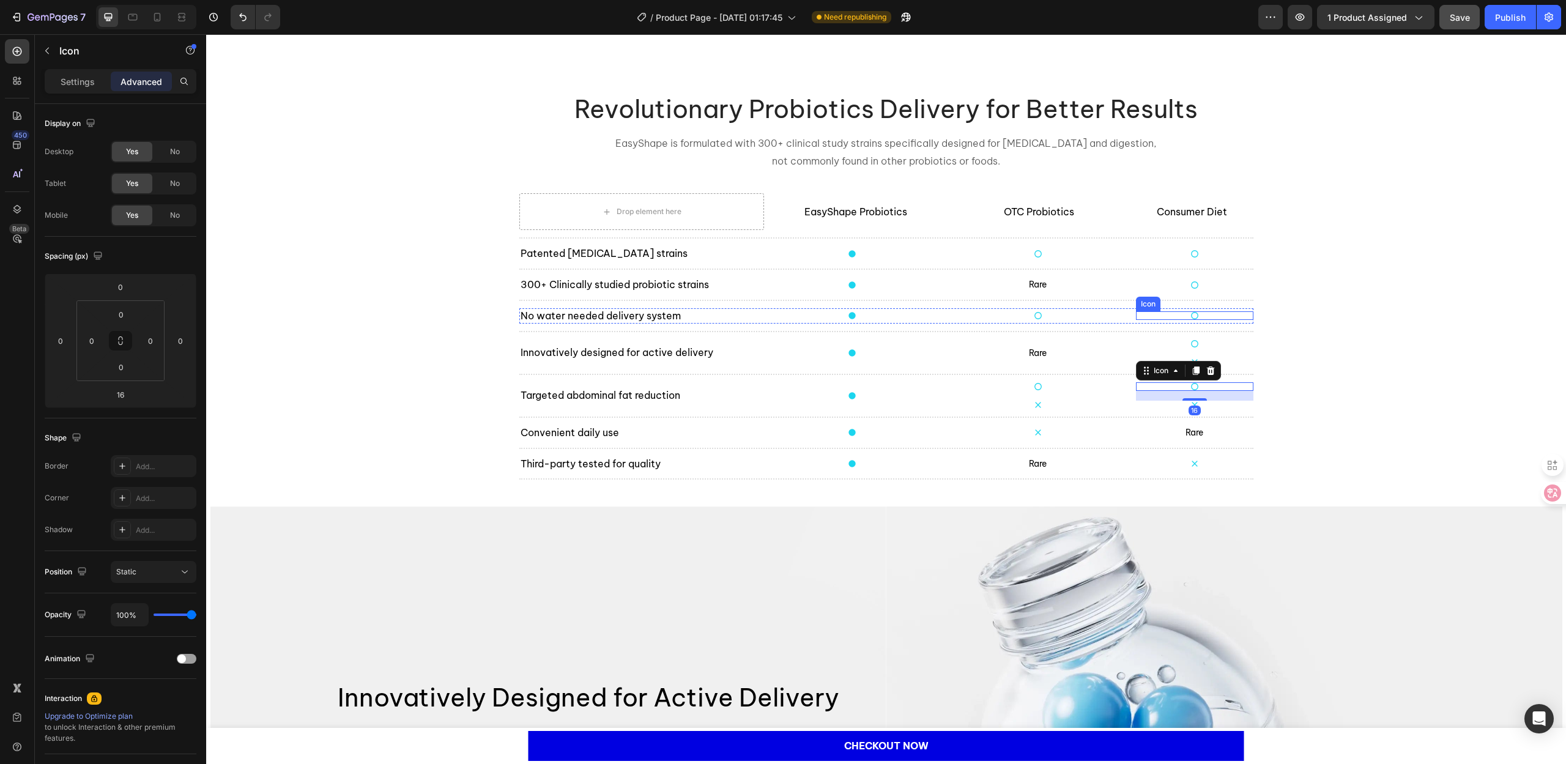
click at [1198, 319] on div "Icon" at bounding box center [1194, 315] width 117 height 9
click at [1208, 358] on div "Icon" at bounding box center [1194, 362] width 117 height 9
click at [1211, 347] on div at bounding box center [1210, 346] width 15 height 15
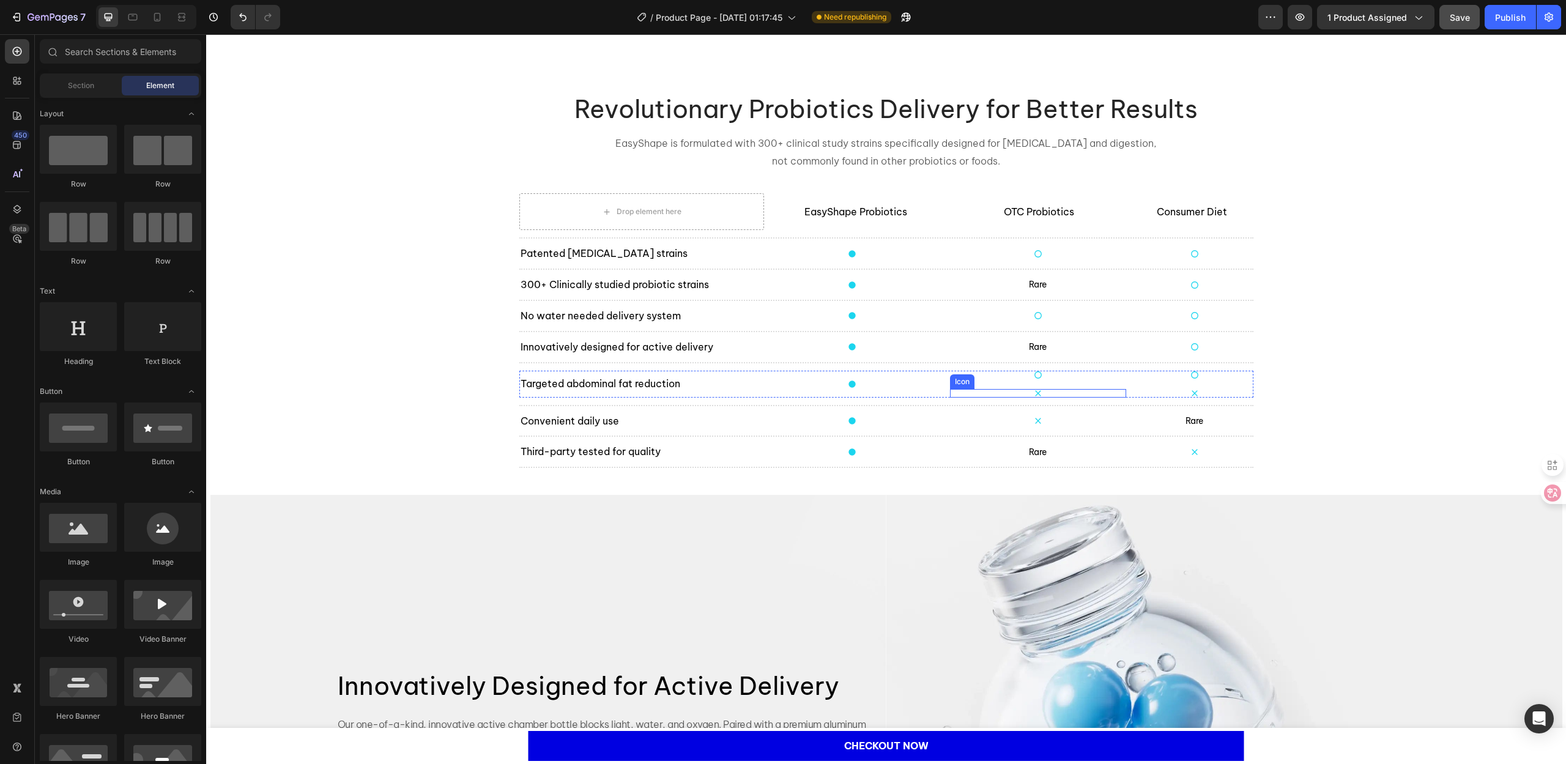
click at [1043, 389] on div "Icon" at bounding box center [1038, 393] width 176 height 9
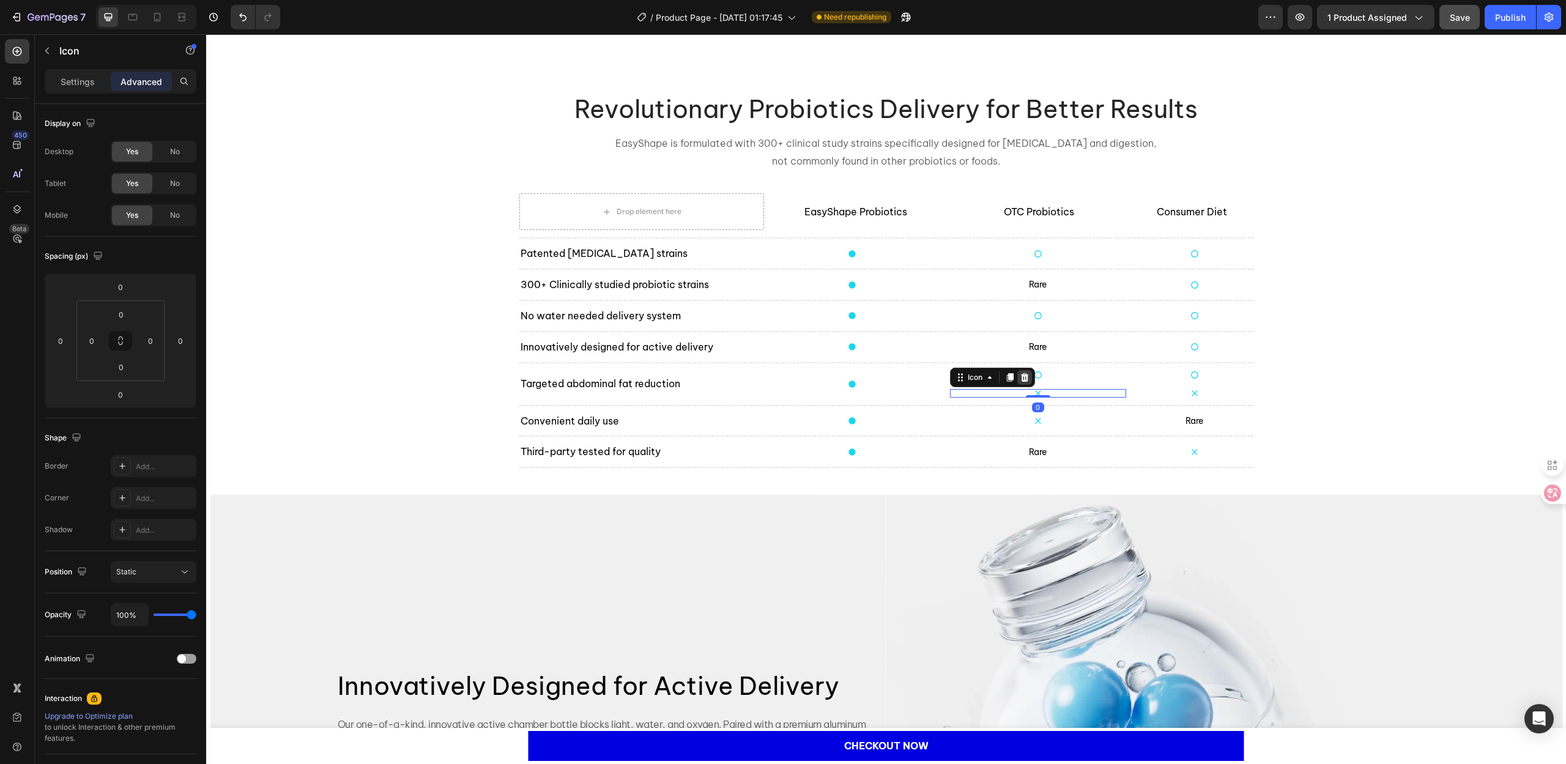
click at [1026, 375] on div at bounding box center [1024, 377] width 15 height 15
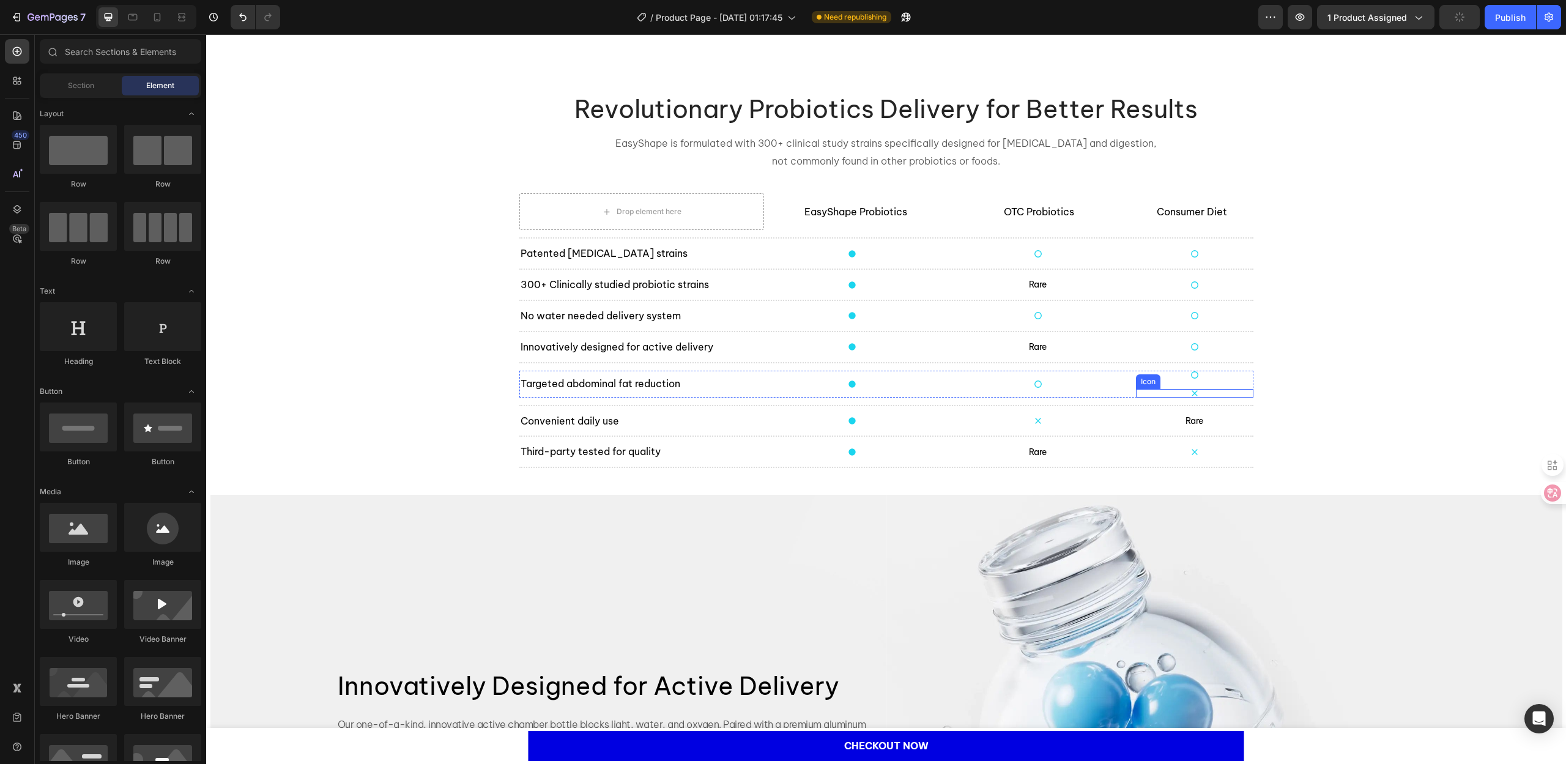
click at [1206, 391] on div "Icon" at bounding box center [1194, 393] width 117 height 9
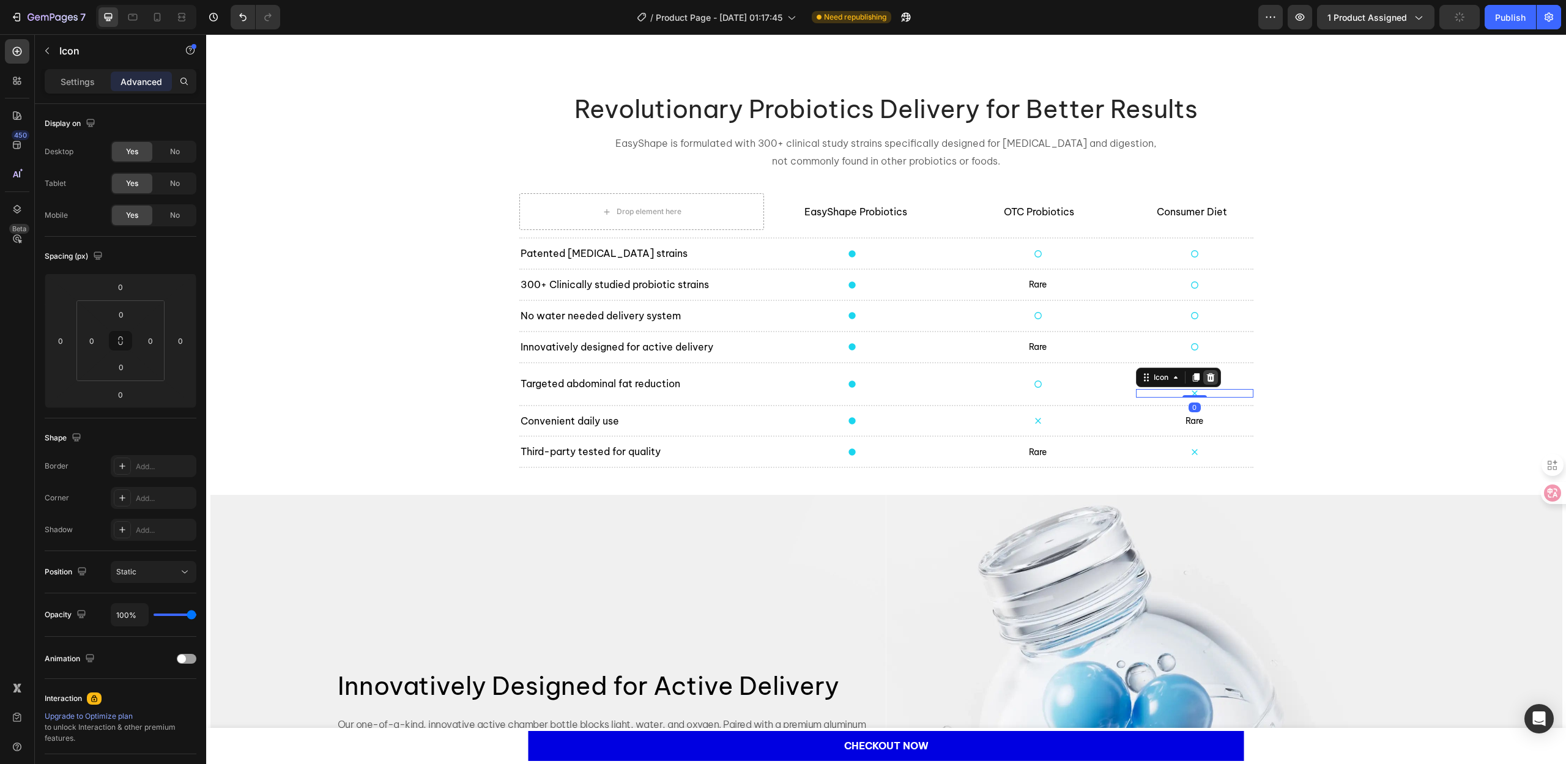
click at [1208, 382] on icon at bounding box center [1211, 378] width 10 height 10
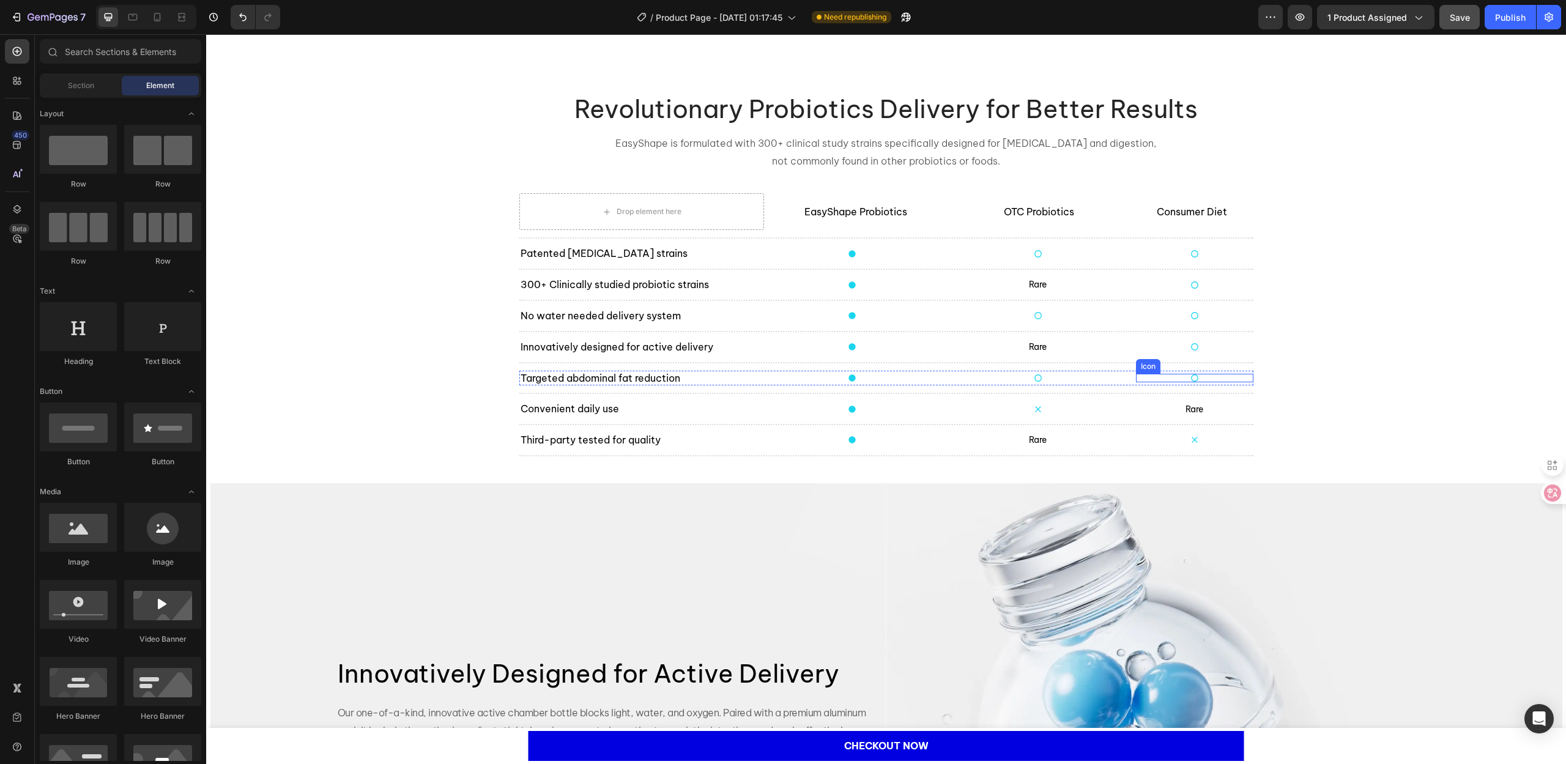
click at [1195, 374] on div "Icon" at bounding box center [1194, 378] width 117 height 9
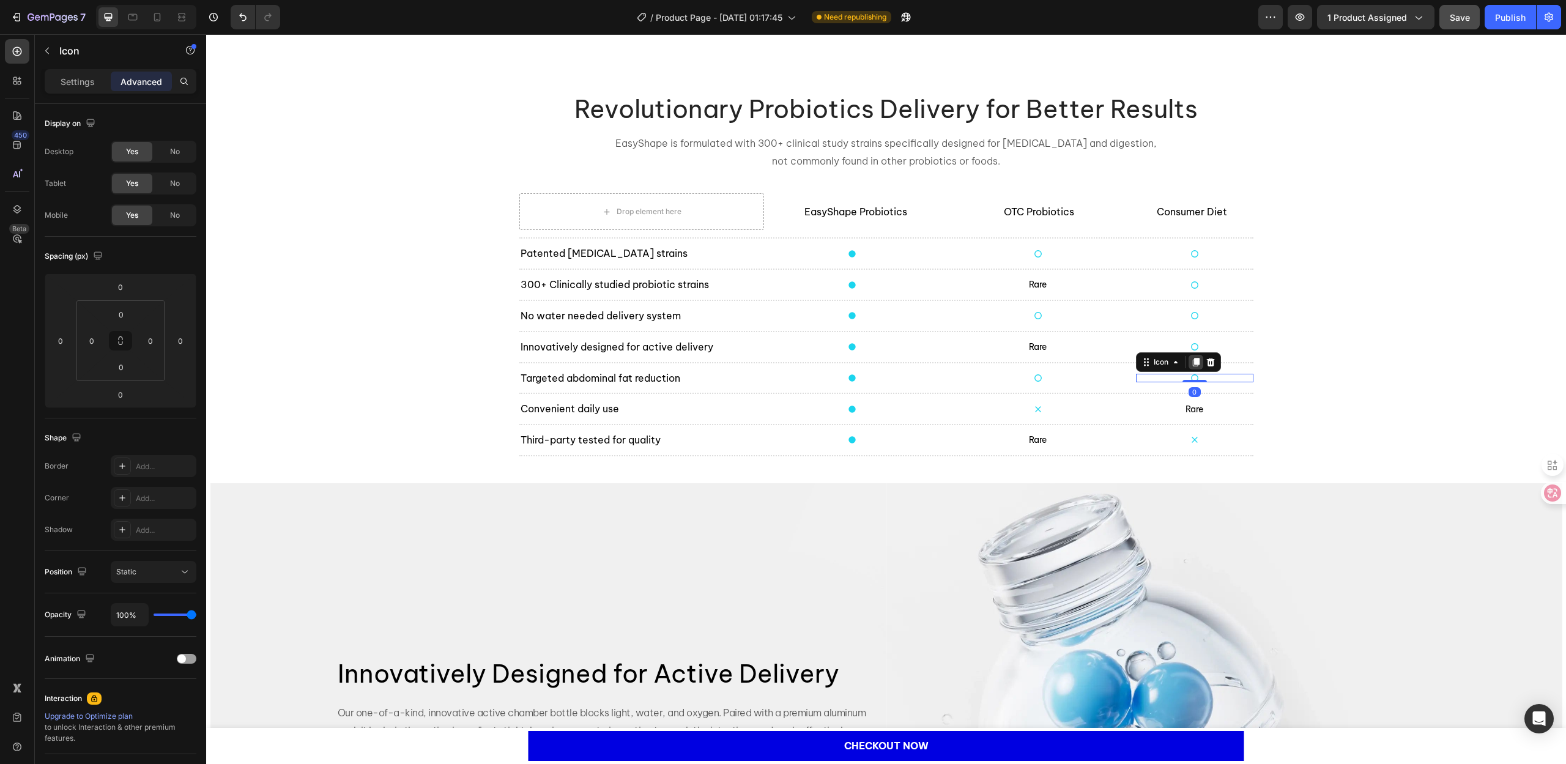
click at [1191, 366] on icon at bounding box center [1196, 362] width 10 height 10
click at [1189, 373] on div at bounding box center [1196, 367] width 15 height 15
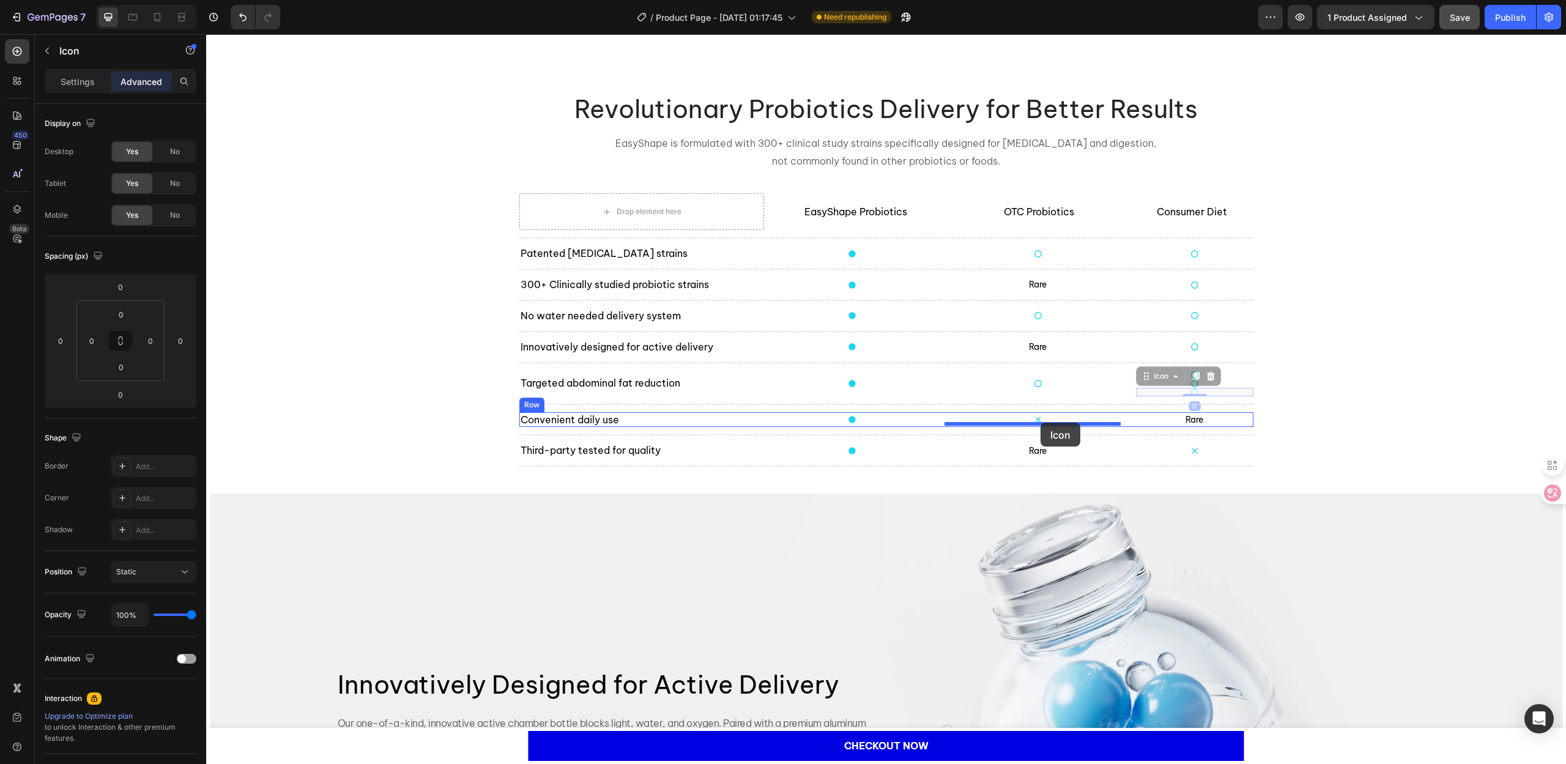
drag, startPoint x: 1150, startPoint y: 379, endPoint x: 1041, endPoint y: 423, distance: 118.0
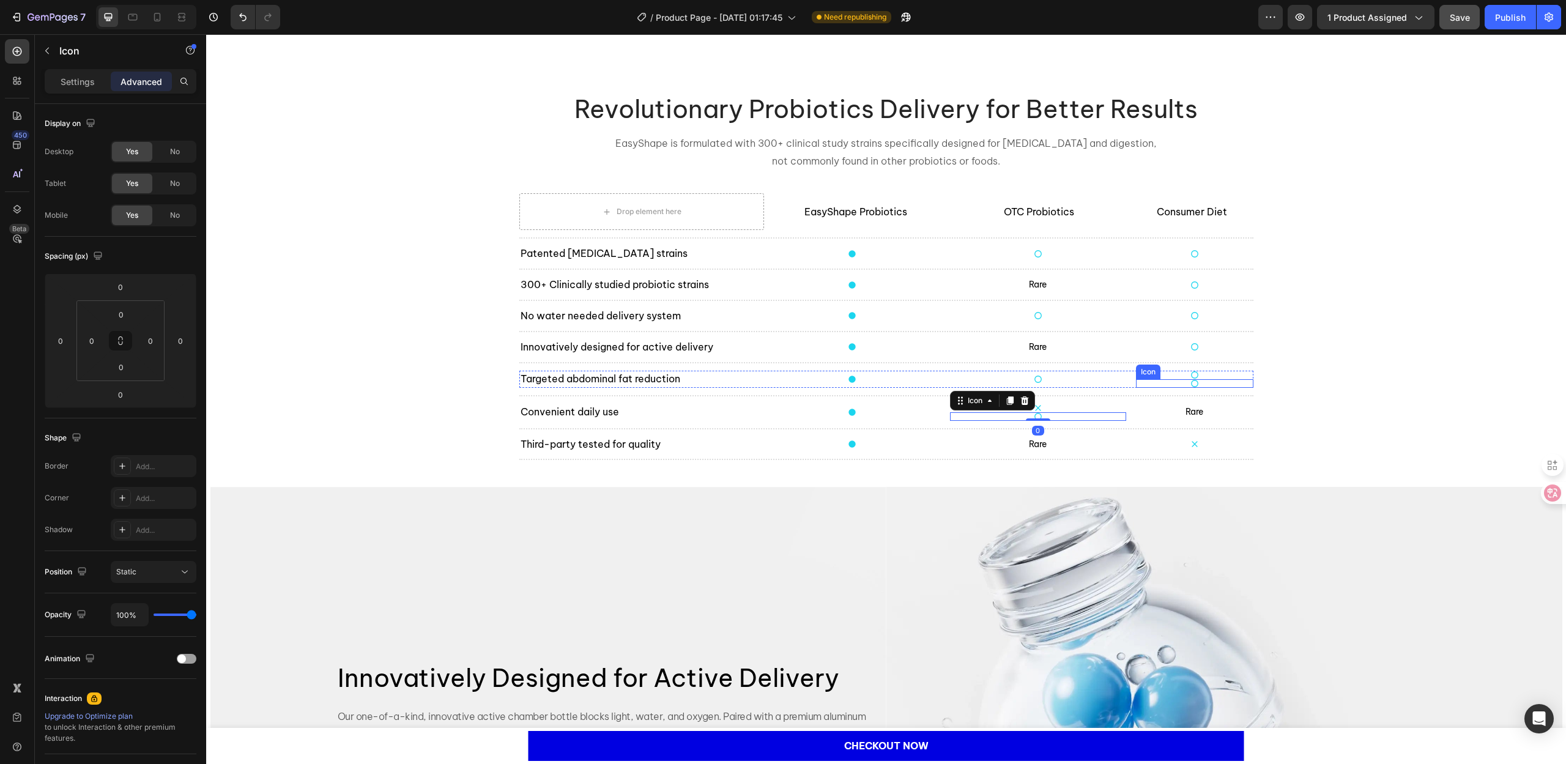
click at [1190, 386] on div "Icon" at bounding box center [1194, 383] width 117 height 9
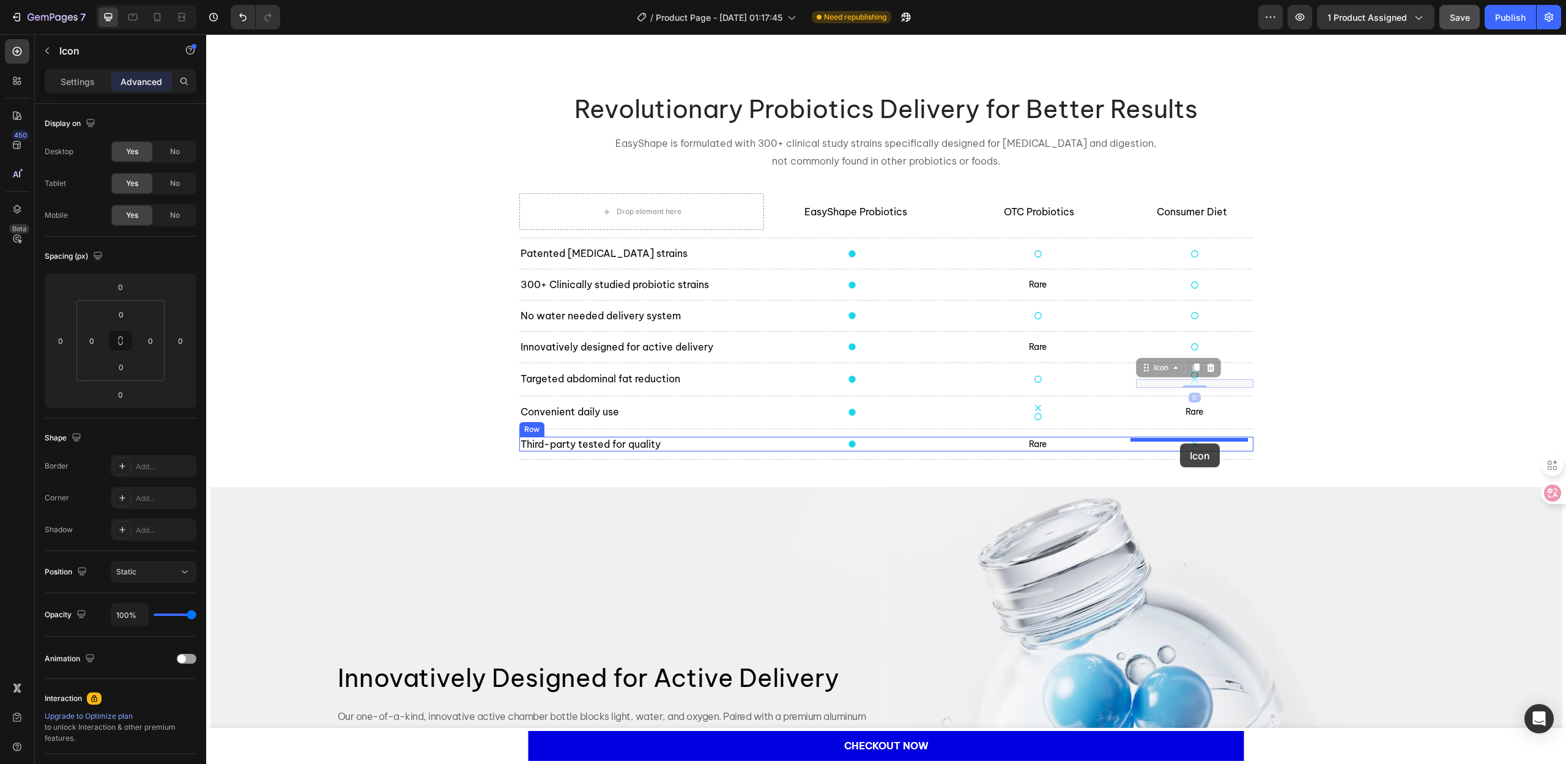
drag, startPoint x: 1155, startPoint y: 371, endPoint x: 1180, endPoint y: 443, distance: 77.0
type input "16"
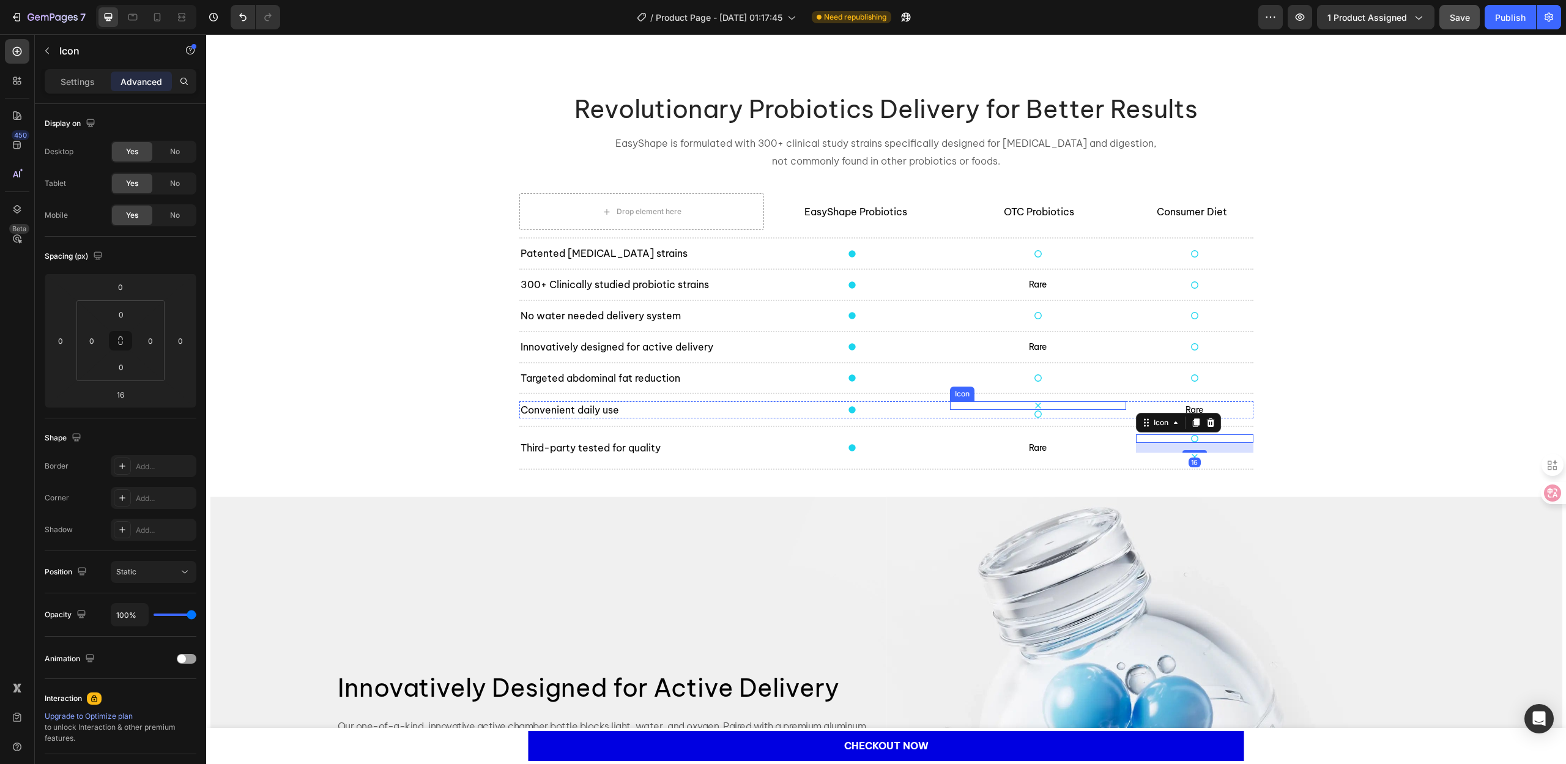
click at [1052, 404] on div "Icon" at bounding box center [1038, 405] width 176 height 9
click at [1024, 388] on icon at bounding box center [1025, 390] width 10 height 10
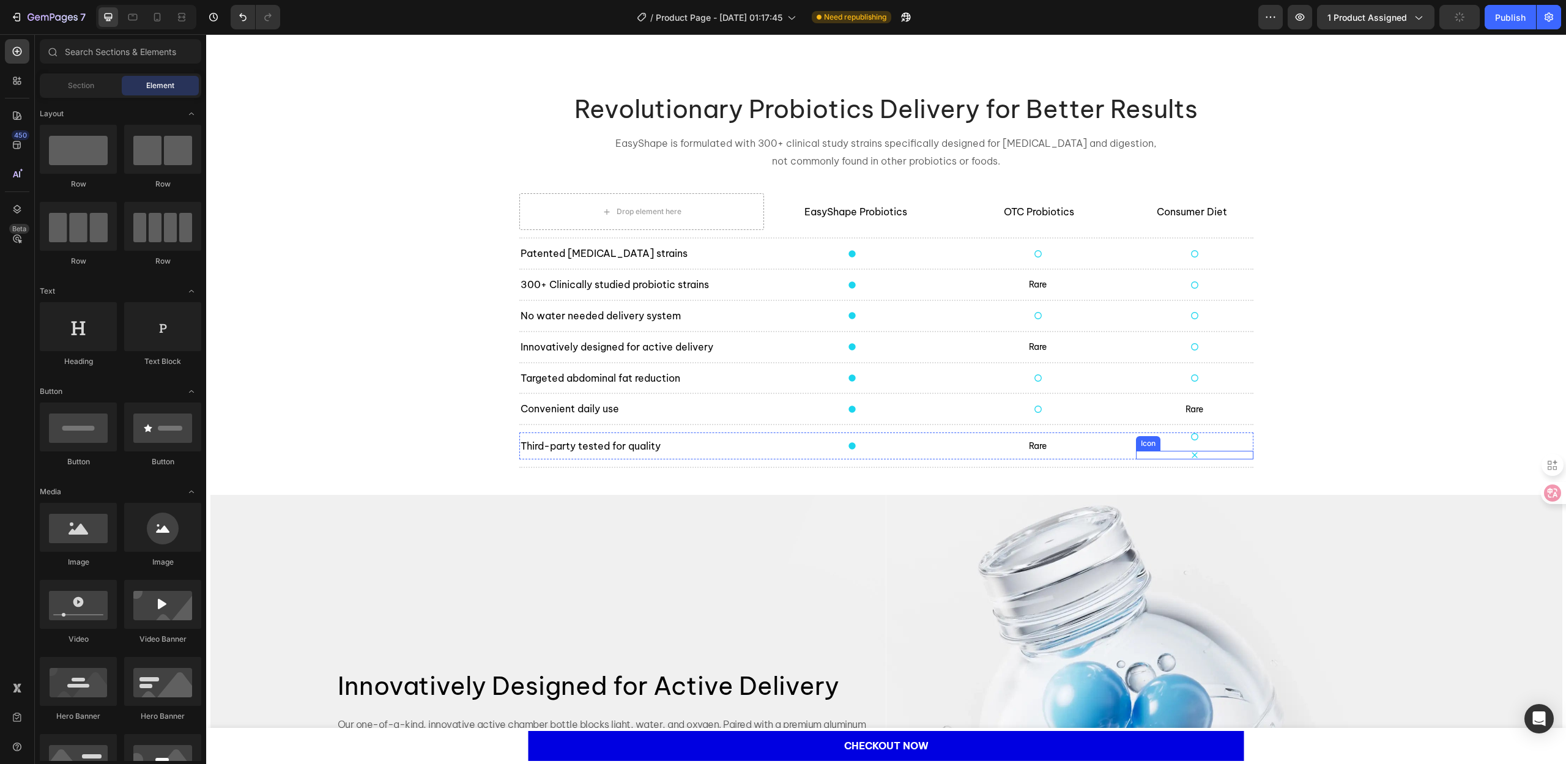
click at [1200, 455] on div "Icon" at bounding box center [1194, 455] width 117 height 9
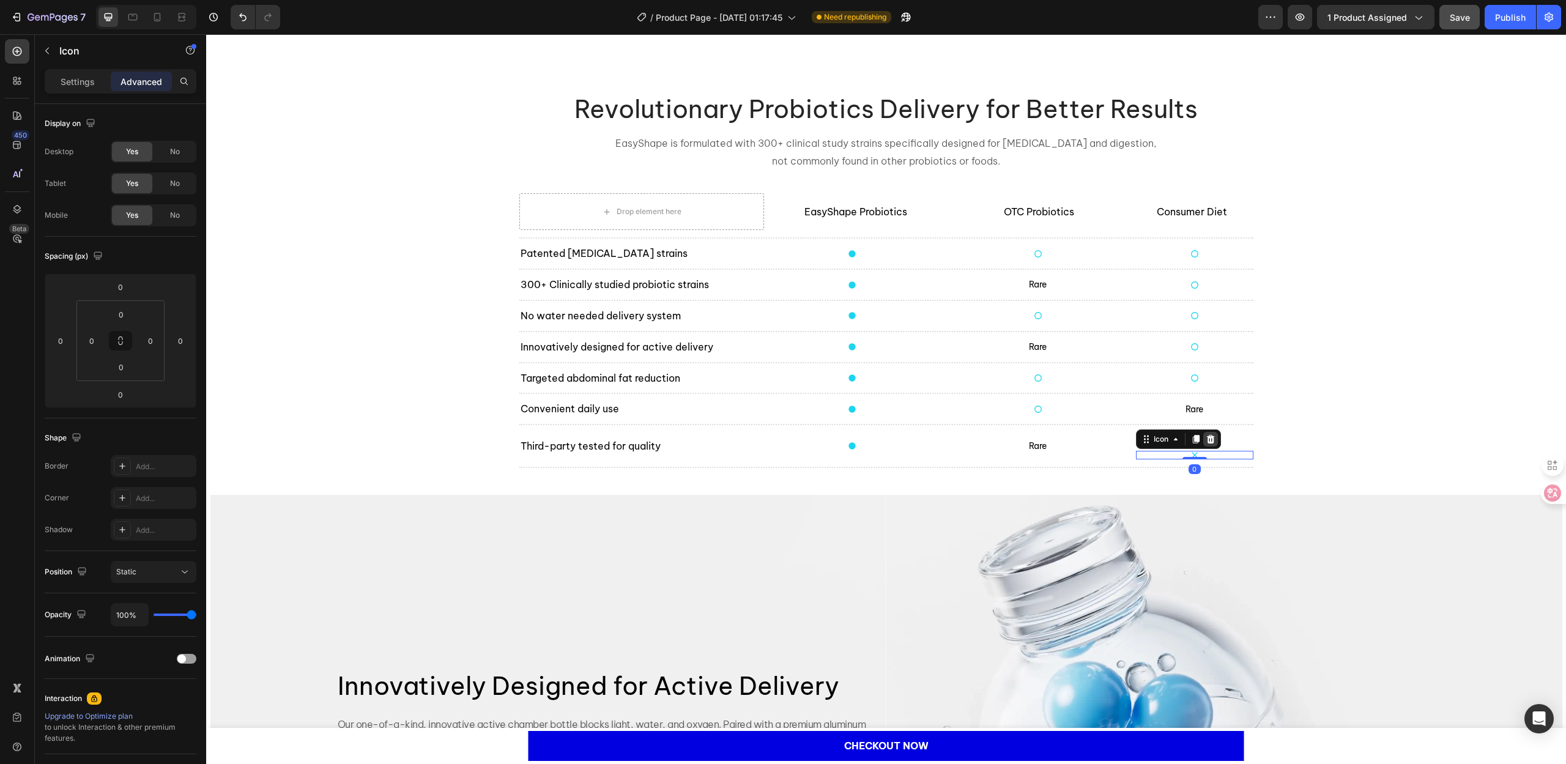
click at [1211, 438] on div at bounding box center [1210, 439] width 15 height 15
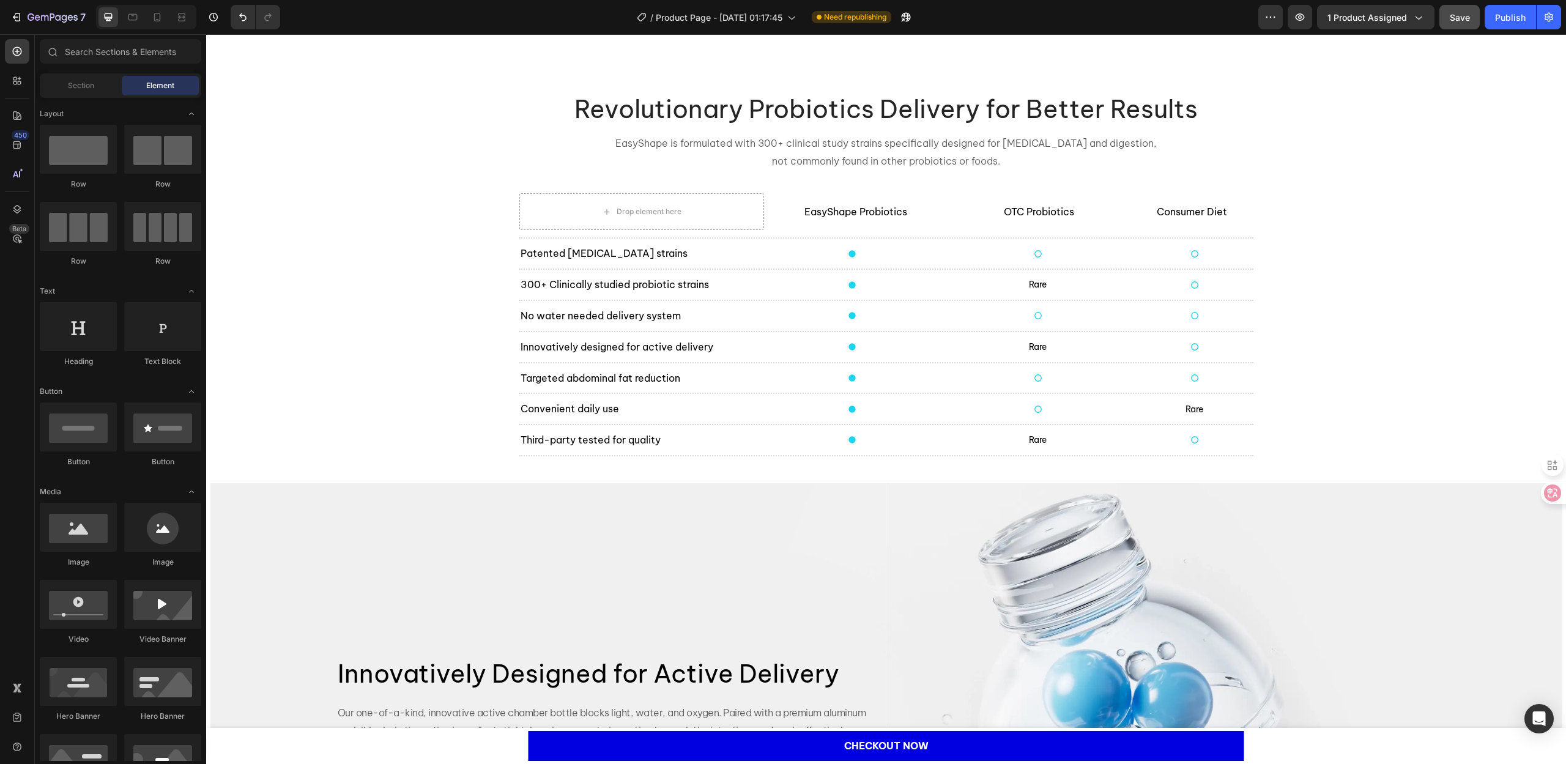
click at [1405, 437] on div "Tired of diets? Let science do the work. Heading Science-backed ingredients tha…" at bounding box center [886, 230] width 1360 height 4135
click at [1468, 18] on span "Save" at bounding box center [1460, 17] width 20 height 10
click at [150, 19] on div at bounding box center [157, 17] width 20 height 20
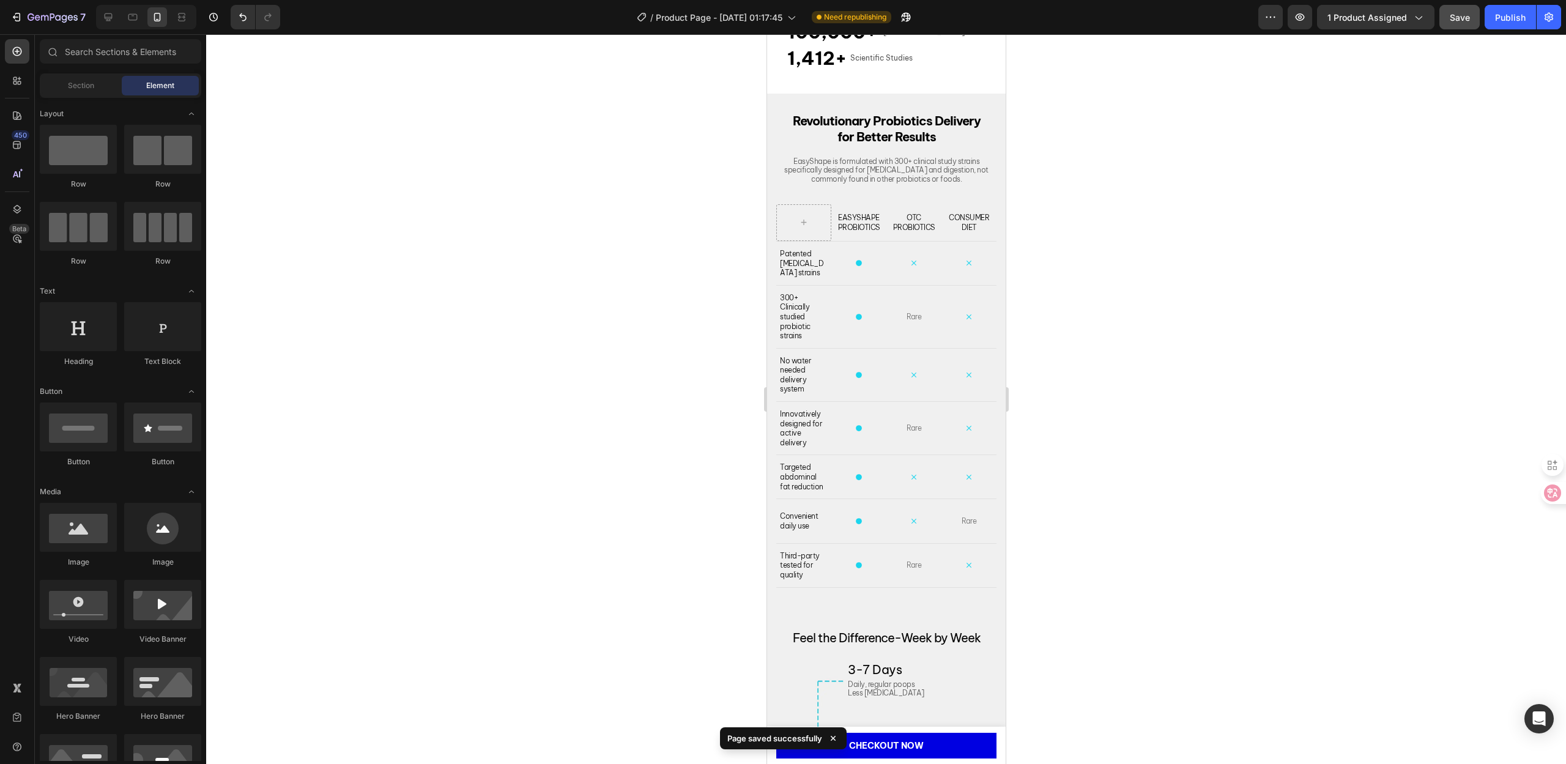
scroll to position [1923, 0]
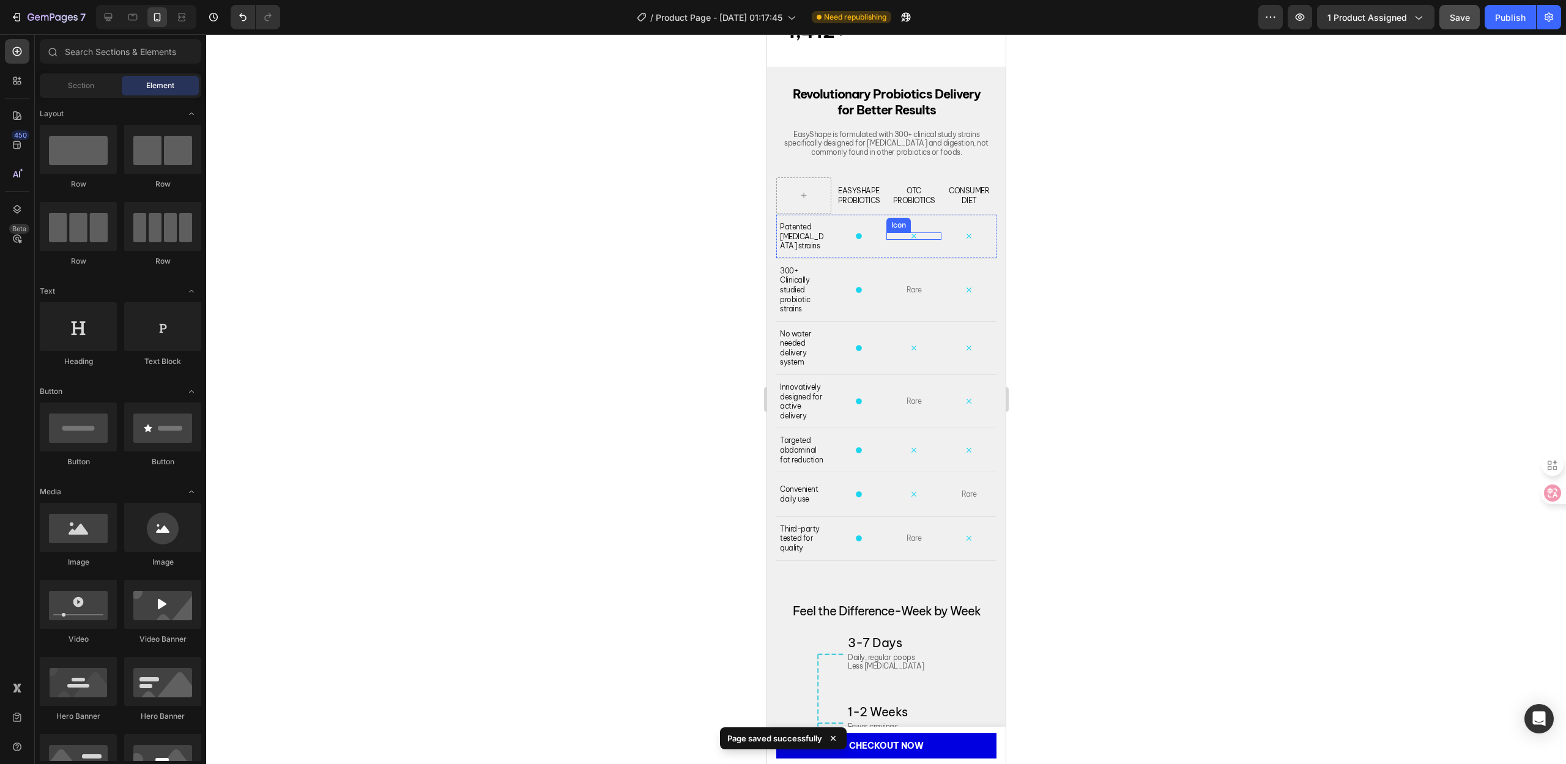
click at [910, 240] on icon at bounding box center [913, 235] width 7 height 7
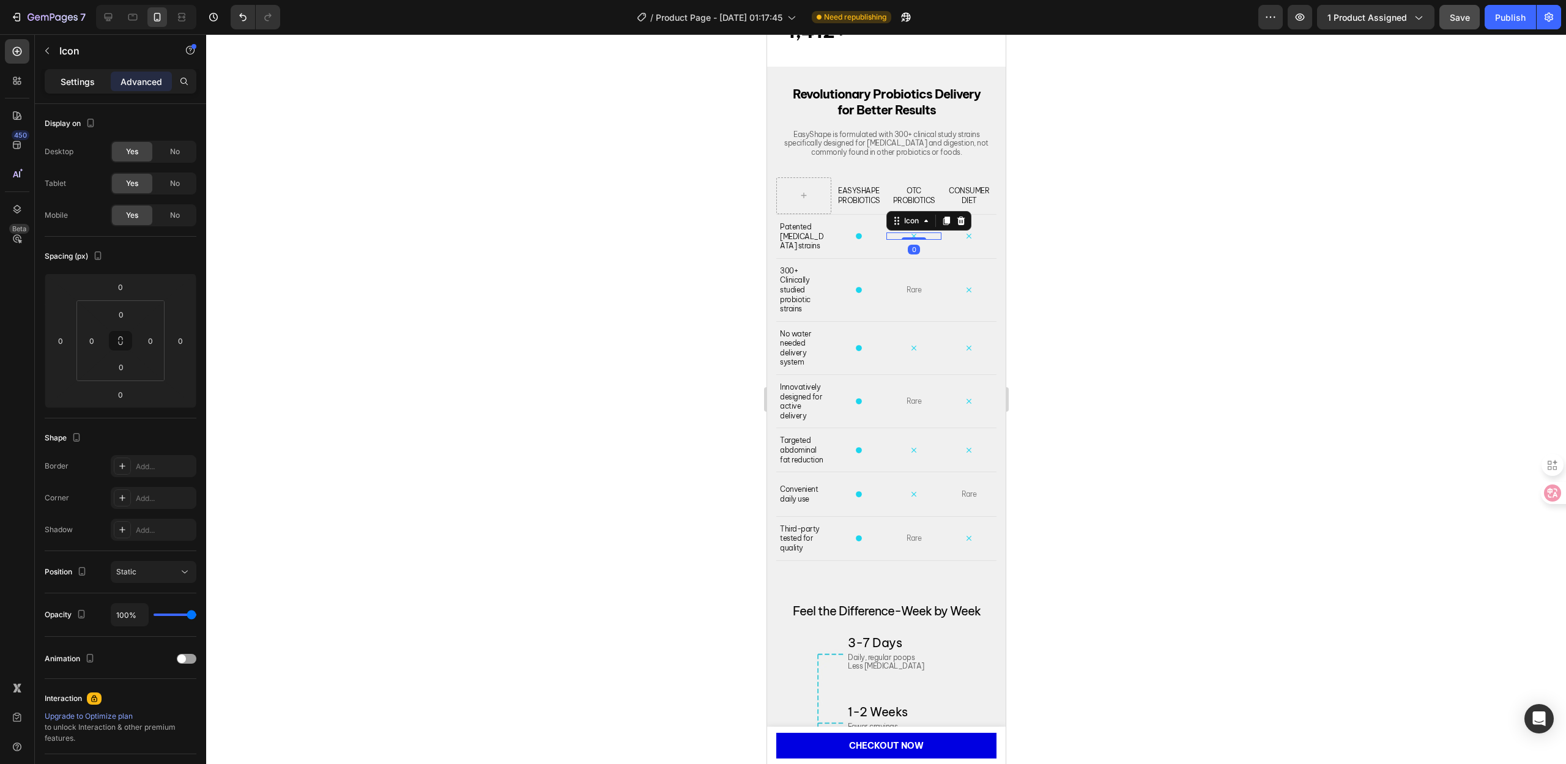
click at [81, 86] on p "Settings" at bounding box center [78, 81] width 34 height 13
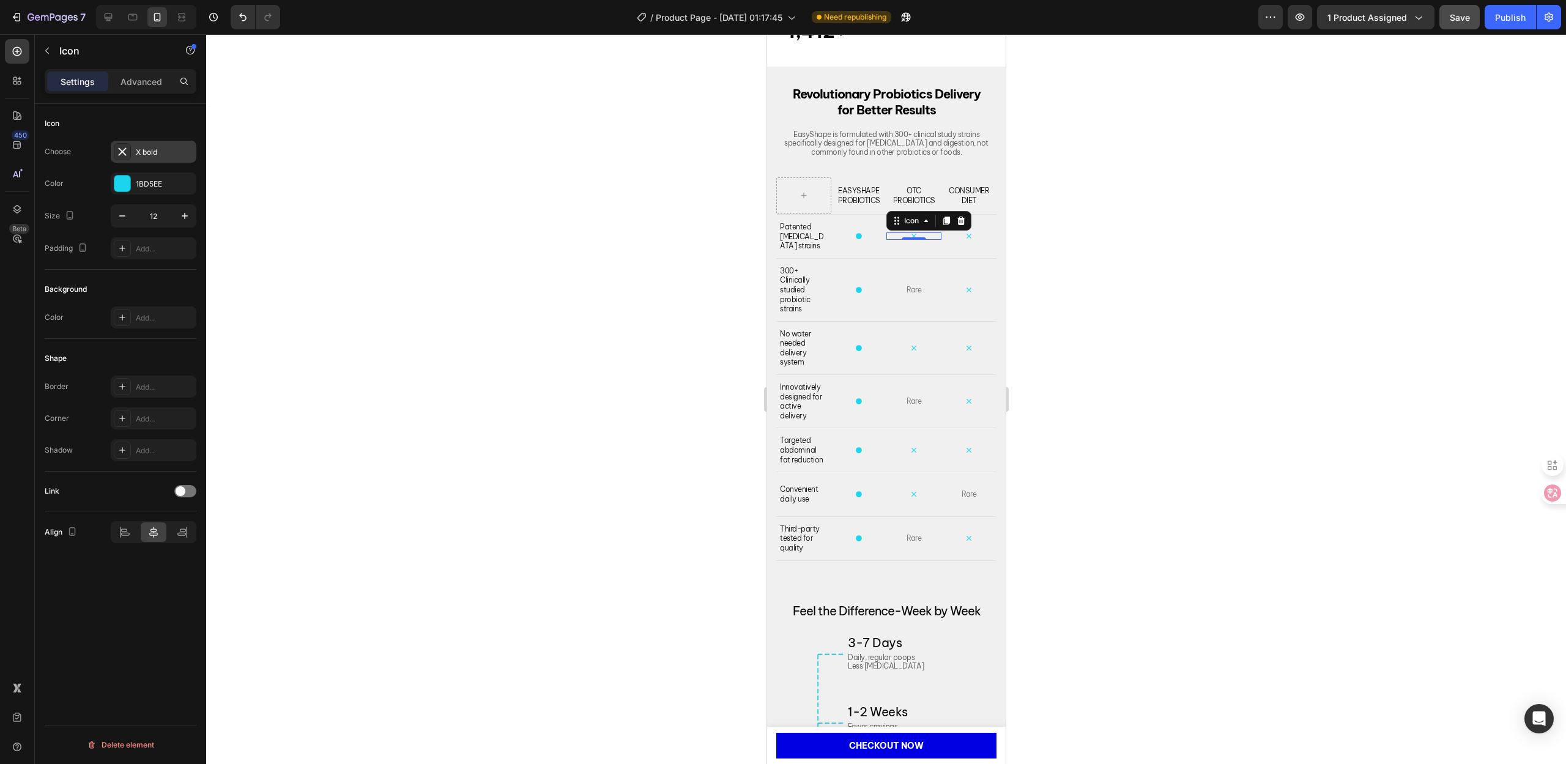
click at [157, 161] on div "X bold" at bounding box center [154, 152] width 86 height 22
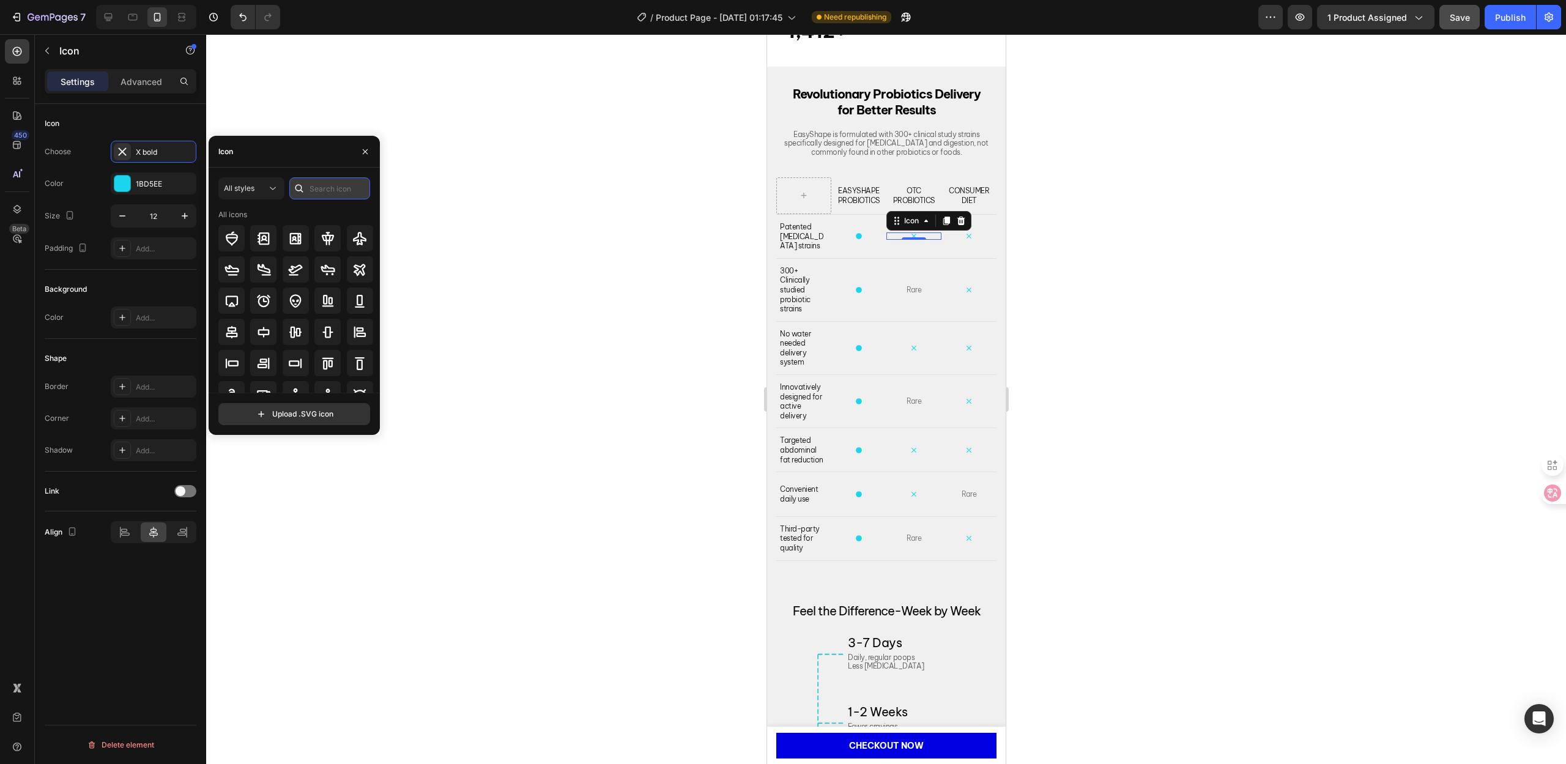
click at [327, 190] on input "text" at bounding box center [329, 188] width 81 height 22
type input "circle"
click at [292, 278] on icon at bounding box center [295, 272] width 15 height 15
click at [549, 273] on div at bounding box center [886, 399] width 1360 height 730
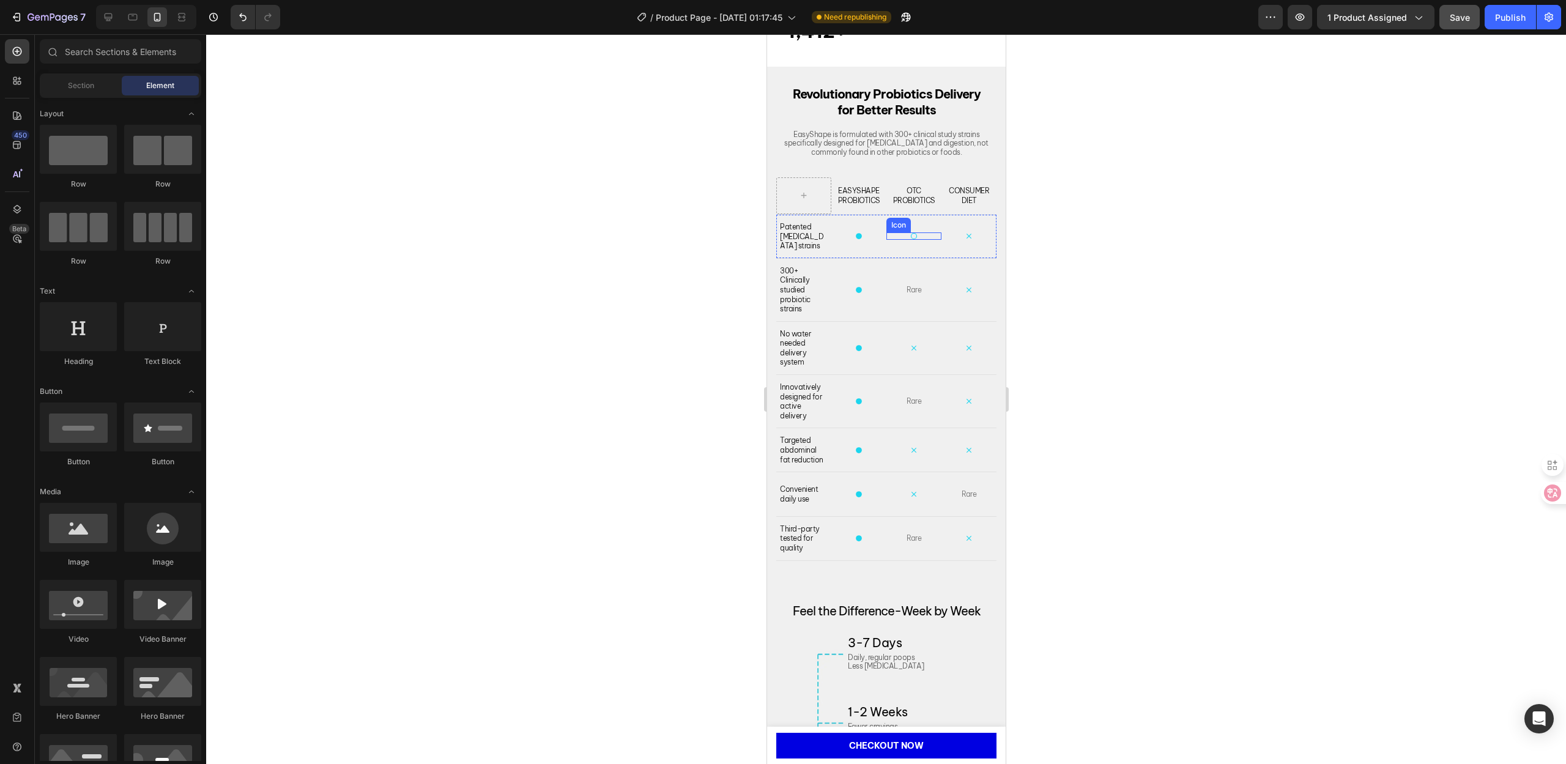
click at [910, 240] on icon at bounding box center [913, 235] width 7 height 7
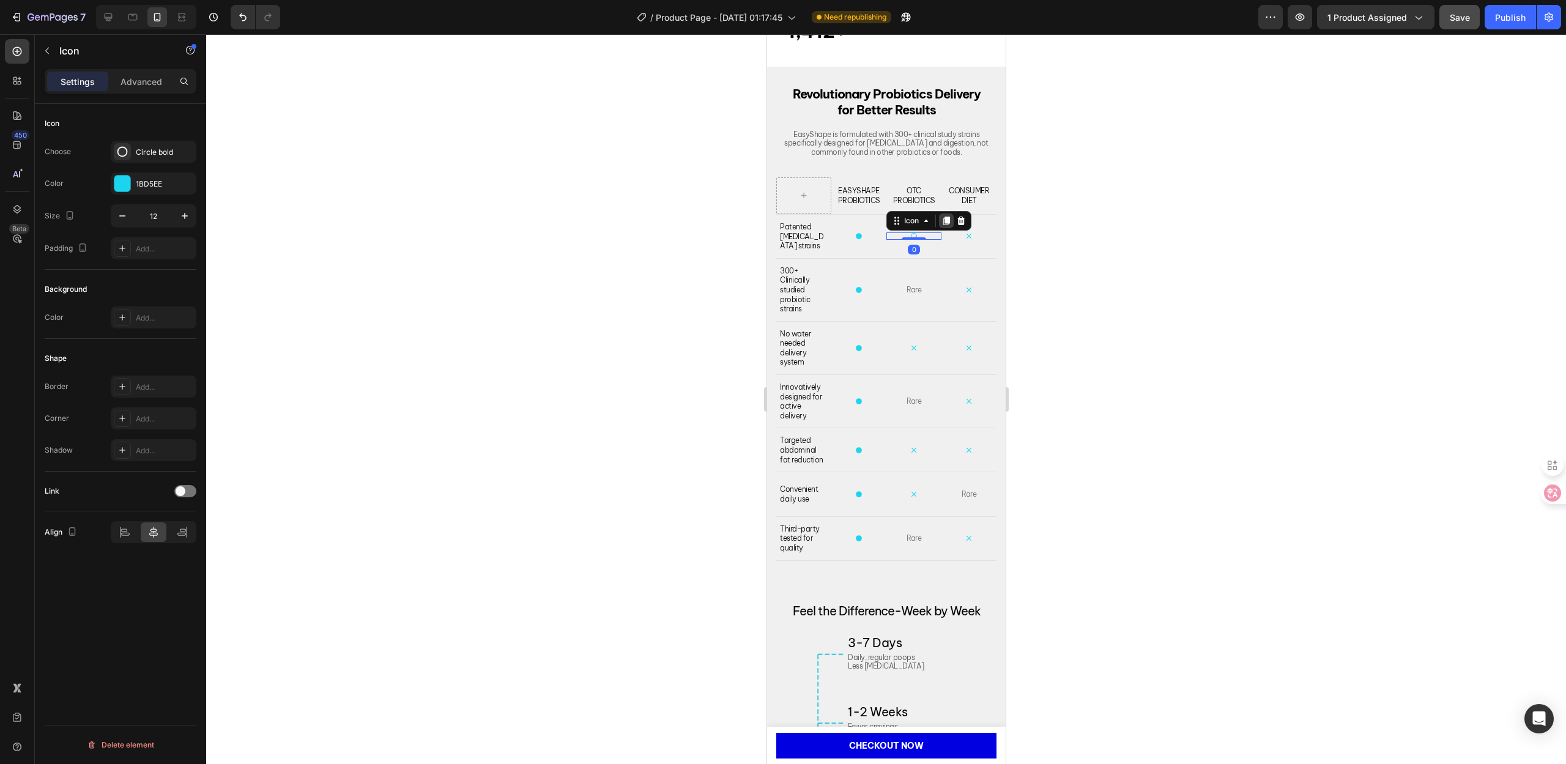
click at [941, 226] on icon at bounding box center [946, 221] width 10 height 10
click at [943, 228] on icon at bounding box center [946, 225] width 7 height 9
click at [943, 233] on icon at bounding box center [946, 229] width 7 height 9
click at [941, 237] on icon at bounding box center [946, 232] width 10 height 10
click at [941, 240] on icon at bounding box center [946, 236] width 10 height 10
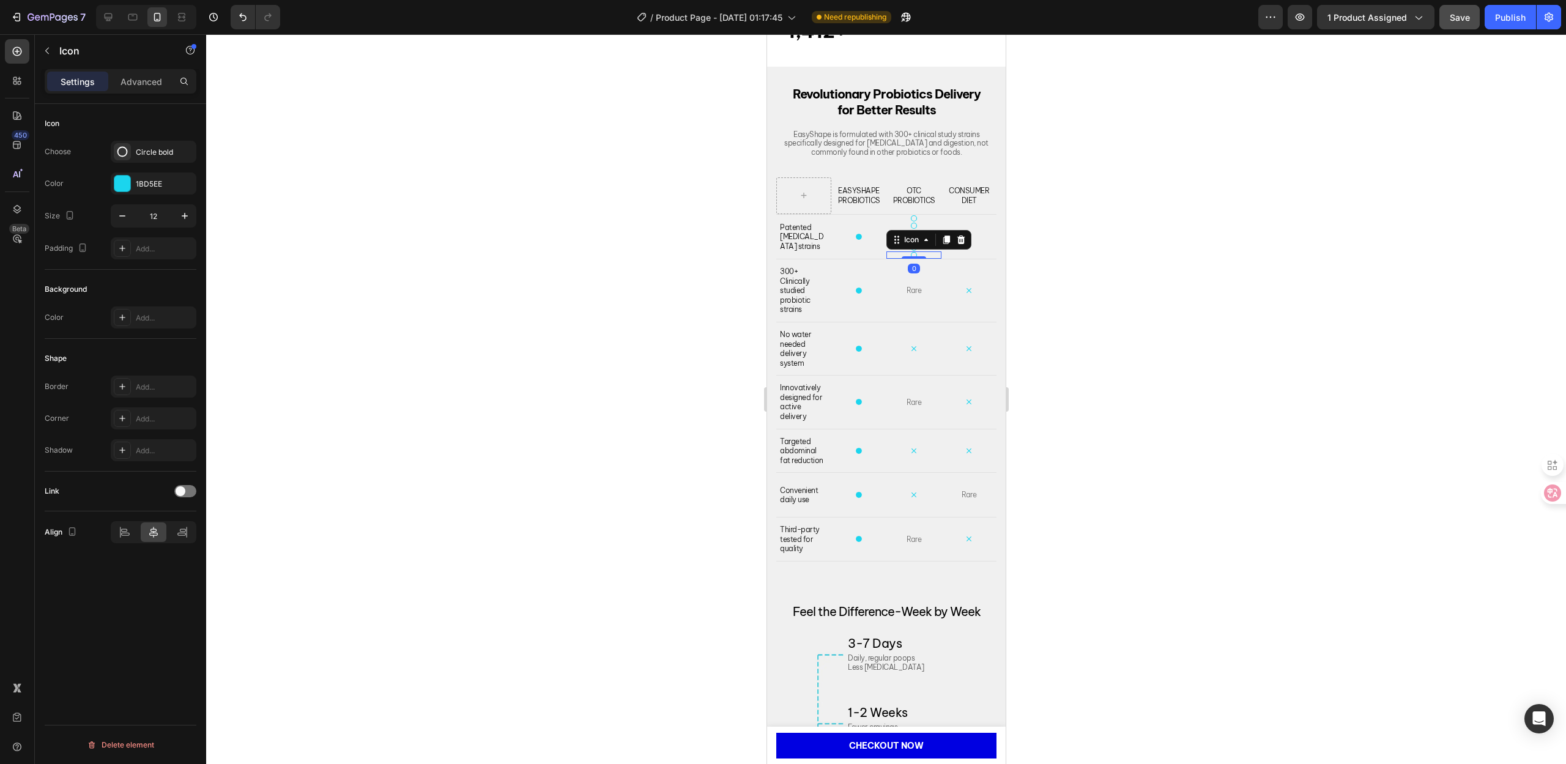
click at [941, 245] on icon at bounding box center [946, 240] width 10 height 10
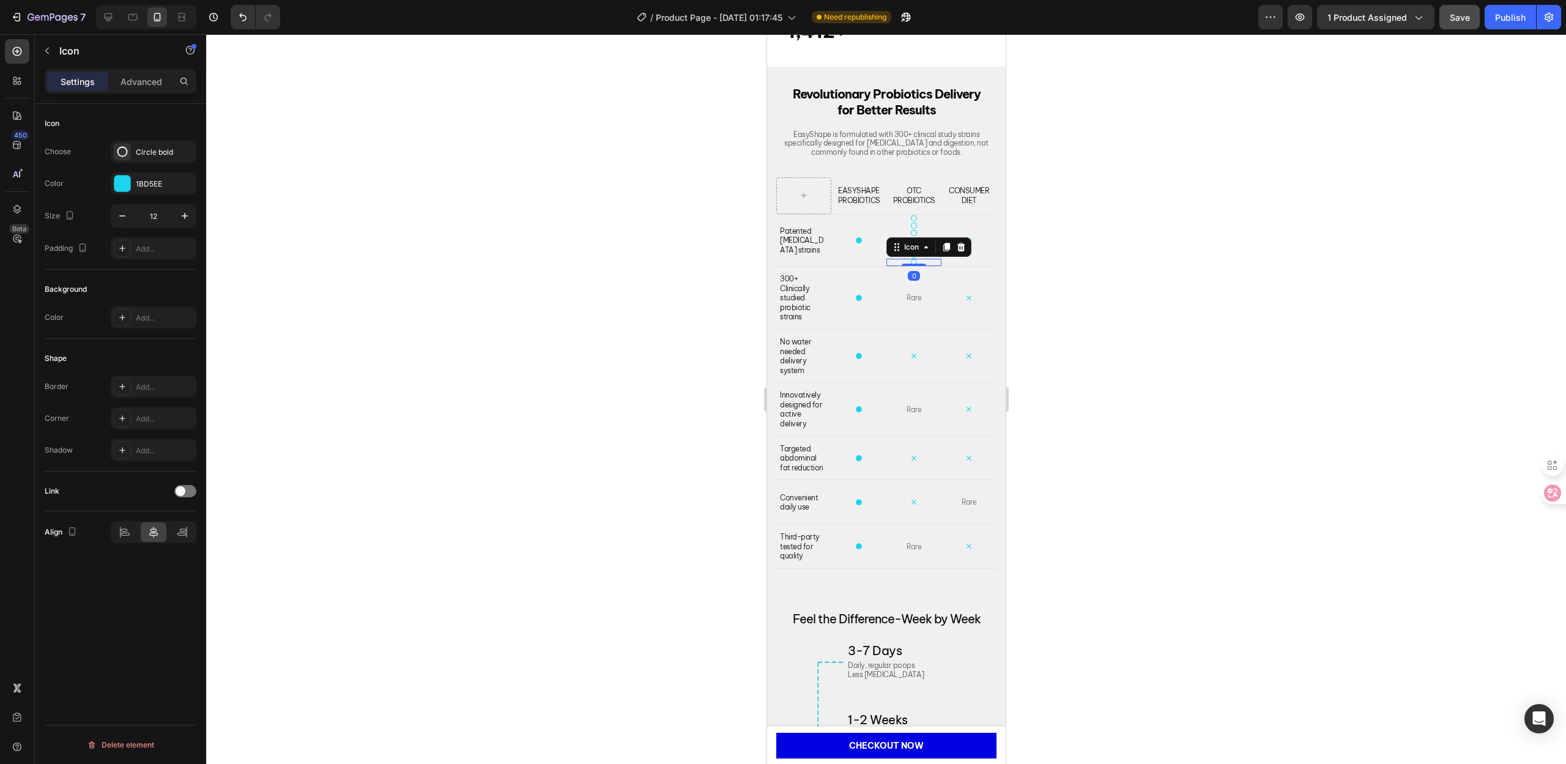
click at [941, 250] on icon at bounding box center [946, 247] width 10 height 10
click at [941, 253] on icon at bounding box center [946, 255] width 10 height 10
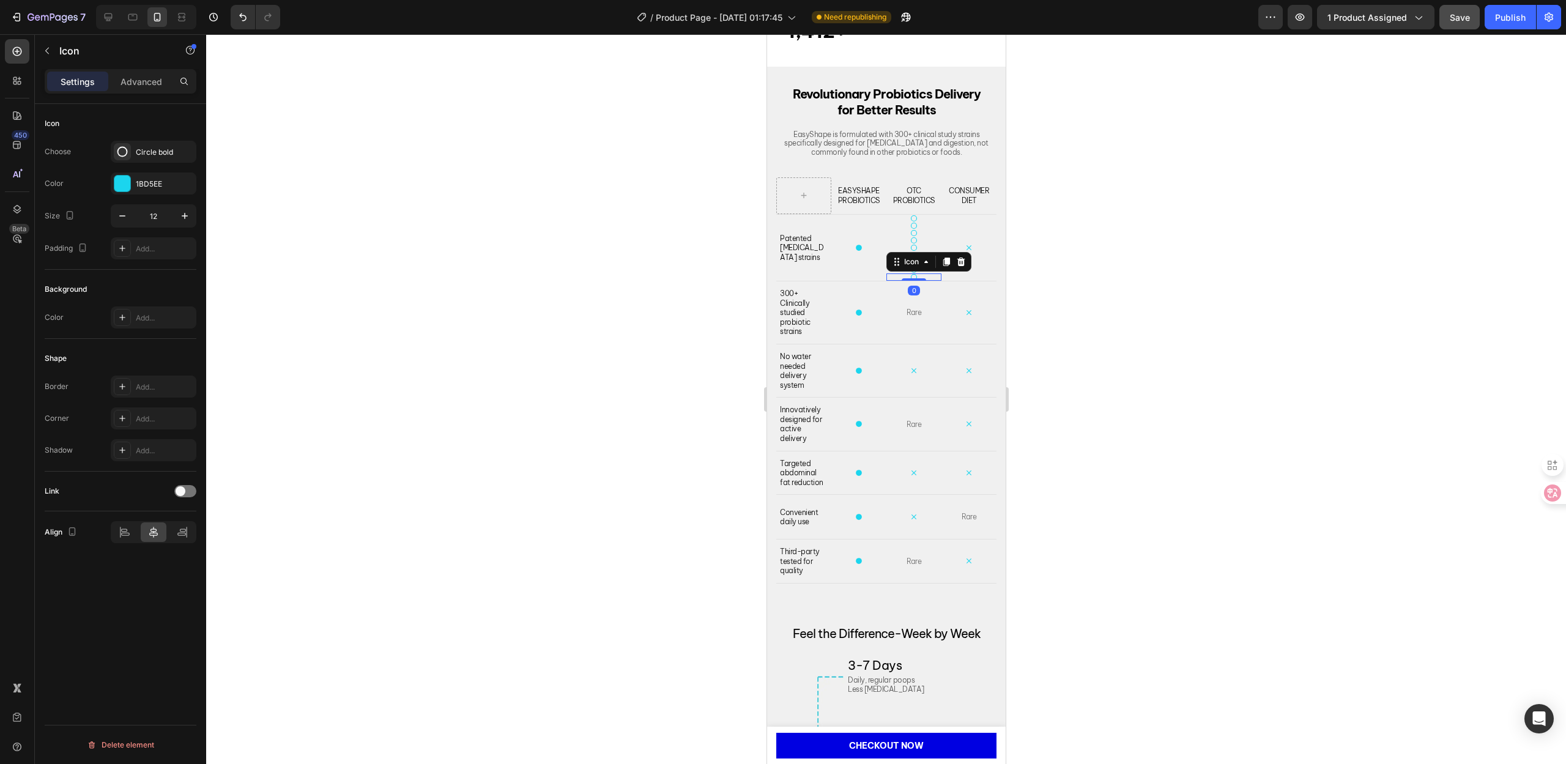
click at [941, 258] on icon at bounding box center [946, 262] width 10 height 10
click at [941, 265] on icon at bounding box center [946, 269] width 10 height 10
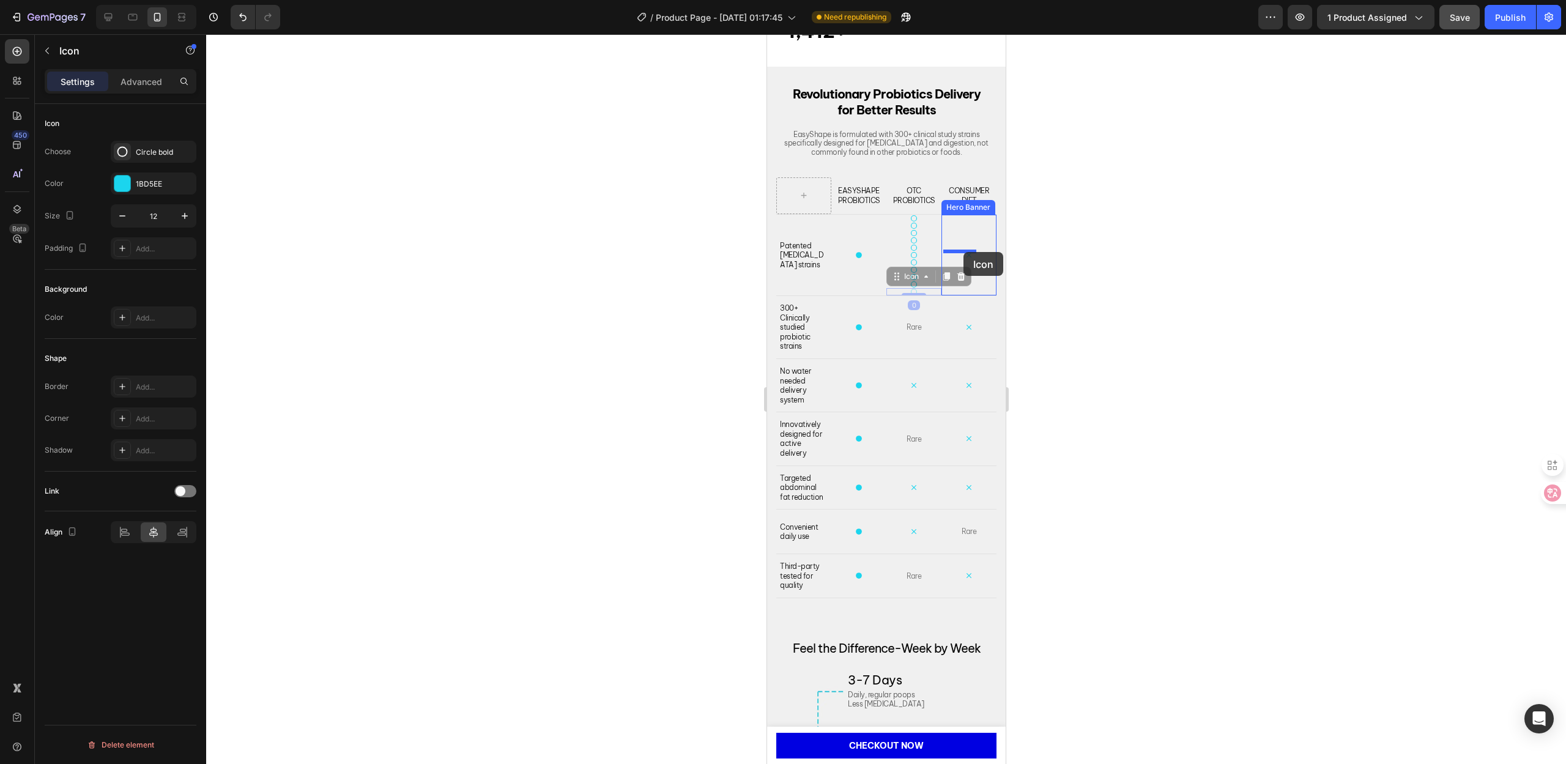
drag, startPoint x: 896, startPoint y: 280, endPoint x: 963, endPoint y: 252, distance: 72.9
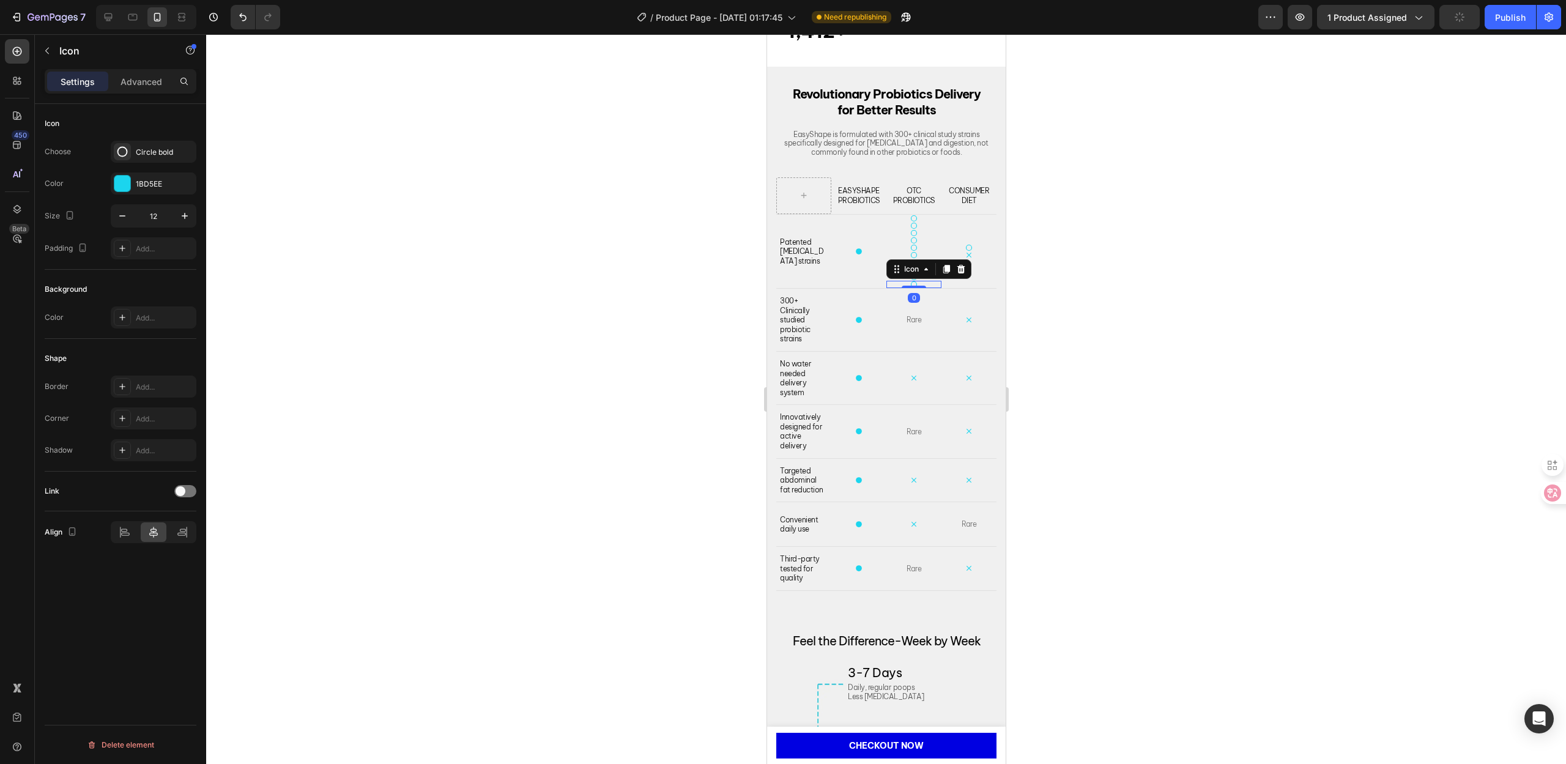
click at [904, 277] on div "Icon" at bounding box center [928, 269] width 85 height 20
drag, startPoint x: 940, startPoint y: 270, endPoint x: 905, endPoint y: 265, distance: 35.1
click at [905, 265] on div "Icon" at bounding box center [928, 269] width 85 height 20
drag, startPoint x: 894, startPoint y: 272, endPoint x: 954, endPoint y: 315, distance: 73.7
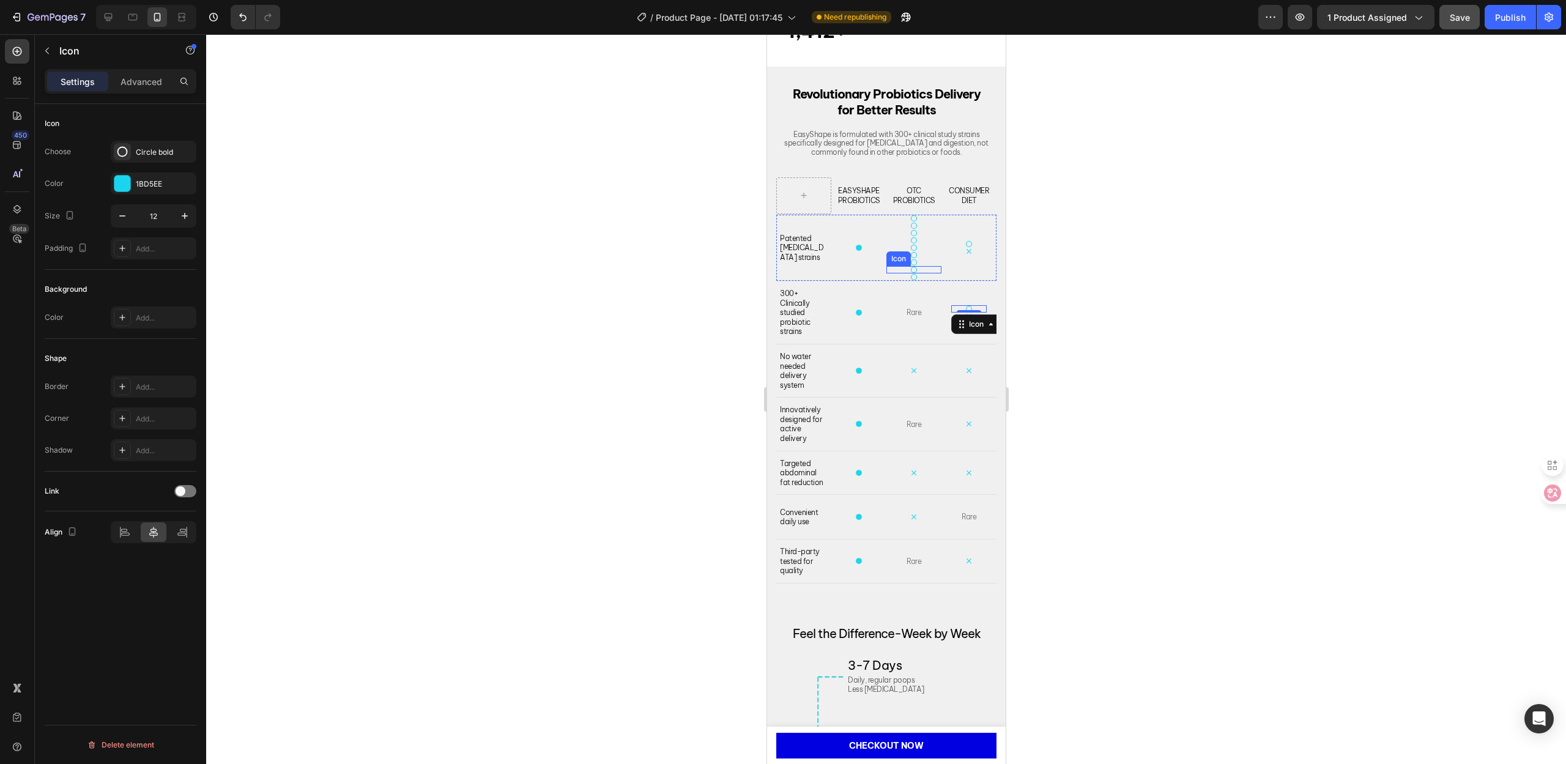
click at [910, 269] on icon at bounding box center [913, 269] width 7 height 7
drag, startPoint x: 895, startPoint y: 255, endPoint x: 908, endPoint y: 322, distance: 67.9
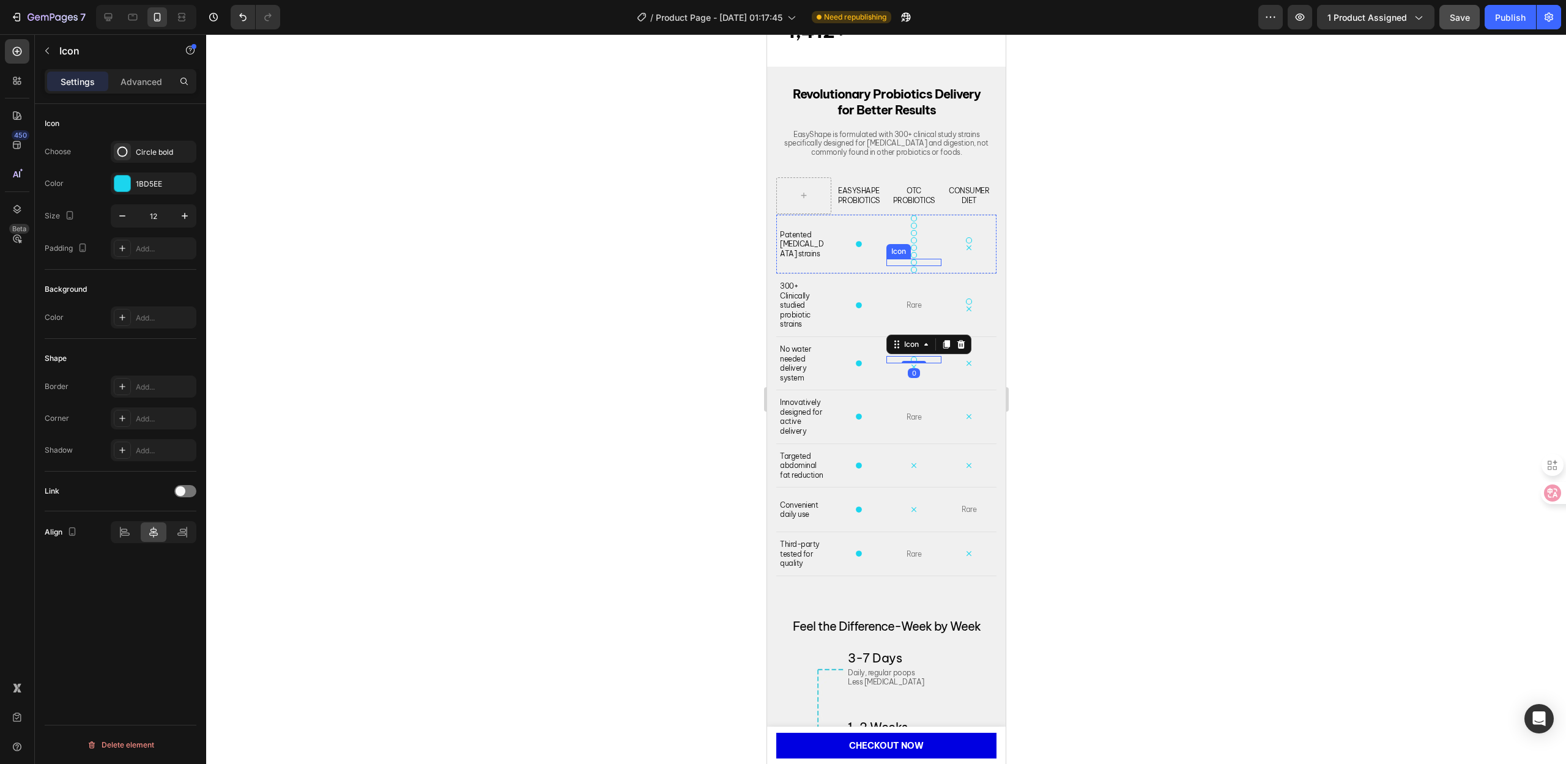
click at [911, 259] on div "Icon" at bounding box center [913, 262] width 55 height 7
drag, startPoint x: 902, startPoint y: 250, endPoint x: 963, endPoint y: 362, distance: 127.3
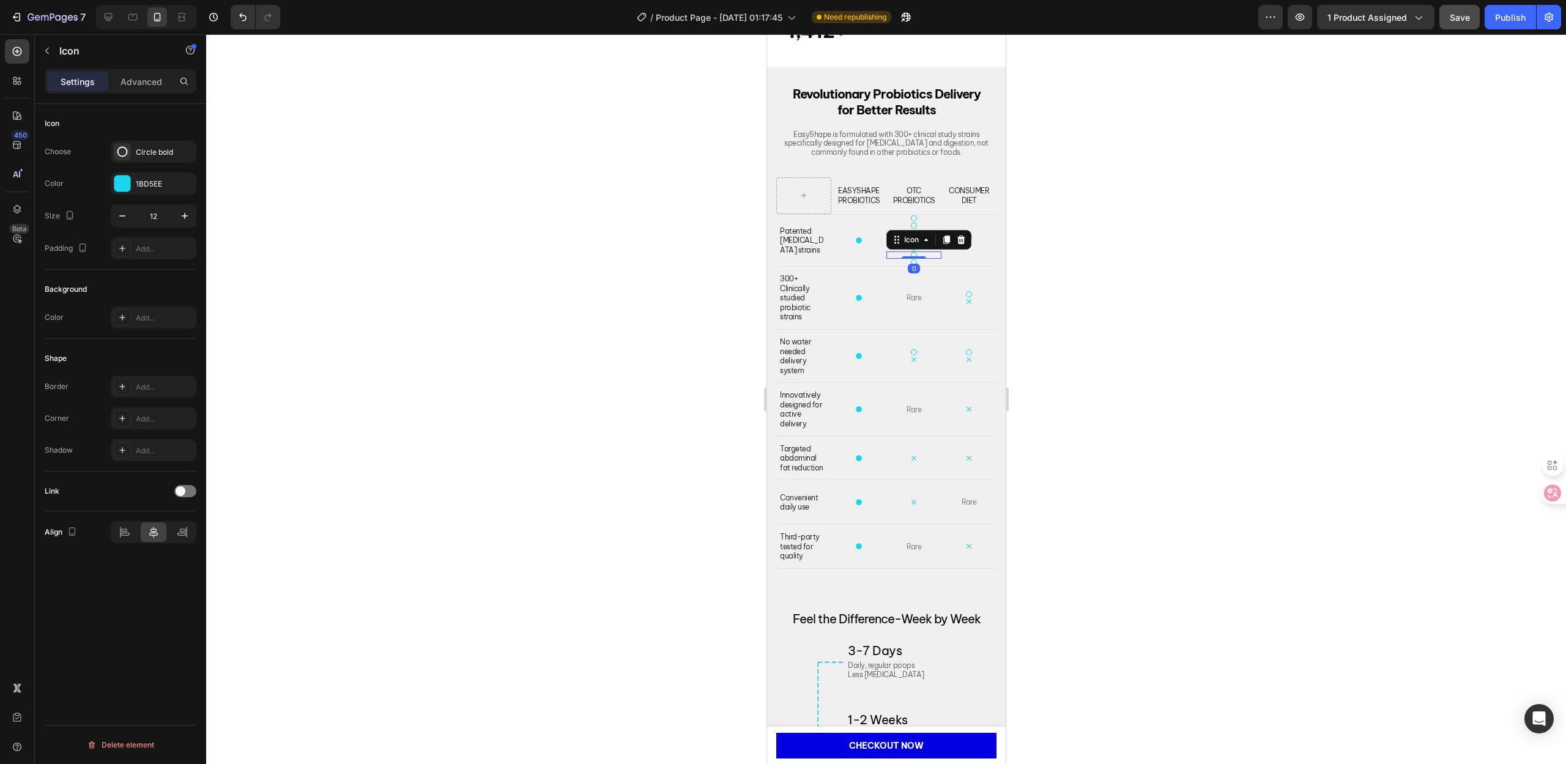
click at [902, 247] on div "Icon" at bounding box center [928, 240] width 85 height 20
drag, startPoint x: 902, startPoint y: 242, endPoint x: 939, endPoint y: 387, distance: 149.6
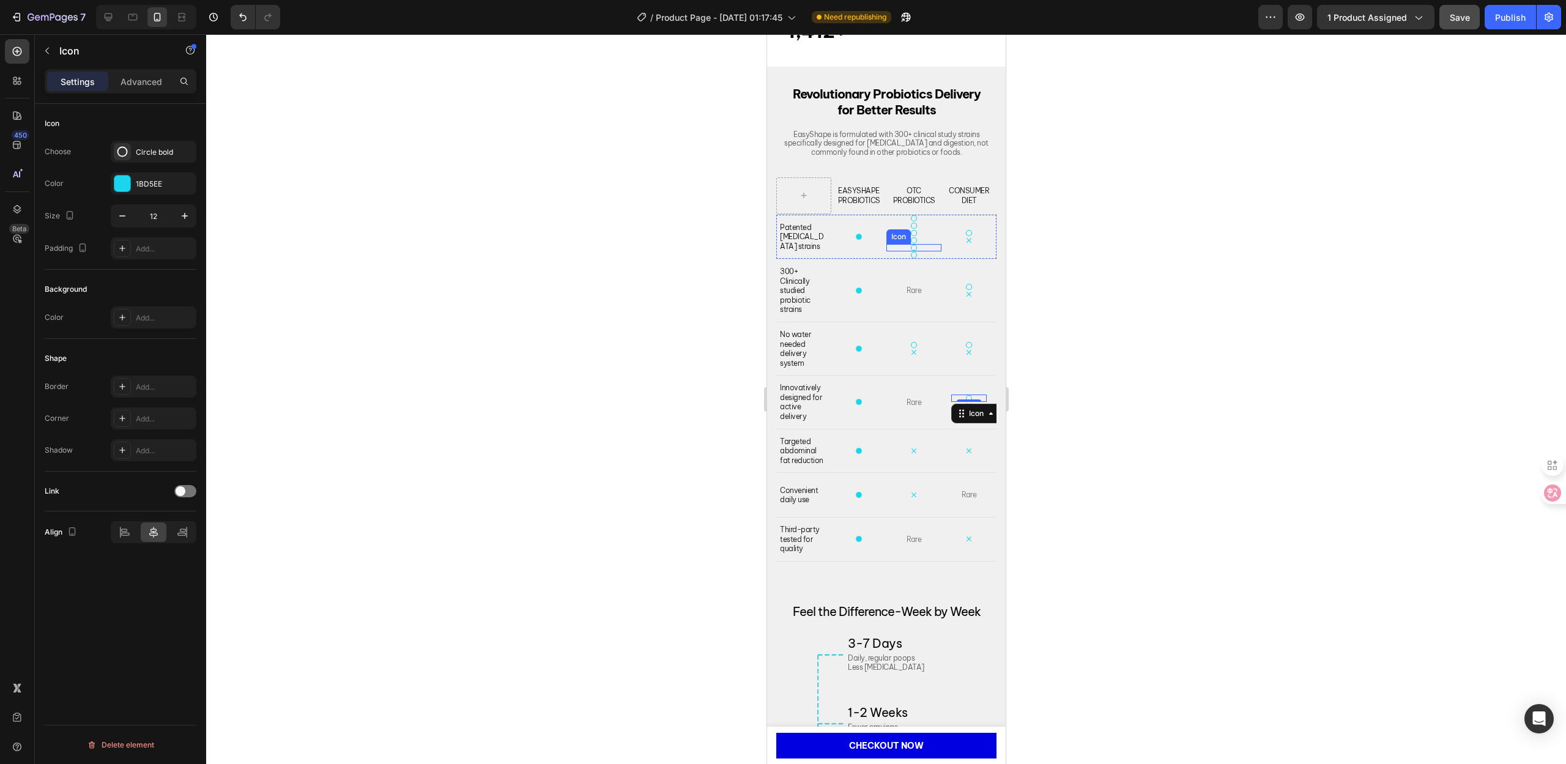
click at [913, 251] on div "Icon" at bounding box center [913, 247] width 55 height 7
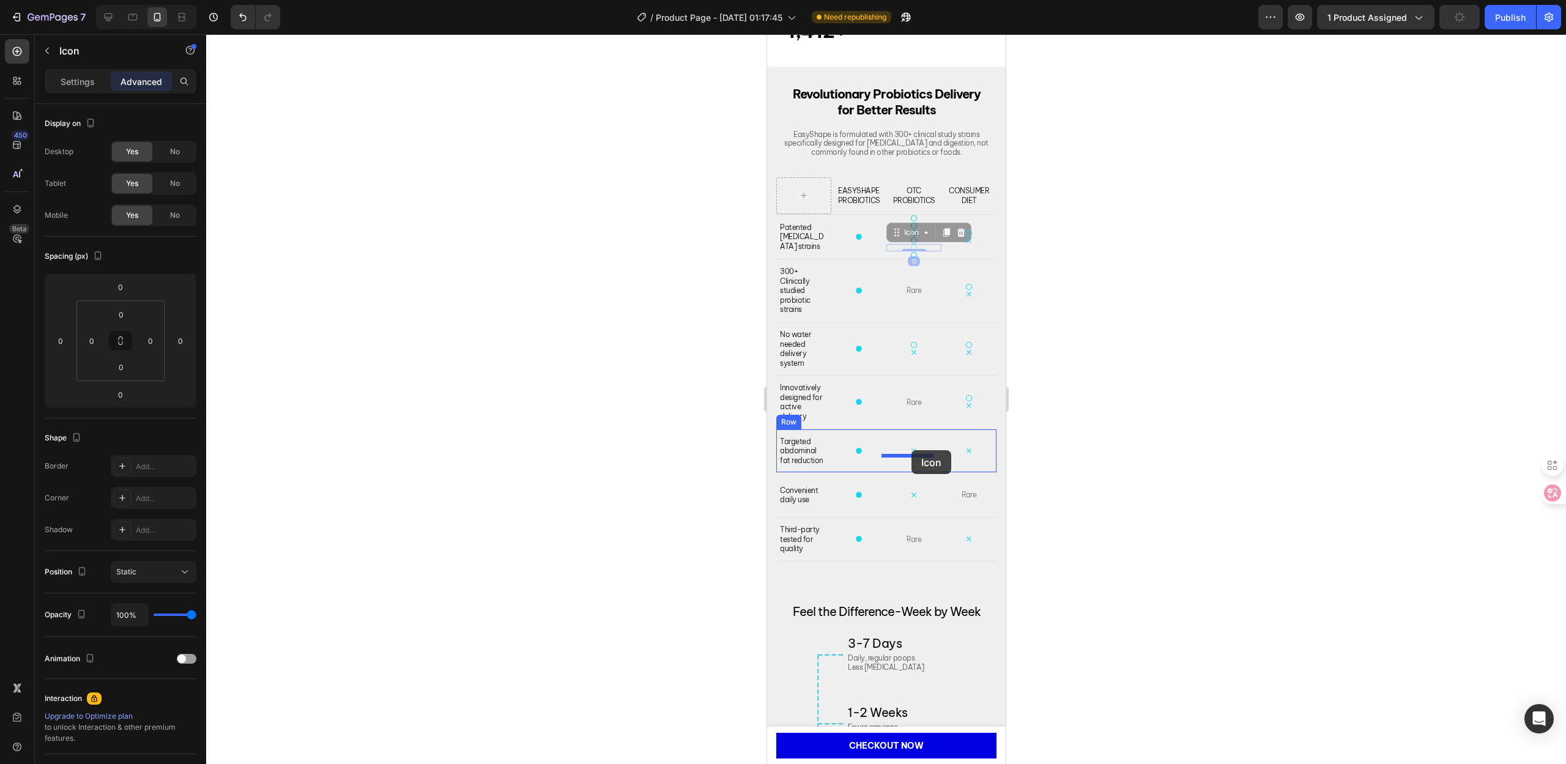
drag, startPoint x: 902, startPoint y: 240, endPoint x: 919, endPoint y: 451, distance: 211.1
click at [912, 246] on div "Icon" at bounding box center [913, 243] width 55 height 7
drag, startPoint x: 899, startPoint y: 232, endPoint x: 960, endPoint y: 458, distance: 234.5
click at [911, 248] on div "Icon" at bounding box center [913, 246] width 55 height 7
drag, startPoint x: 904, startPoint y: 241, endPoint x: 907, endPoint y: 496, distance: 255.1
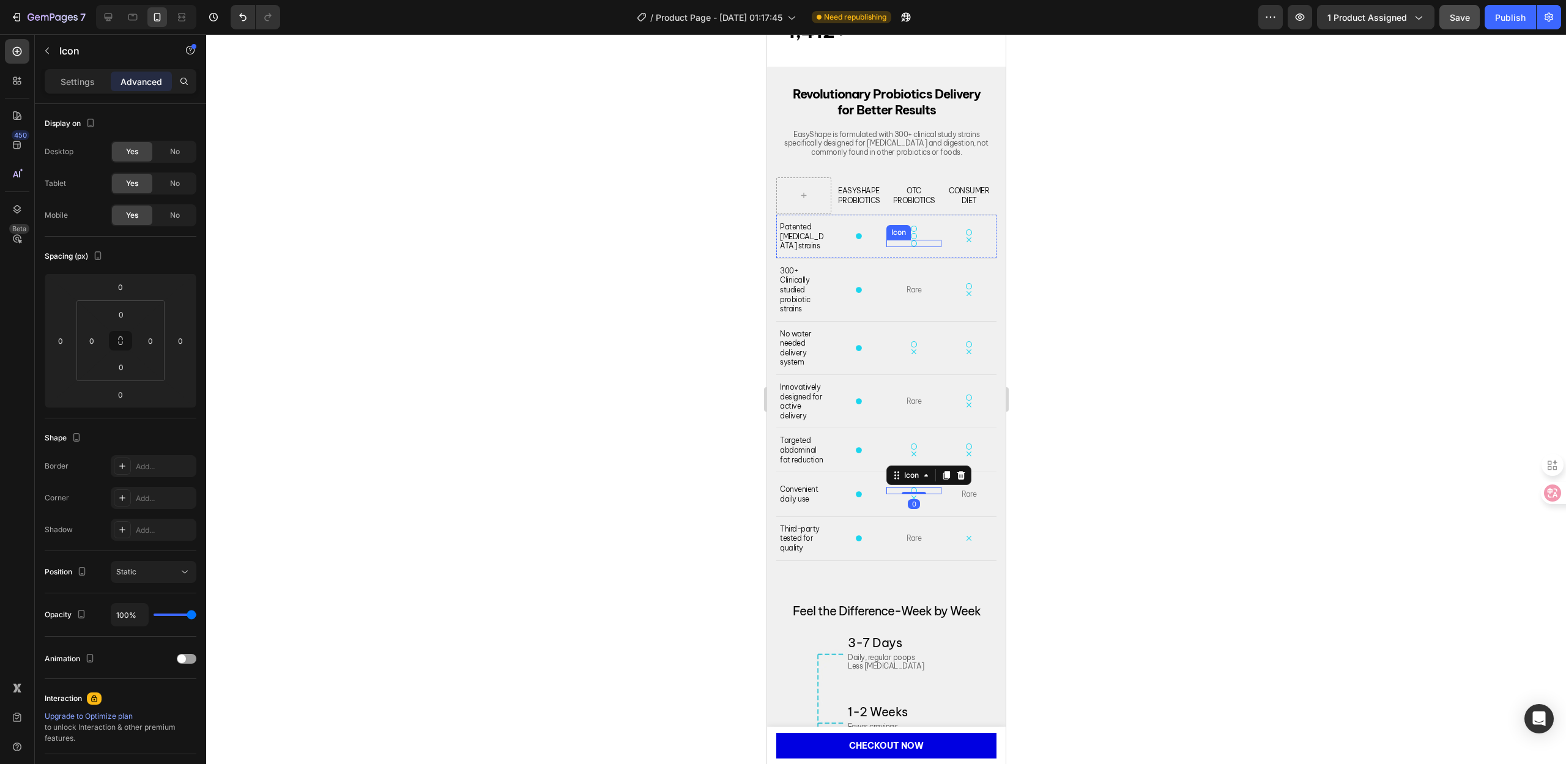
click at [913, 245] on div "Icon" at bounding box center [913, 243] width 55 height 7
drag, startPoint x: 899, startPoint y: 237, endPoint x: 958, endPoint y: 545, distance: 313.9
click at [970, 243] on div "Icon" at bounding box center [968, 239] width 35 height 7
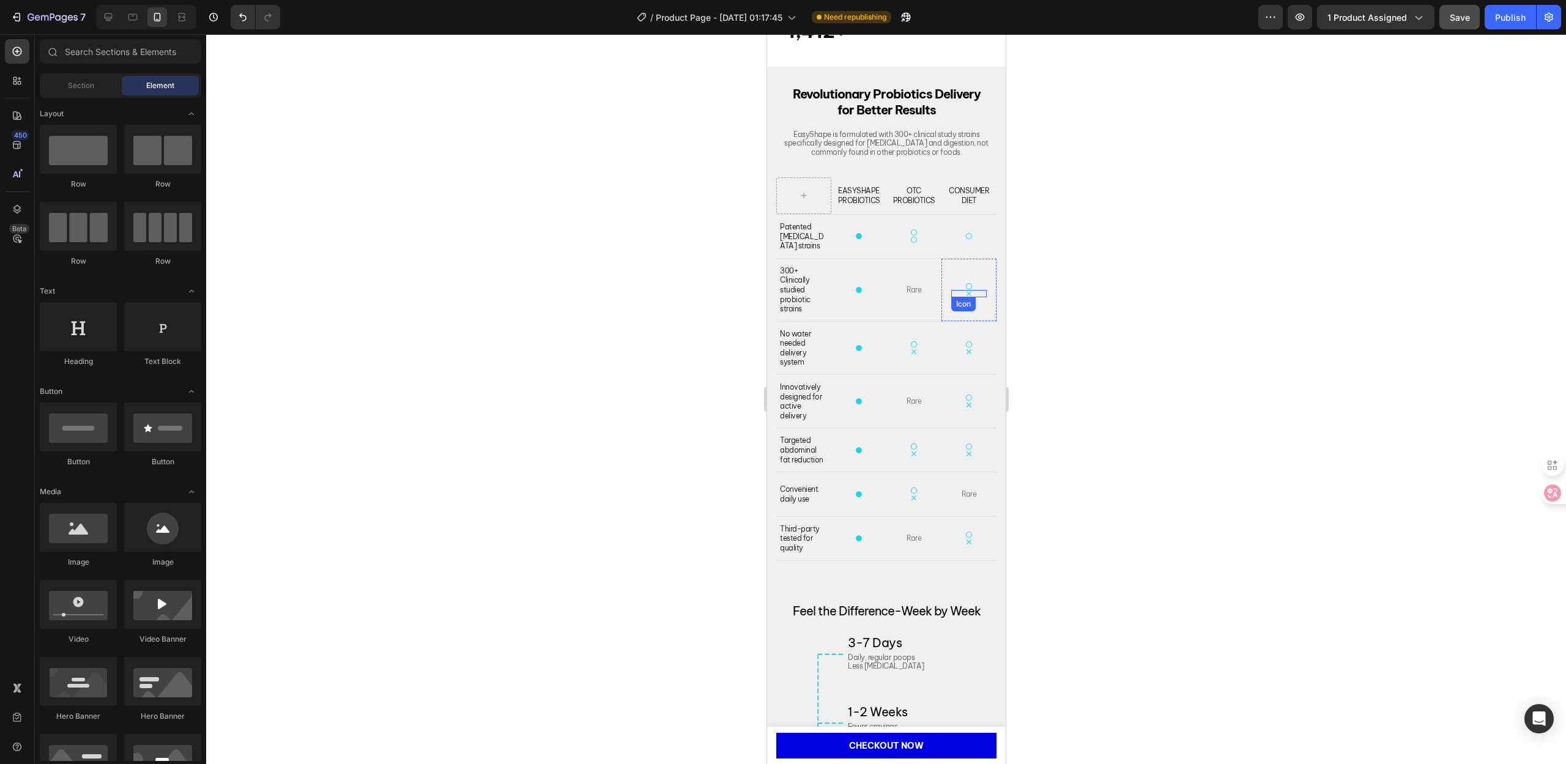
click at [960, 297] on div "Icon" at bounding box center [968, 293] width 35 height 7
click at [910, 355] on div "Icon" at bounding box center [913, 351] width 55 height 7
click at [966, 355] on div "Icon" at bounding box center [968, 351] width 35 height 7
click at [965, 409] on icon at bounding box center [968, 404] width 7 height 7
click at [911, 458] on div "Icon" at bounding box center [913, 453] width 55 height 7
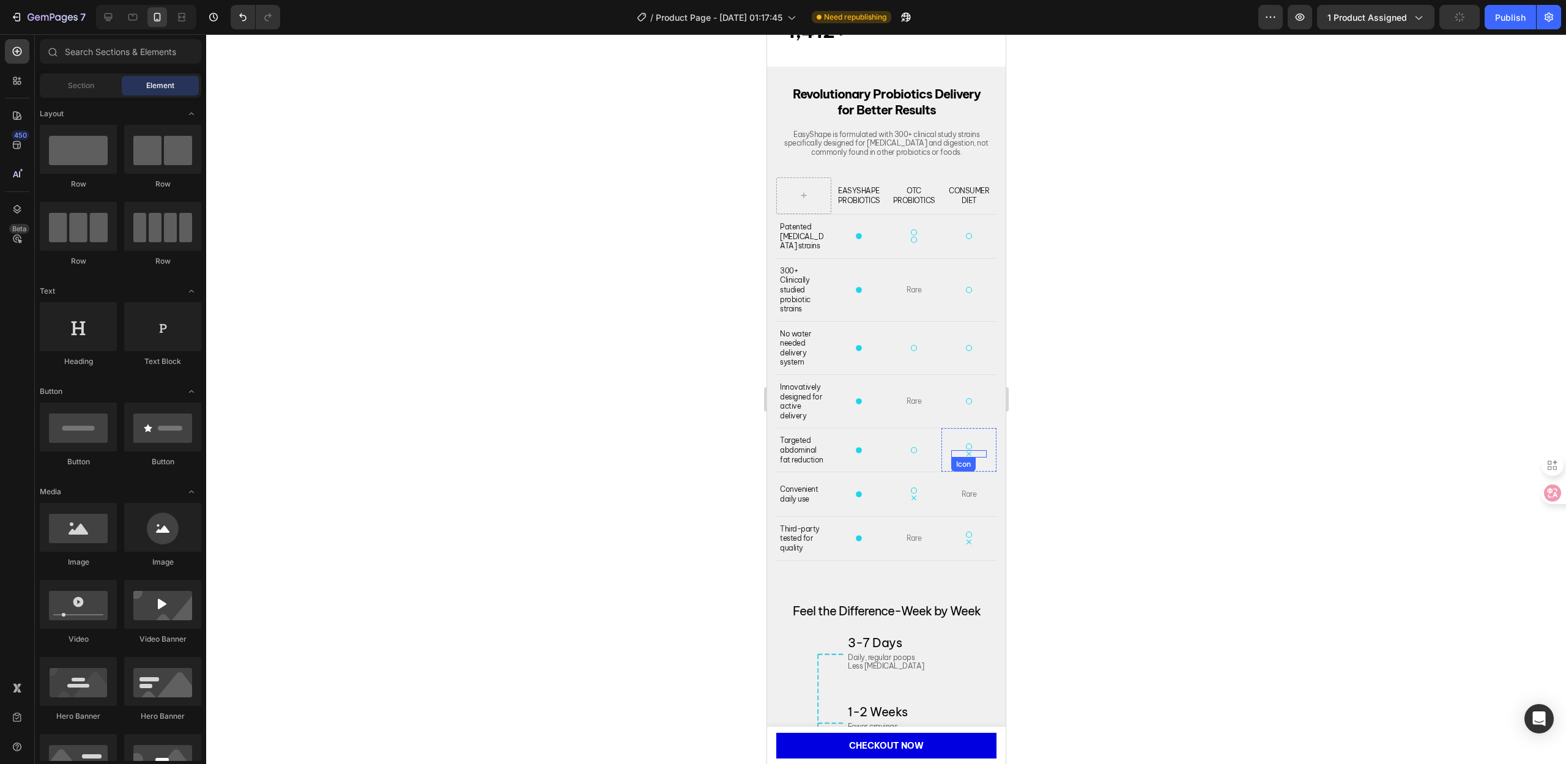
click at [965, 458] on div "Icon" at bounding box center [968, 453] width 35 height 7
click at [910, 502] on icon at bounding box center [913, 497] width 7 height 7
click at [966, 544] on icon at bounding box center [968, 542] width 5 height 5
click at [910, 243] on icon at bounding box center [913, 239] width 7 height 7
click at [1451, 15] on span "Save" at bounding box center [1460, 17] width 20 height 10
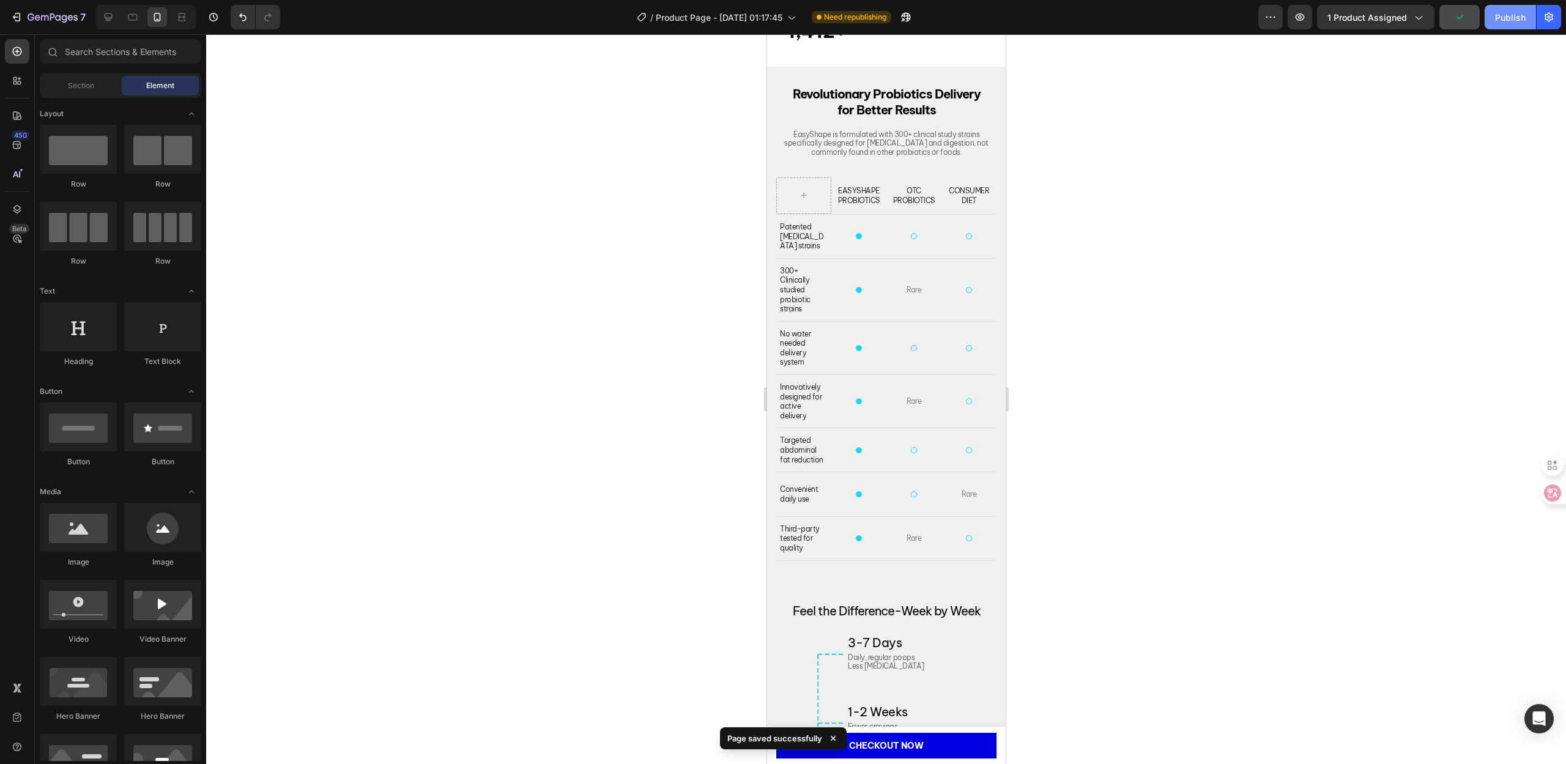
click at [1518, 18] on div "Publish" at bounding box center [1510, 17] width 31 height 13
click at [116, 18] on div at bounding box center [108, 17] width 20 height 20
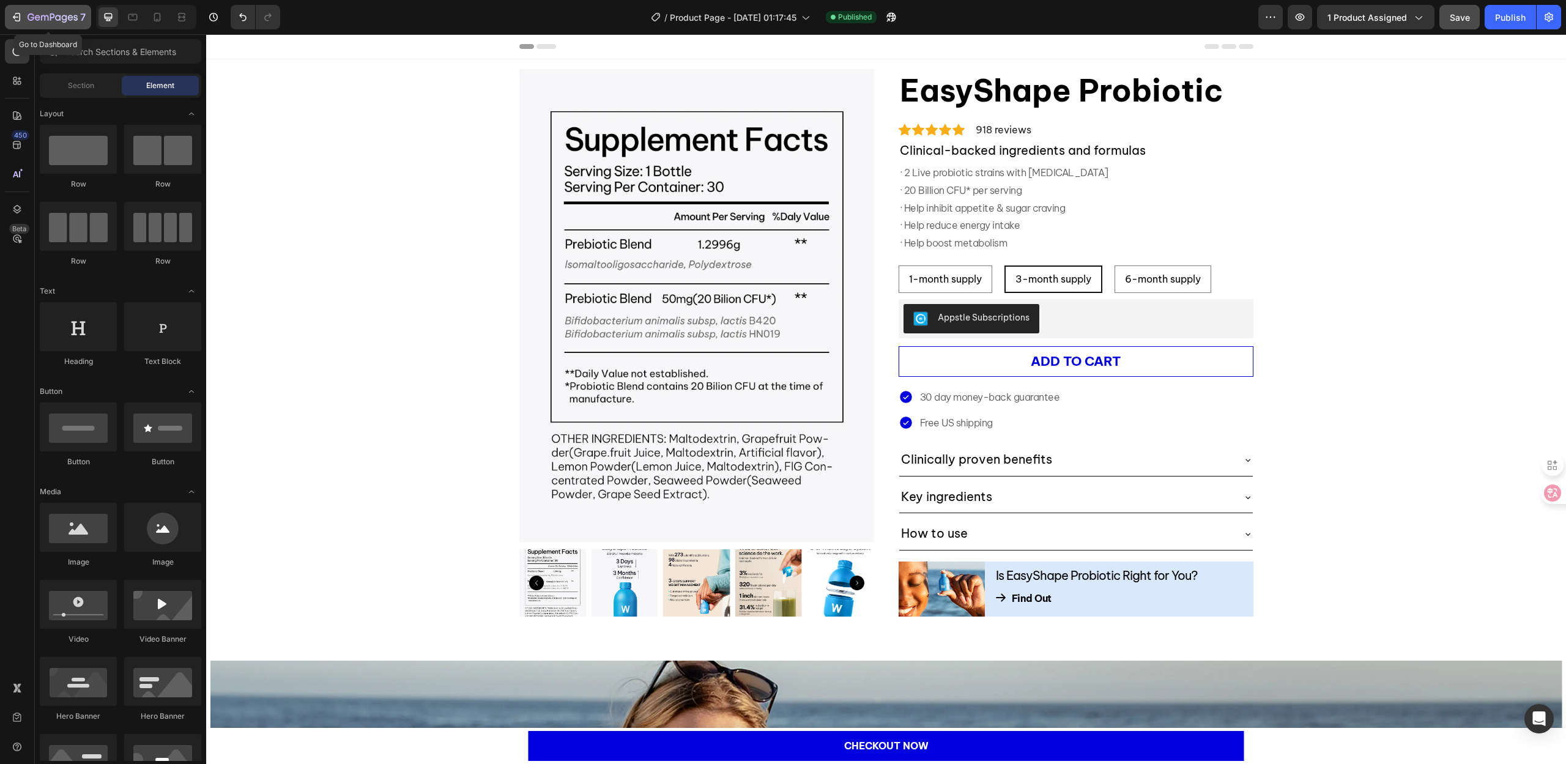
click at [34, 20] on icon "button" at bounding box center [53, 18] width 50 height 10
